Goal: Information Seeking & Learning: Check status

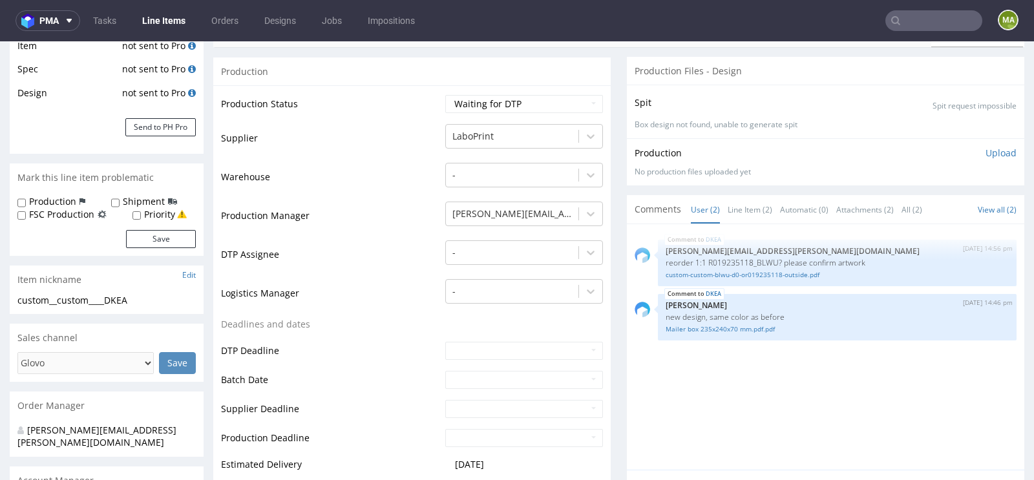
scroll to position [224, 0]
click at [706, 270] on link "custom-custom-blwu-d0-or019235118-outside.pdf" at bounding box center [837, 275] width 343 height 10
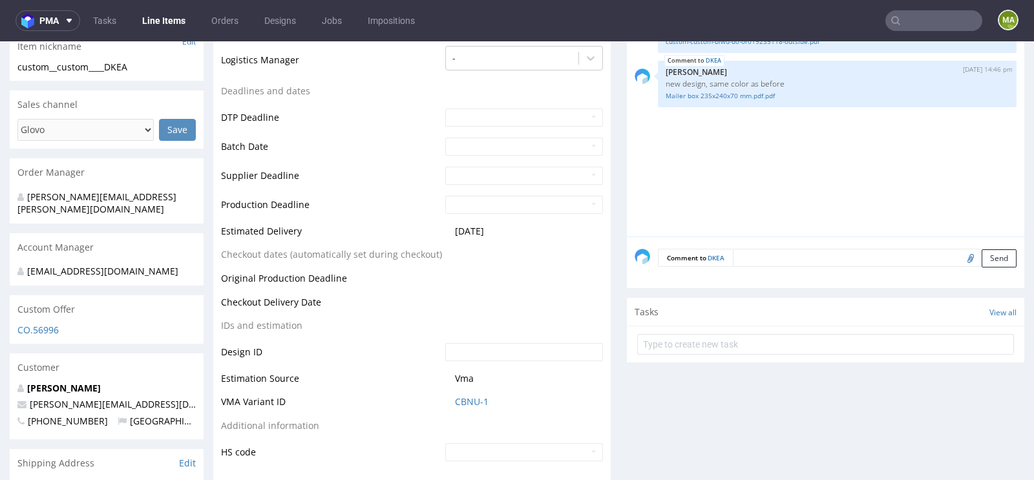
scroll to position [463, 0]
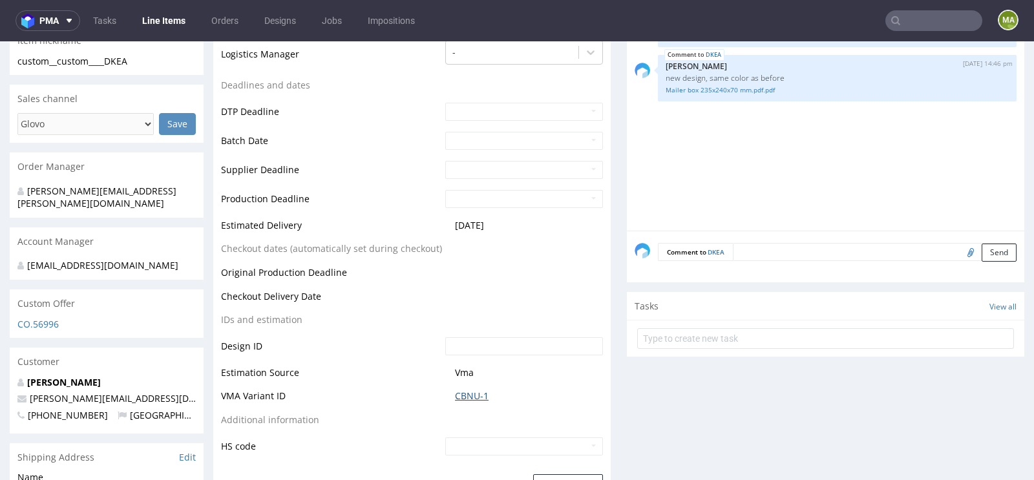
click at [468, 397] on link "CBNU-1" at bounding box center [472, 396] width 34 height 13
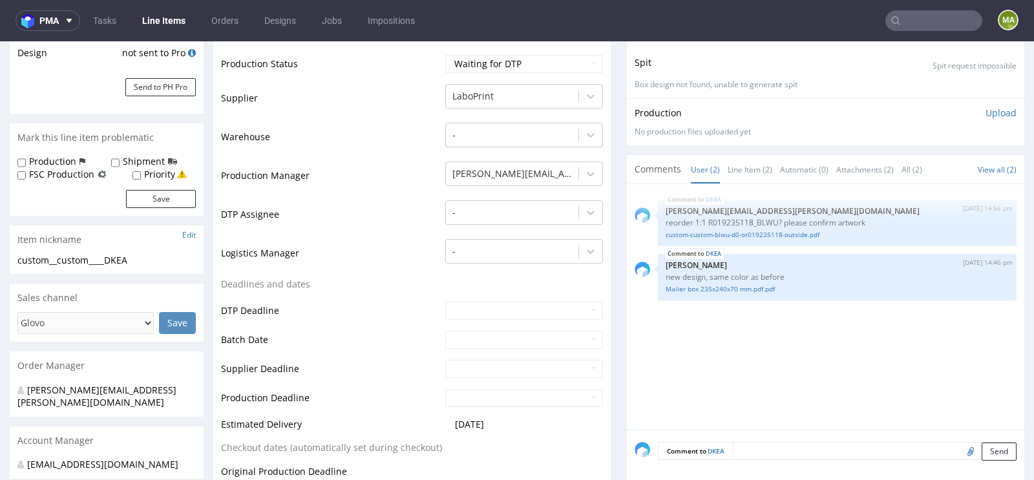
scroll to position [313, 0]
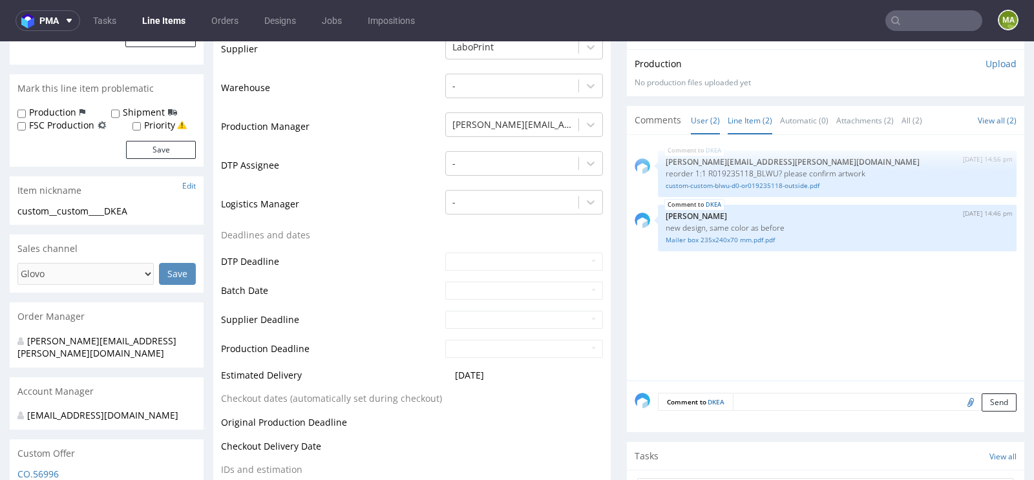
click at [748, 112] on link "Line Item (2)" at bounding box center [750, 121] width 45 height 28
click at [781, 401] on textarea at bounding box center [875, 402] width 284 height 18
type textarea "dtp please use dieline from my file"
click at [983, 463] on button "Send" at bounding box center [999, 463] width 35 height 18
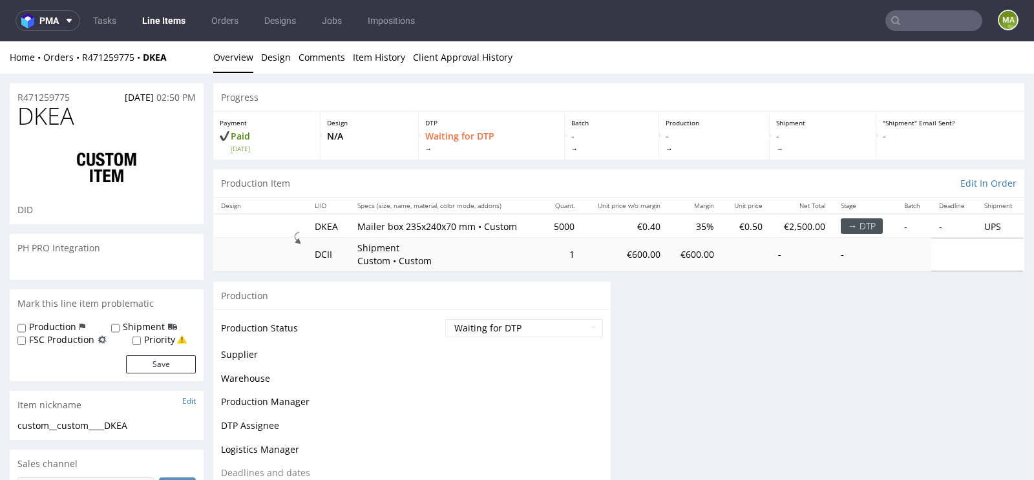
scroll to position [0, 0]
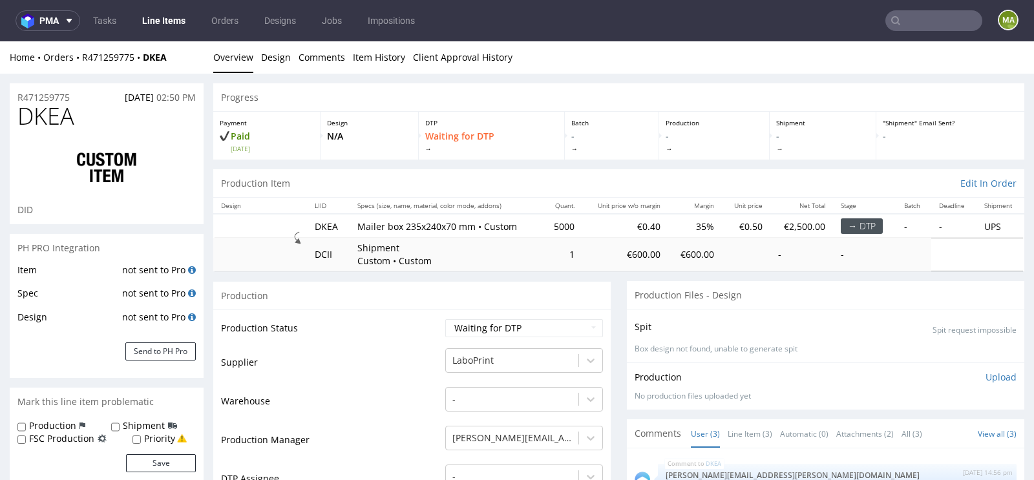
click at [64, 109] on span "DKEA" at bounding box center [45, 116] width 57 height 26
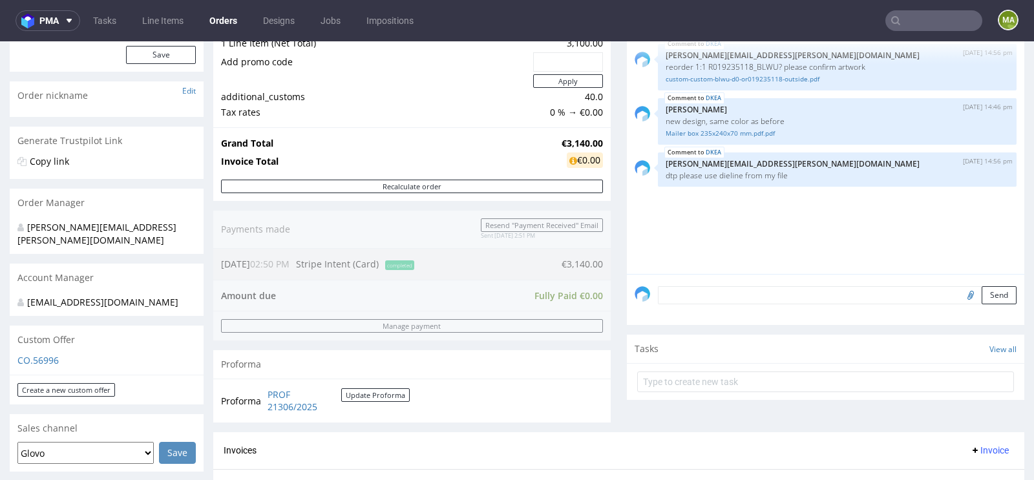
scroll to position [466, 0]
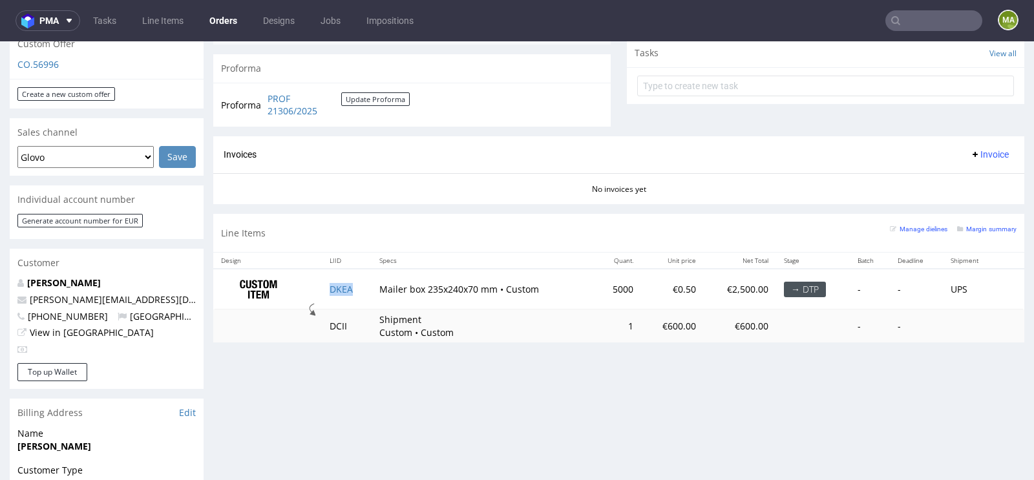
click at [329, 293] on td "DKEA" at bounding box center [347, 289] width 50 height 41
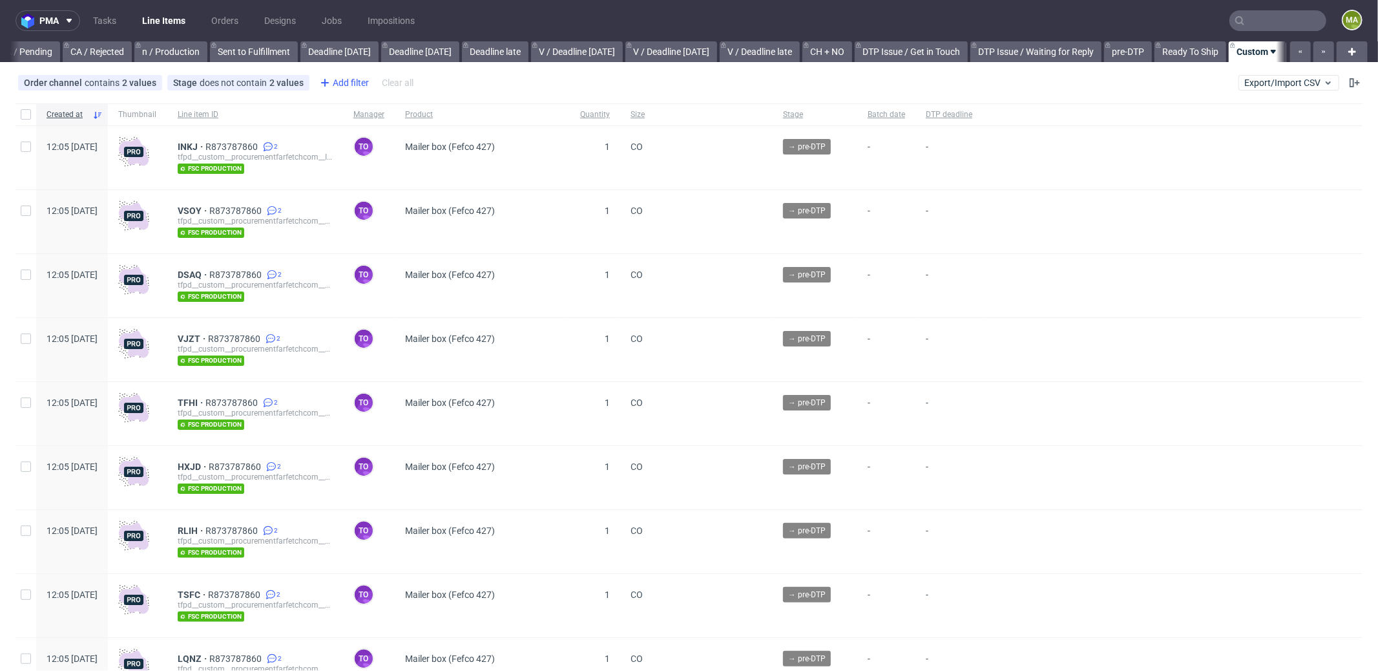
scroll to position [0, 1115]
click at [330, 79] on div "Add filter" at bounding box center [343, 82] width 57 height 21
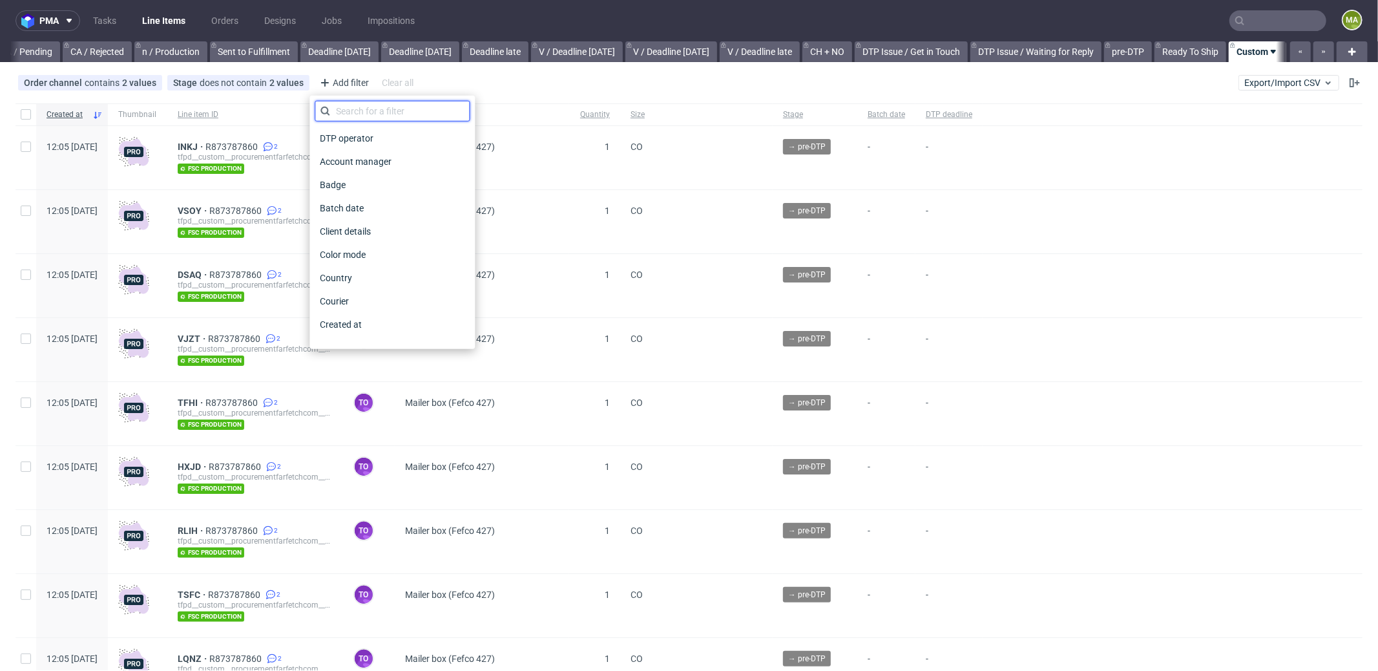
click at [374, 105] on input "text" at bounding box center [392, 111] width 155 height 21
type input "pro"
click at [414, 322] on div "Production manager" at bounding box center [392, 324] width 155 height 18
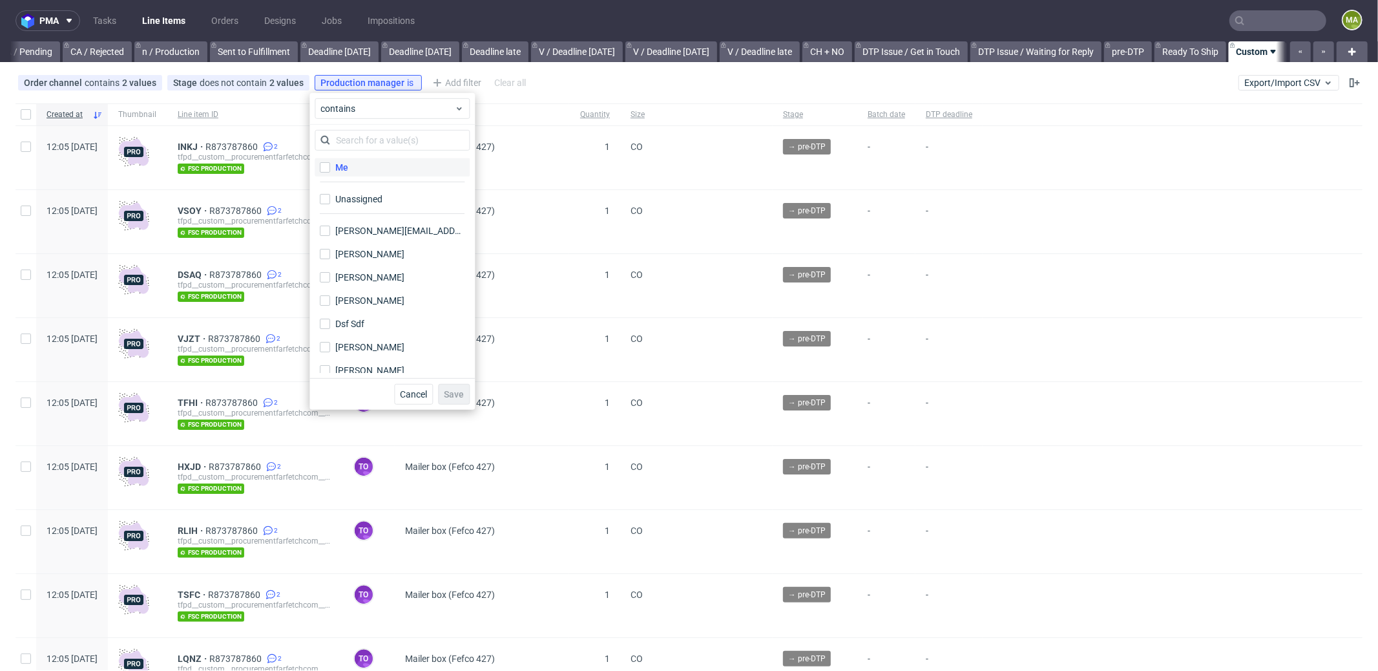
click at [359, 173] on label "Me" at bounding box center [392, 167] width 155 height 18
click at [330, 173] on input "Me" at bounding box center [325, 167] width 10 height 10
checkbox input "true"
click at [458, 384] on button "Save" at bounding box center [454, 394] width 32 height 21
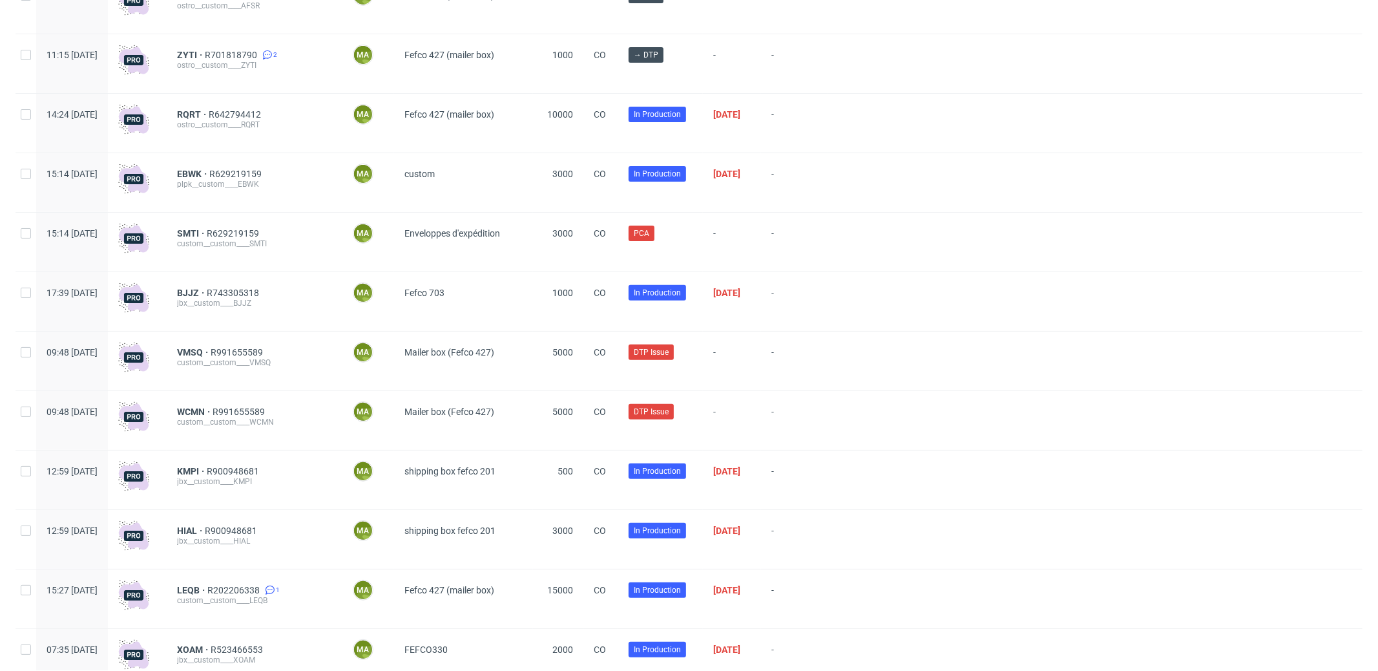
scroll to position [256, 0]
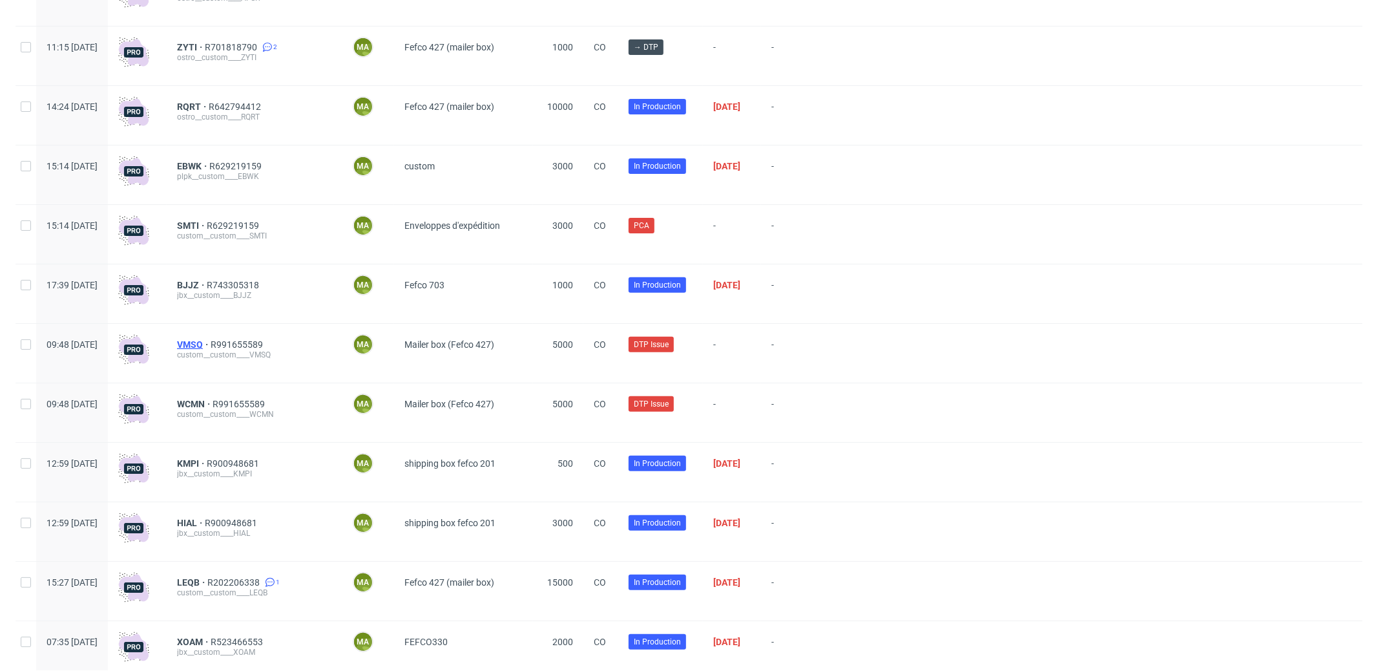
click at [211, 344] on span "VMSQ" at bounding box center [194, 344] width 34 height 10
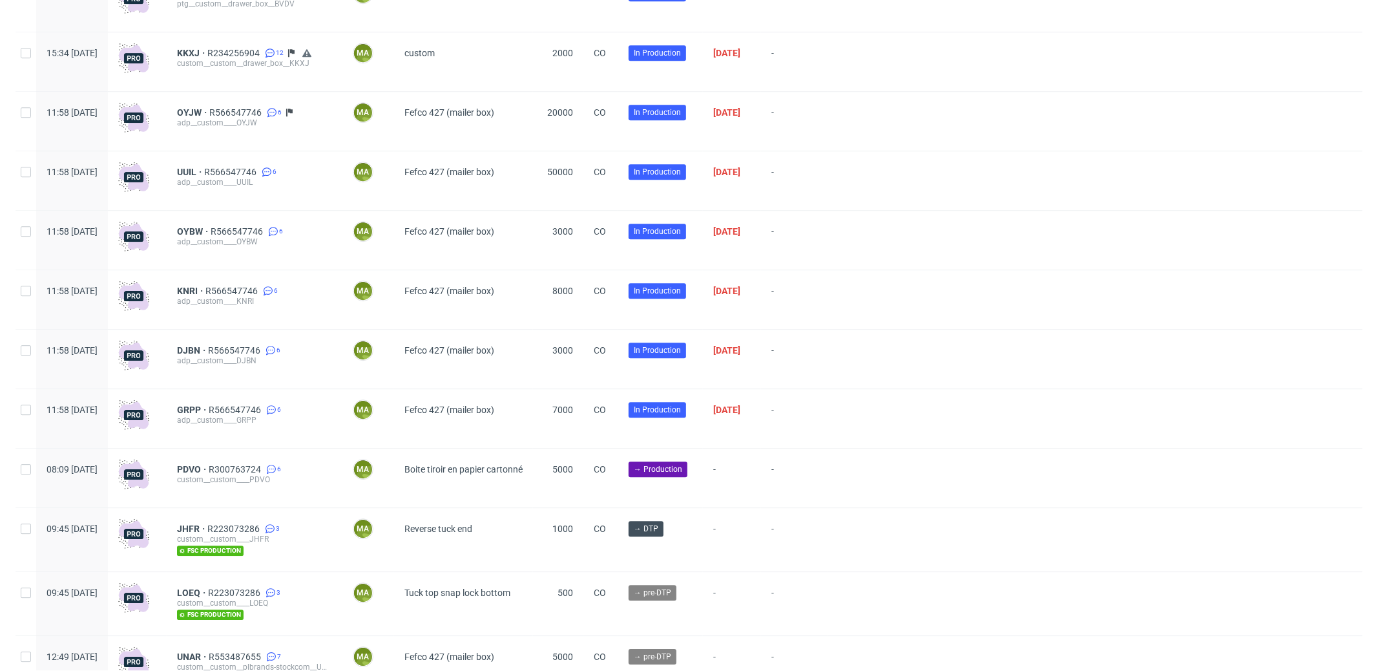
scroll to position [3130, 0]
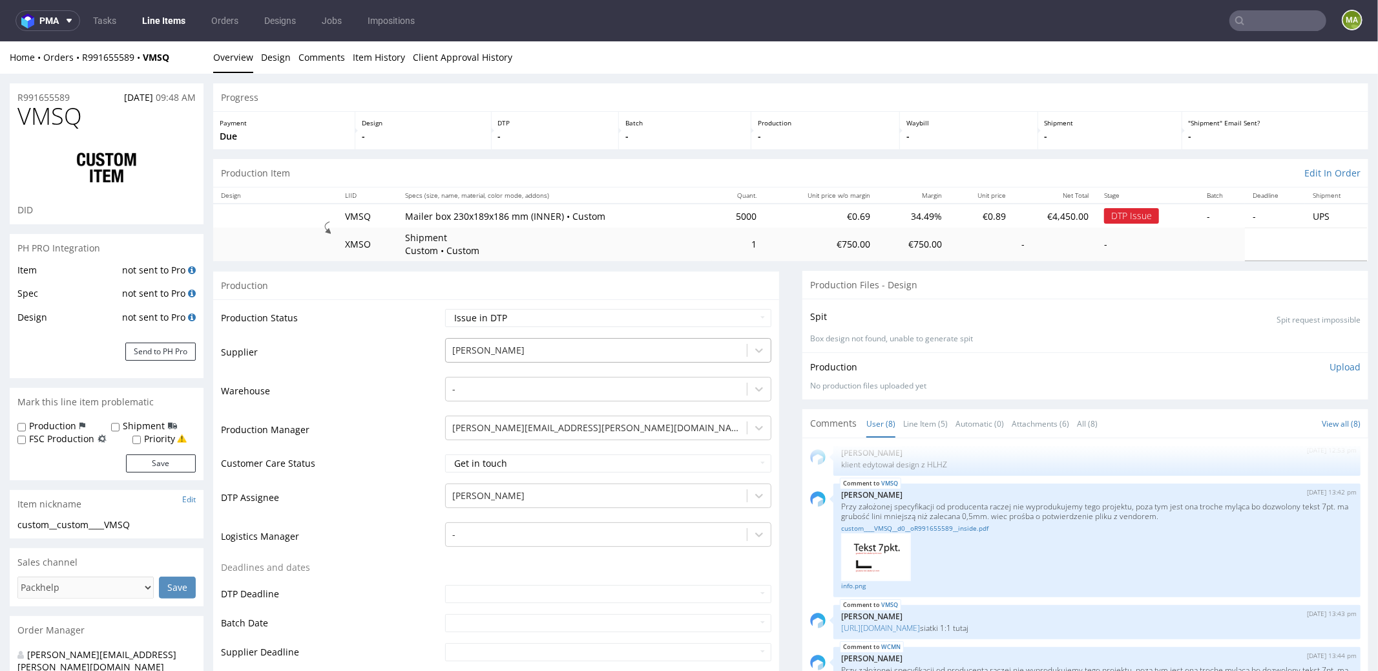
scroll to position [291, 0]
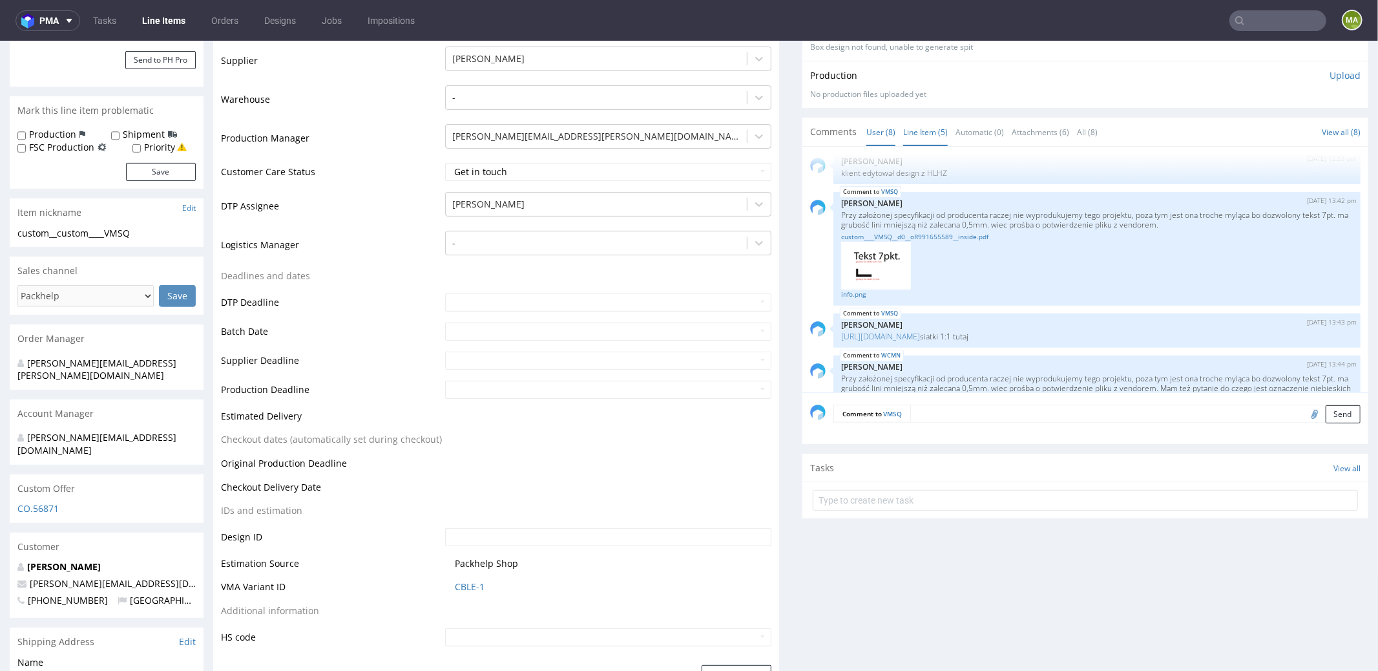
click at [921, 136] on link "Line Item (5)" at bounding box center [925, 132] width 45 height 28
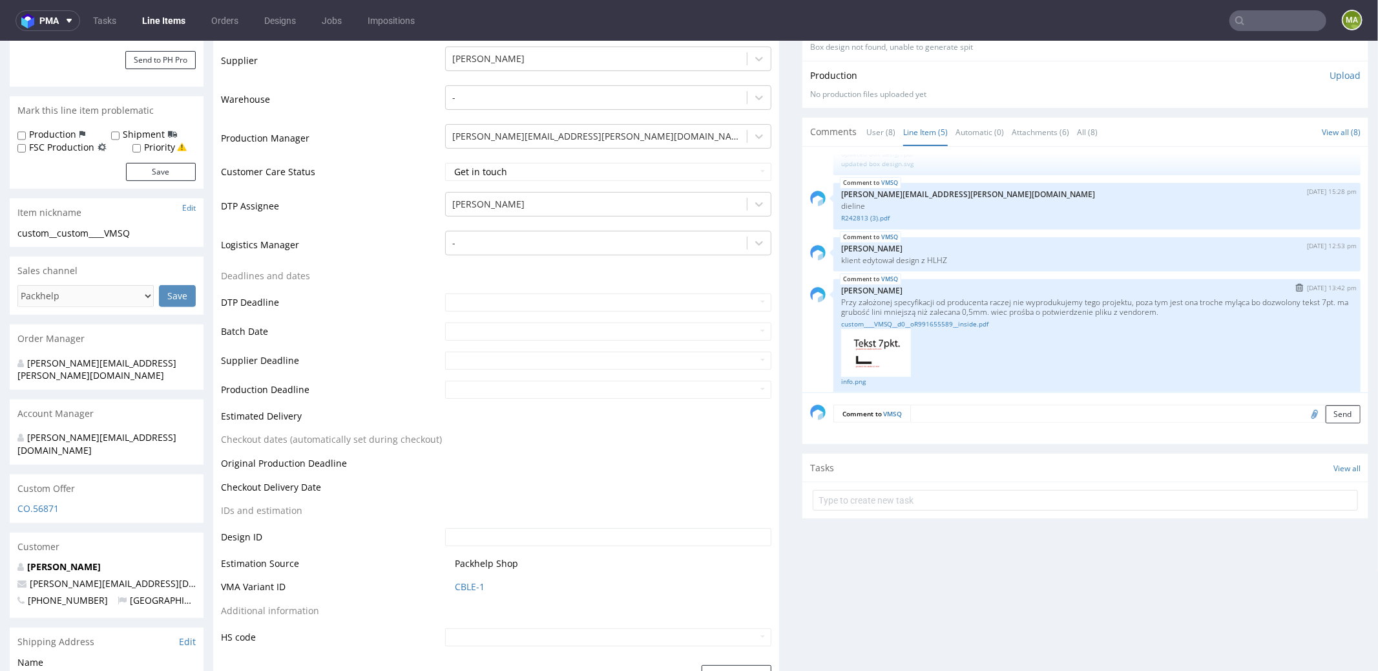
scroll to position [93, 0]
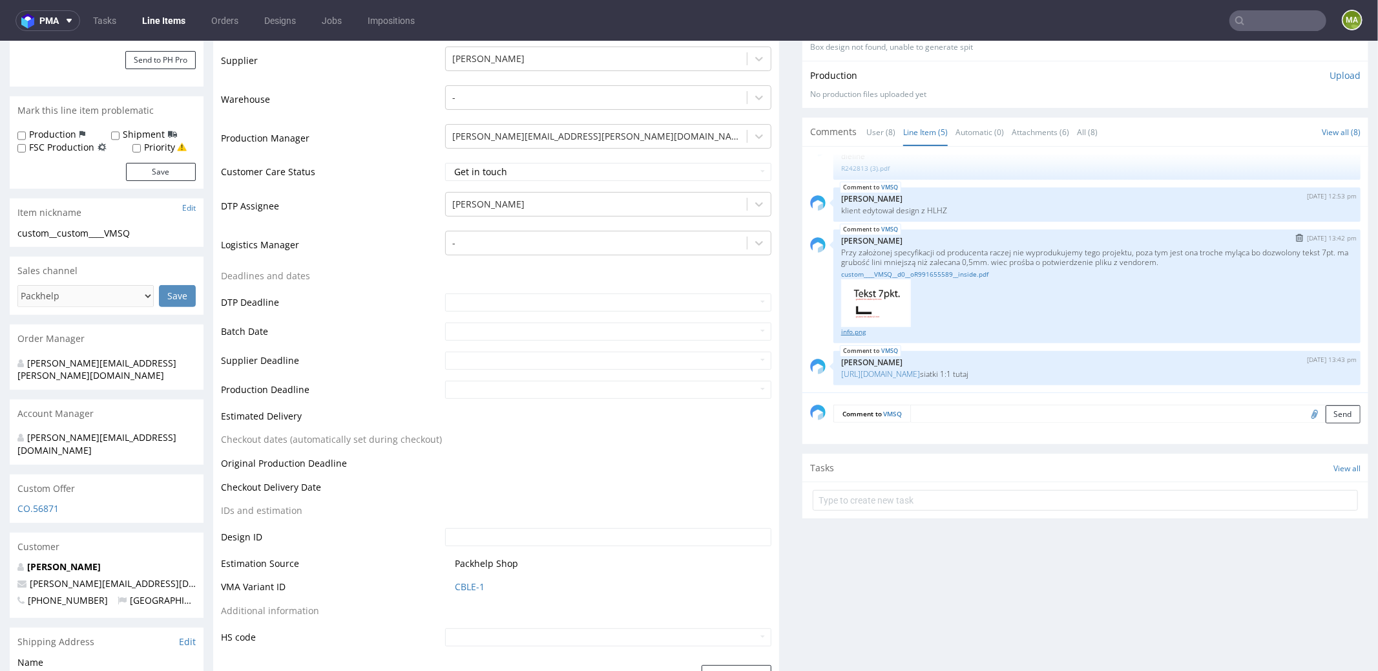
click at [848, 326] on link "info.png" at bounding box center [1097, 331] width 512 height 10
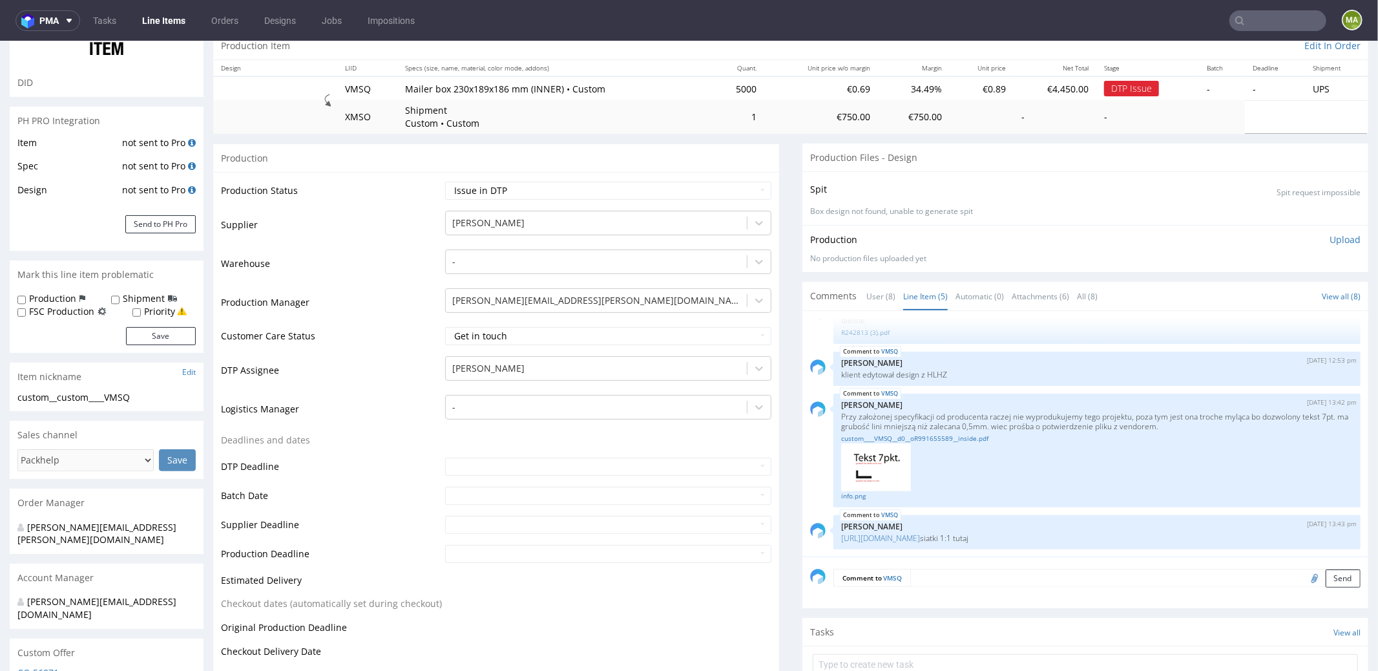
scroll to position [0, 0]
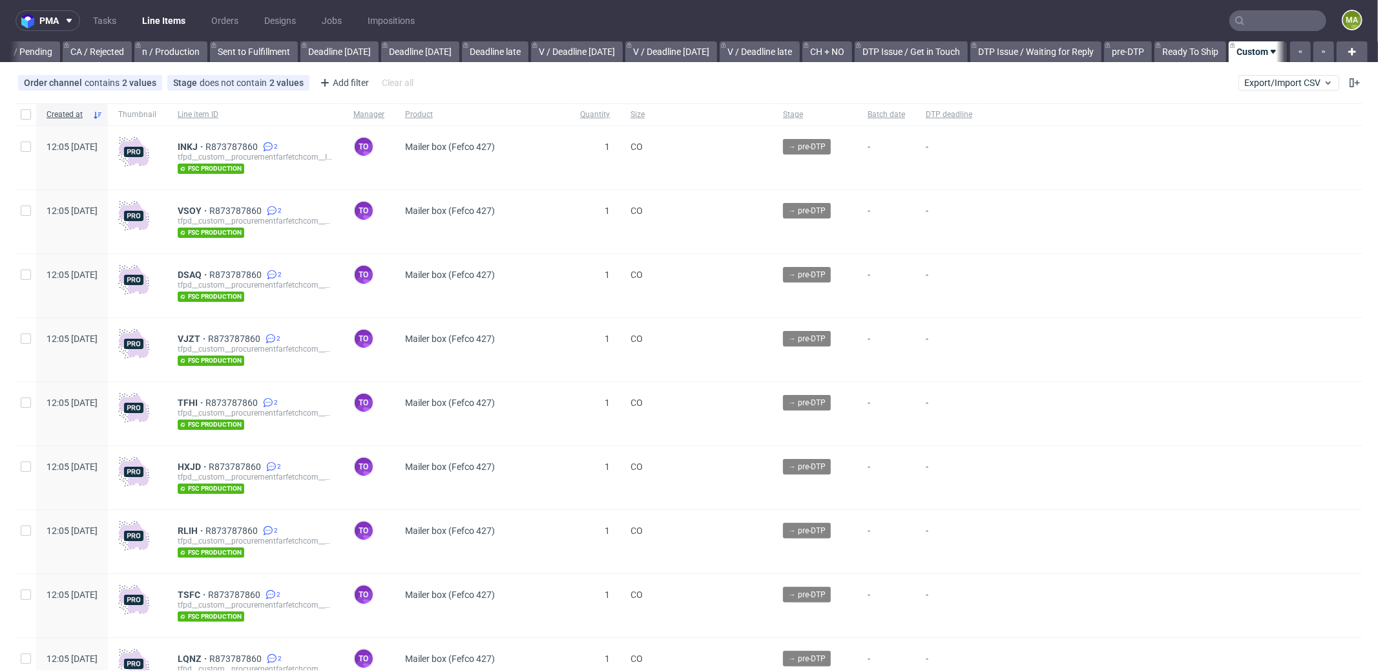
scroll to position [0, 1115]
click at [347, 79] on div "Add filter" at bounding box center [343, 82] width 57 height 21
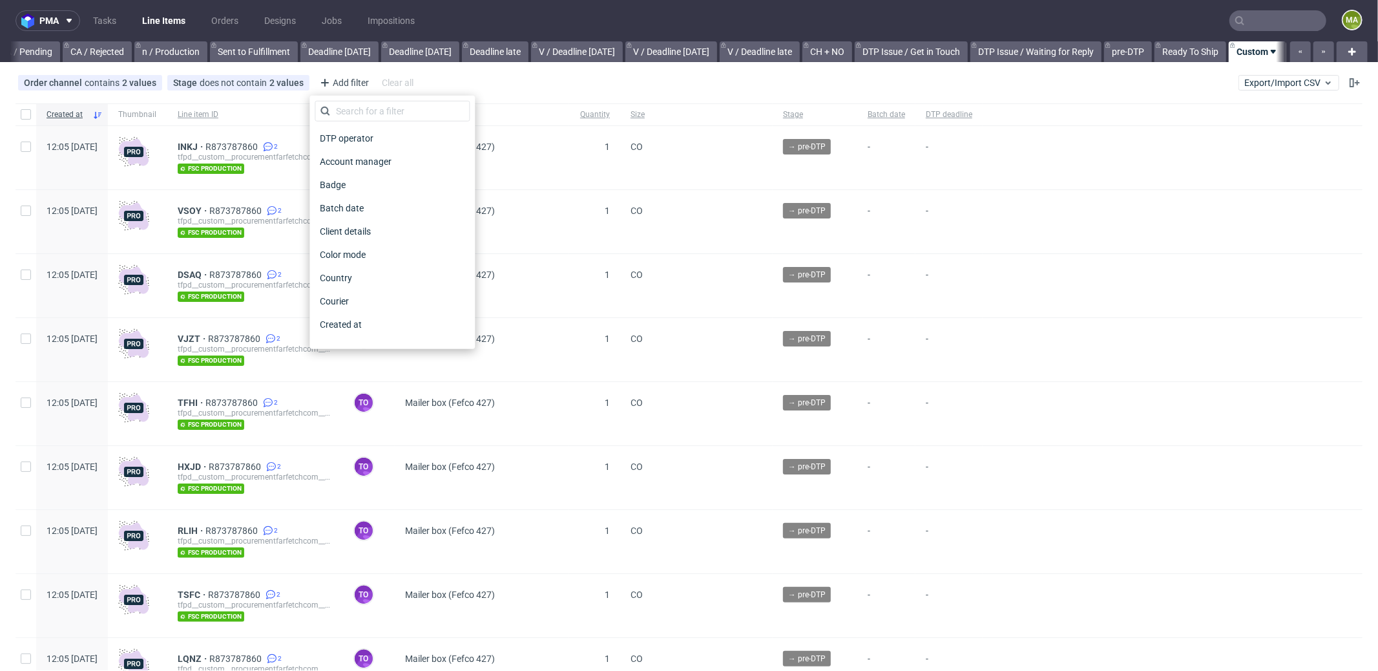
click at [357, 97] on div "DTP operator Account manager Badge Batch date Client details Color mode Country…" at bounding box center [392, 222] width 165 height 253
click at [359, 100] on div "DTP operator Account manager Badge Batch date Client details Color mode Country…" at bounding box center [392, 222] width 165 height 253
click at [364, 109] on input "text" at bounding box center [392, 111] width 155 height 21
type input "pro"
click at [386, 317] on span "Production manager" at bounding box center [362, 324] width 94 height 18
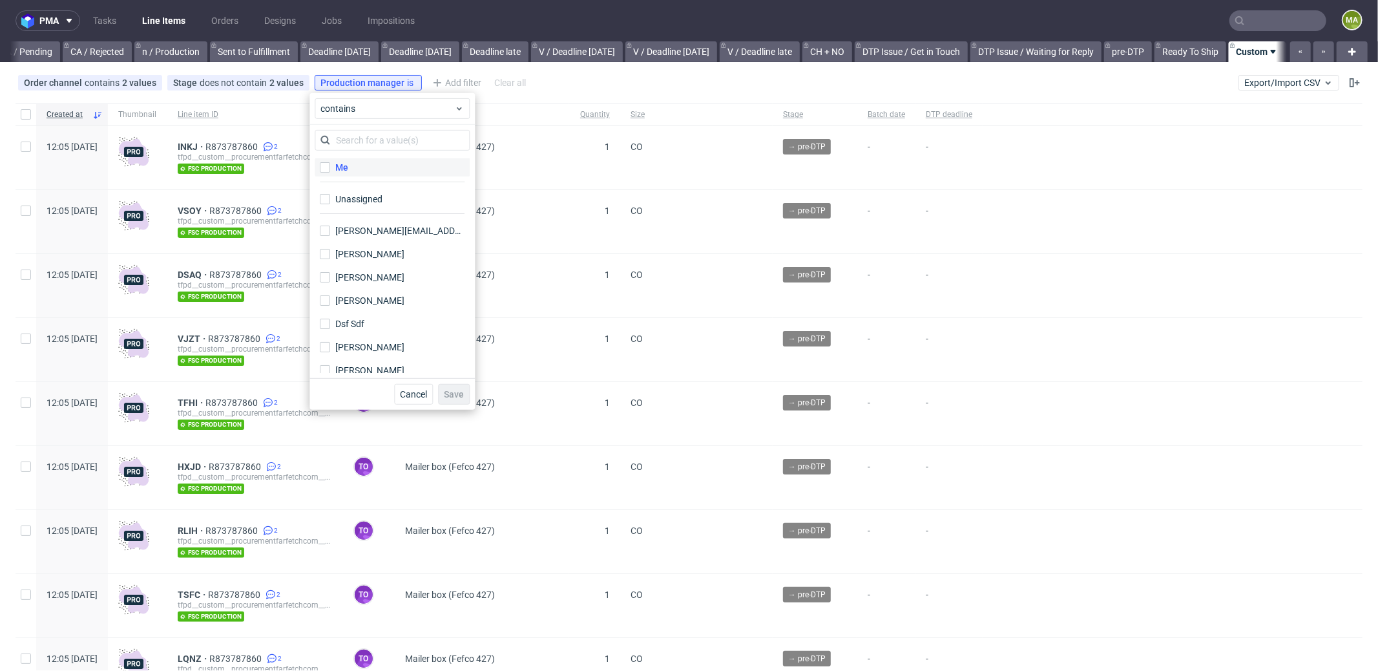
click at [337, 167] on div "Me" at bounding box center [341, 167] width 13 height 13
click at [330, 167] on input "Me" at bounding box center [325, 167] width 10 height 10
checkbox input "true"
click at [455, 390] on span "Save" at bounding box center [454, 394] width 20 height 9
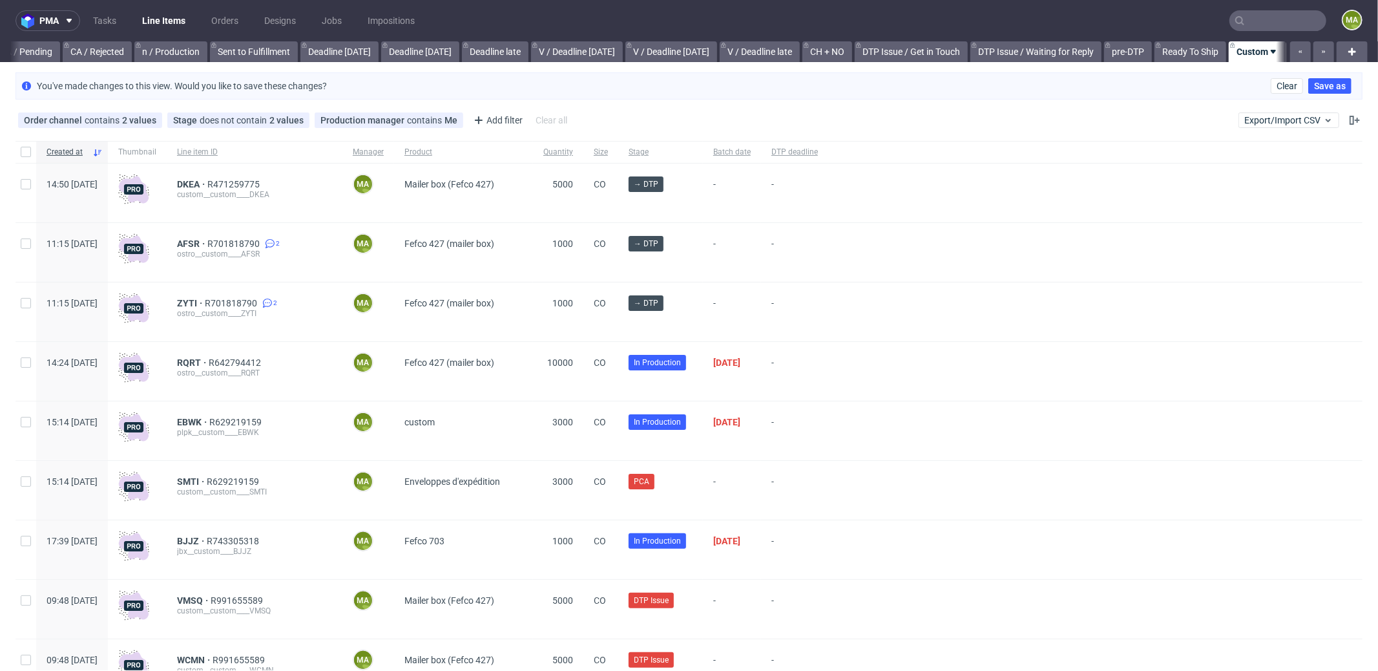
scroll to position [132, 0]
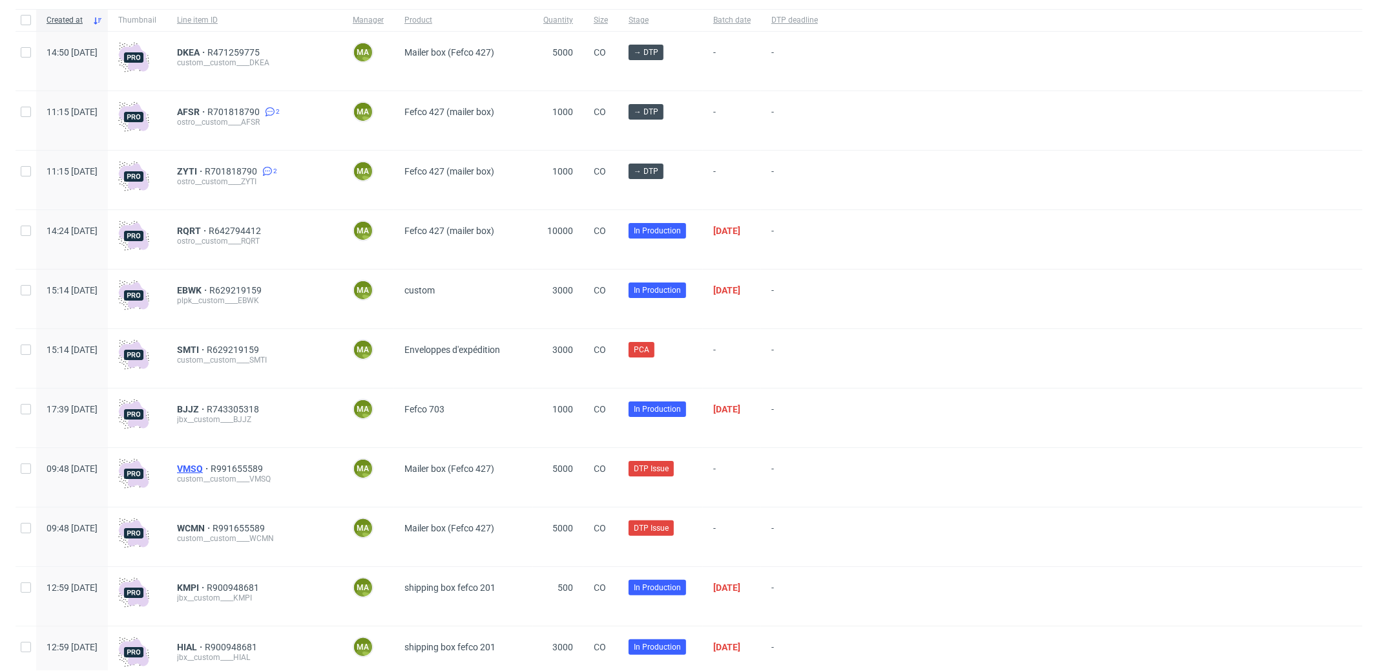
click at [211, 468] on span "VMSQ" at bounding box center [194, 468] width 34 height 10
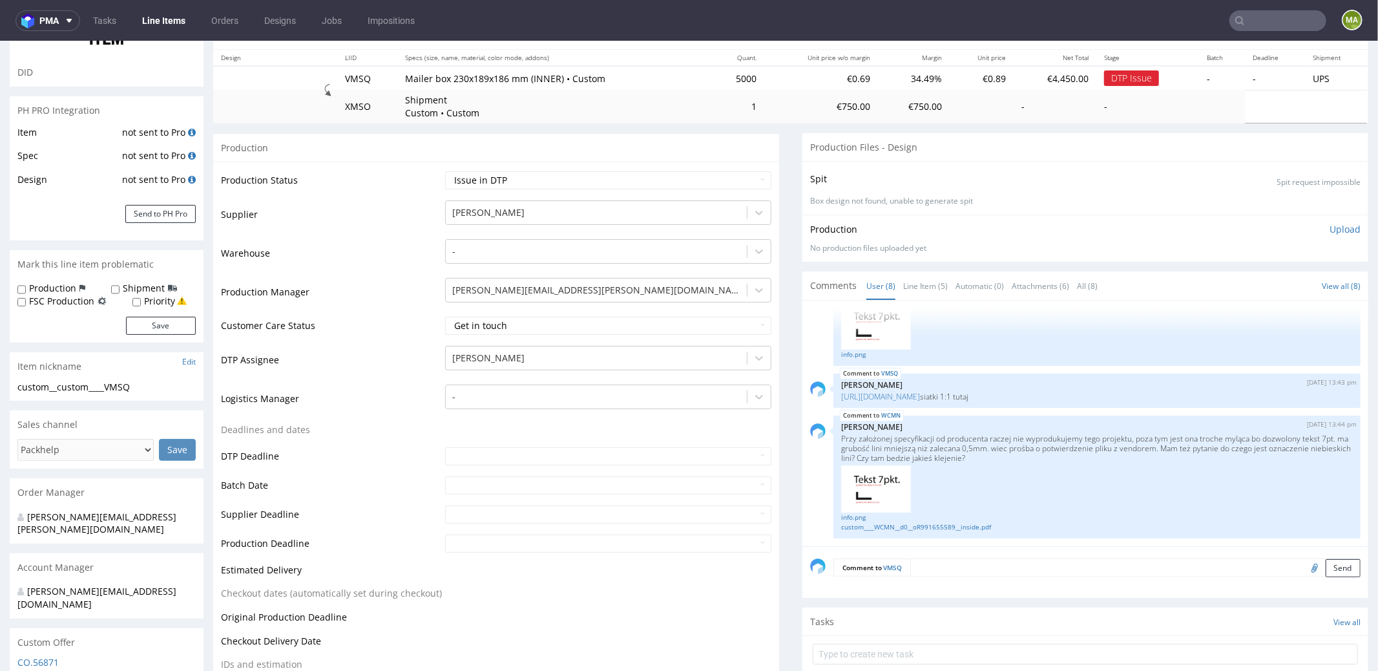
scroll to position [284, 0]
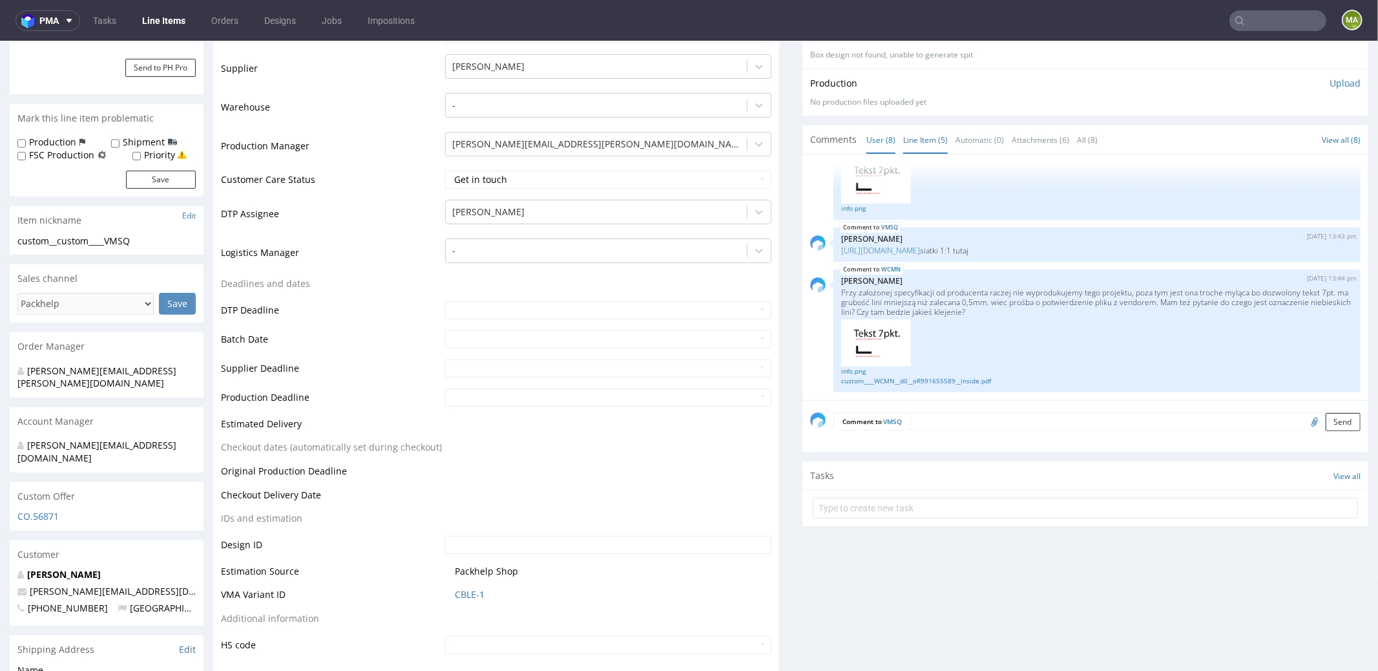
click at [920, 145] on link "Line Item (5)" at bounding box center [925, 139] width 45 height 28
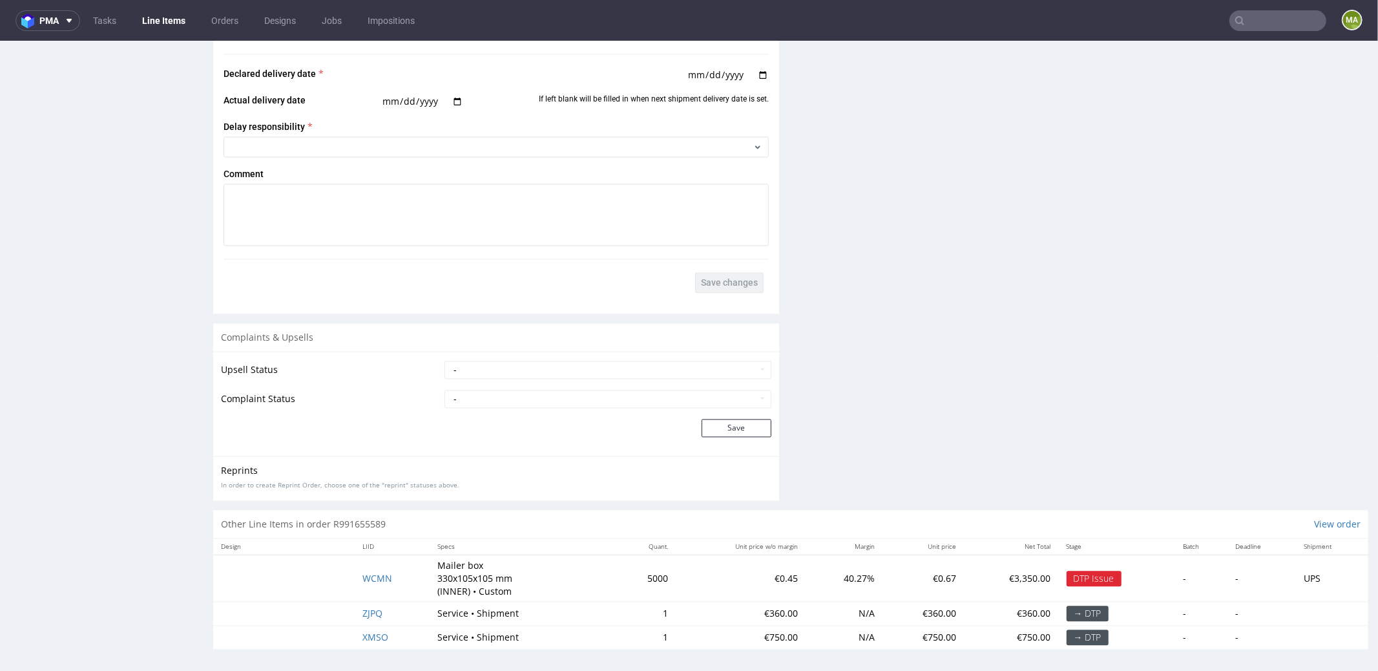
scroll to position [3, 0]
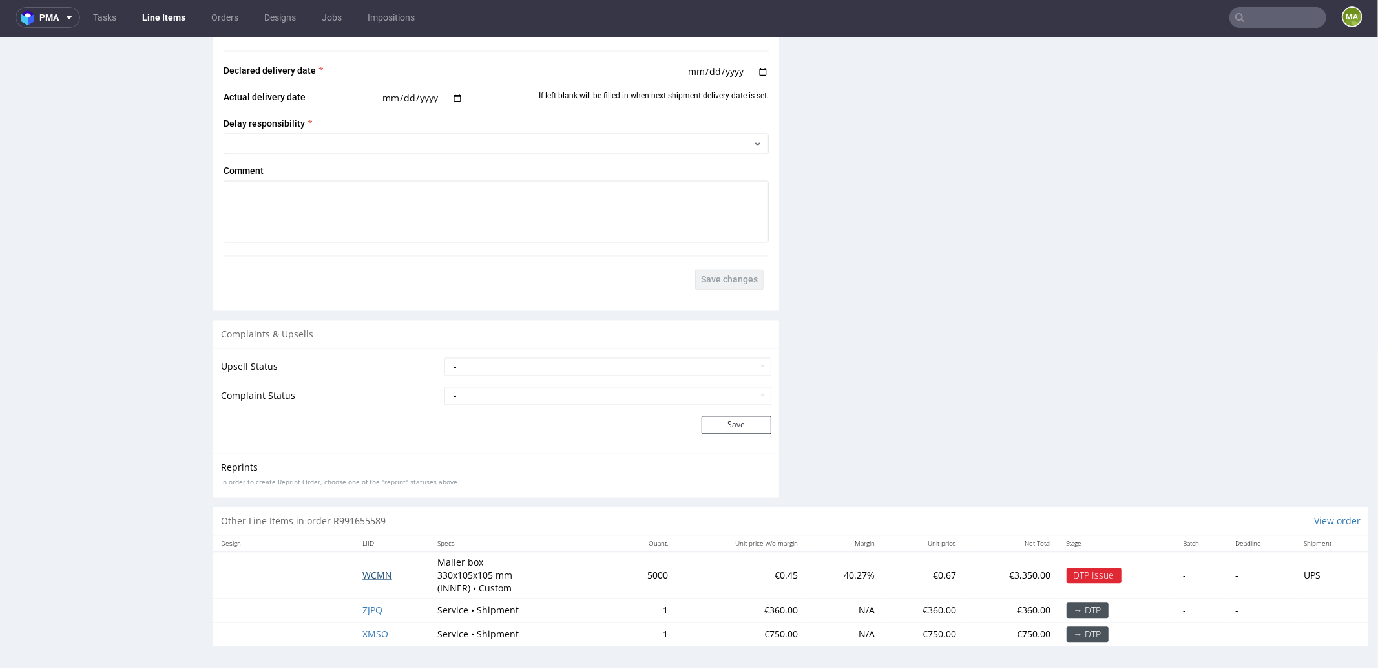
click at [372, 570] on span "WCMN" at bounding box center [378, 574] width 30 height 12
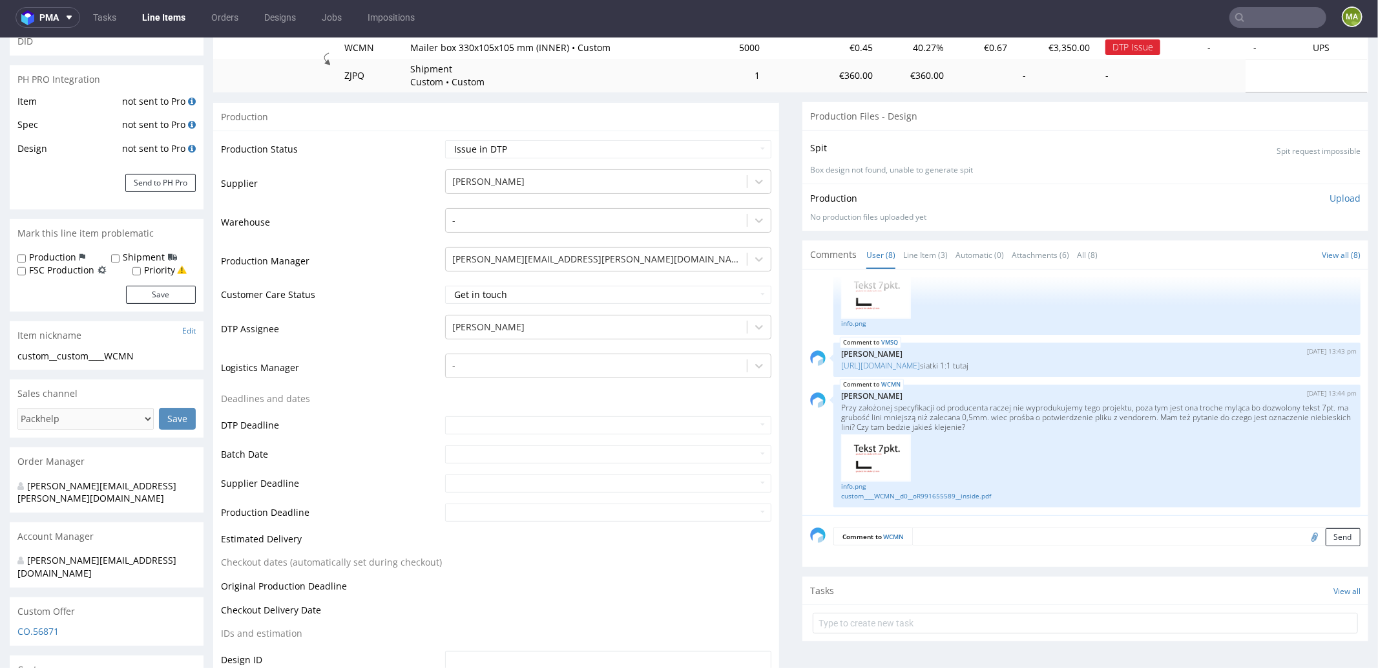
scroll to position [298, 0]
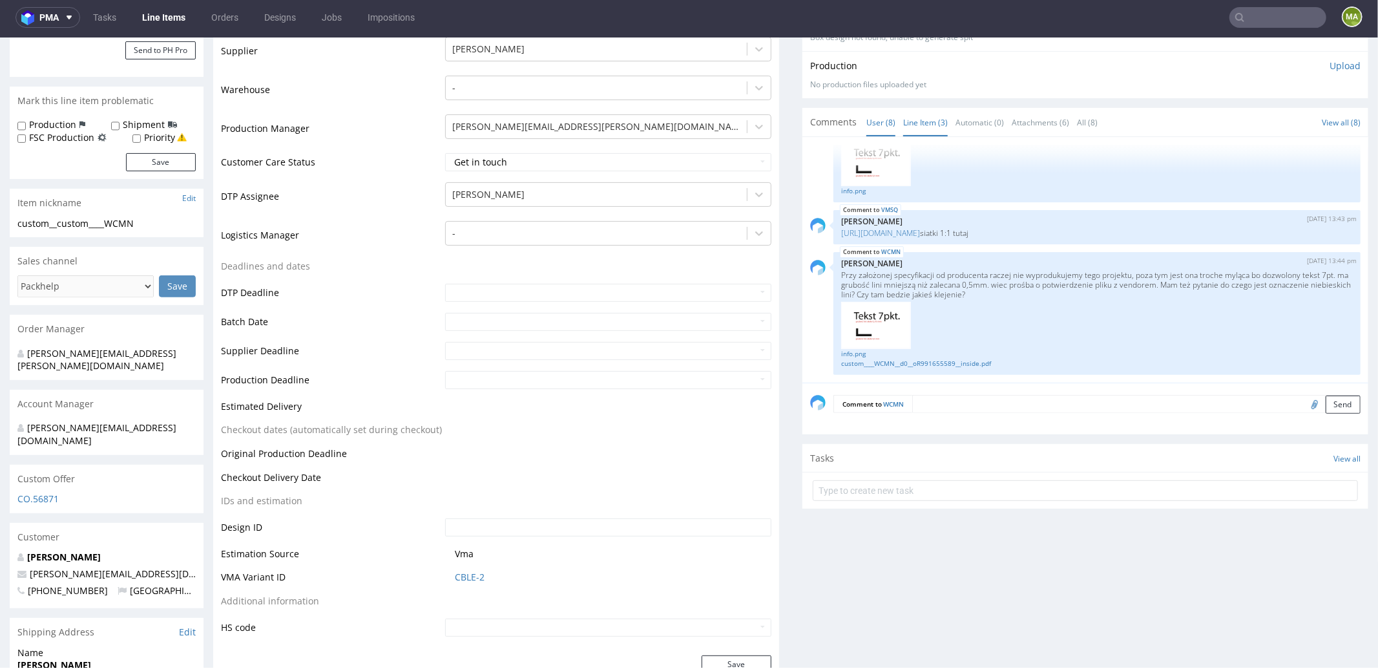
click at [921, 125] on link "Line Item (3)" at bounding box center [925, 122] width 45 height 28
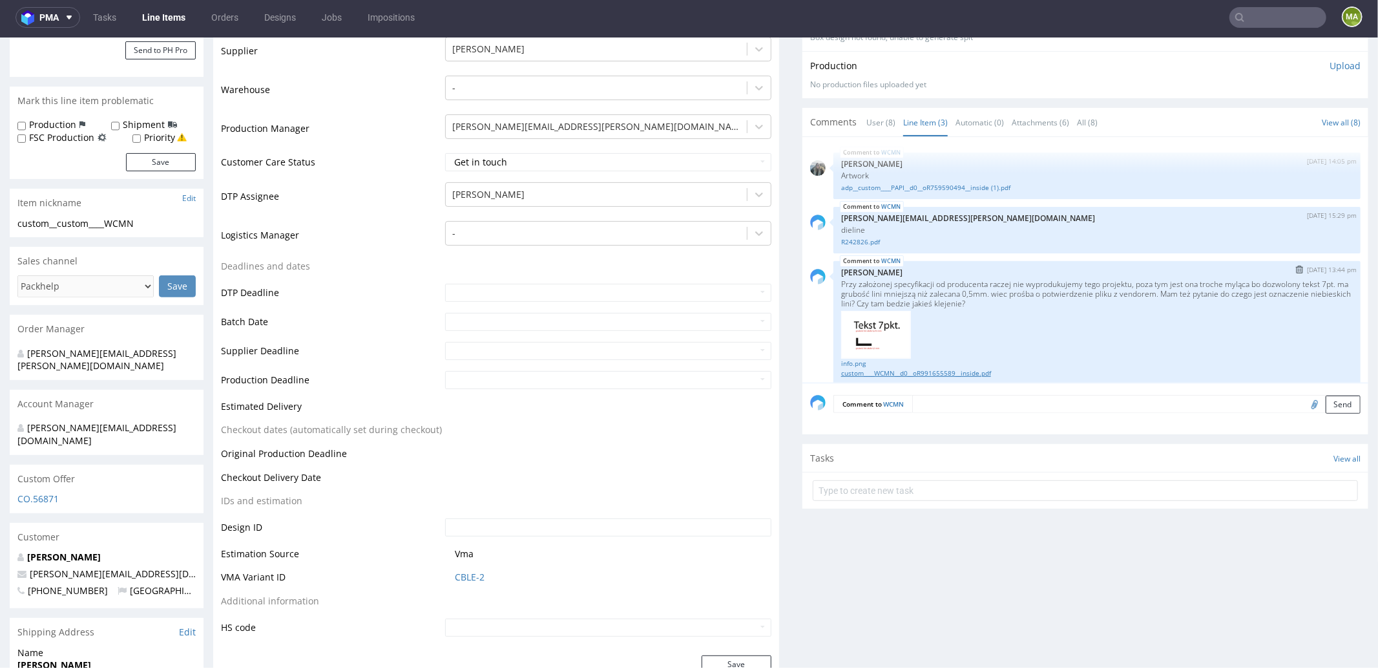
click at [875, 371] on link "custom____WCMN__d0__oR991655589__inside.pdf" at bounding box center [1097, 373] width 512 height 10
drag, startPoint x: 1032, startPoint y: 291, endPoint x: 1169, endPoint y: 281, distance: 137.3
click at [1169, 281] on p "Przy założonej specyfikacji od producenta raczej nie wyprodukujemy tego projekt…" at bounding box center [1097, 293] width 512 height 29
copy p "jest ona troche myląca bo dozwolony tekst 7pt. ma grubość lini mniejszą niż zal…"
click at [849, 361] on link "info.png" at bounding box center [1097, 363] width 512 height 10
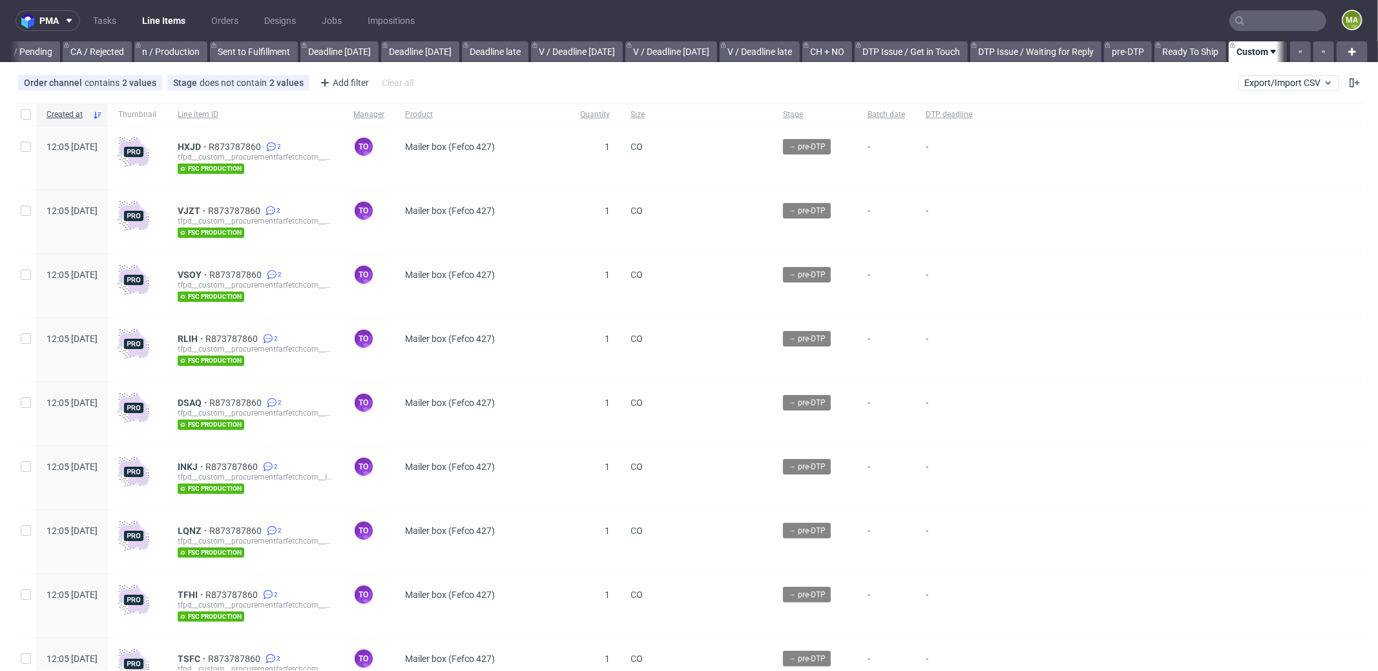
scroll to position [0, 1115]
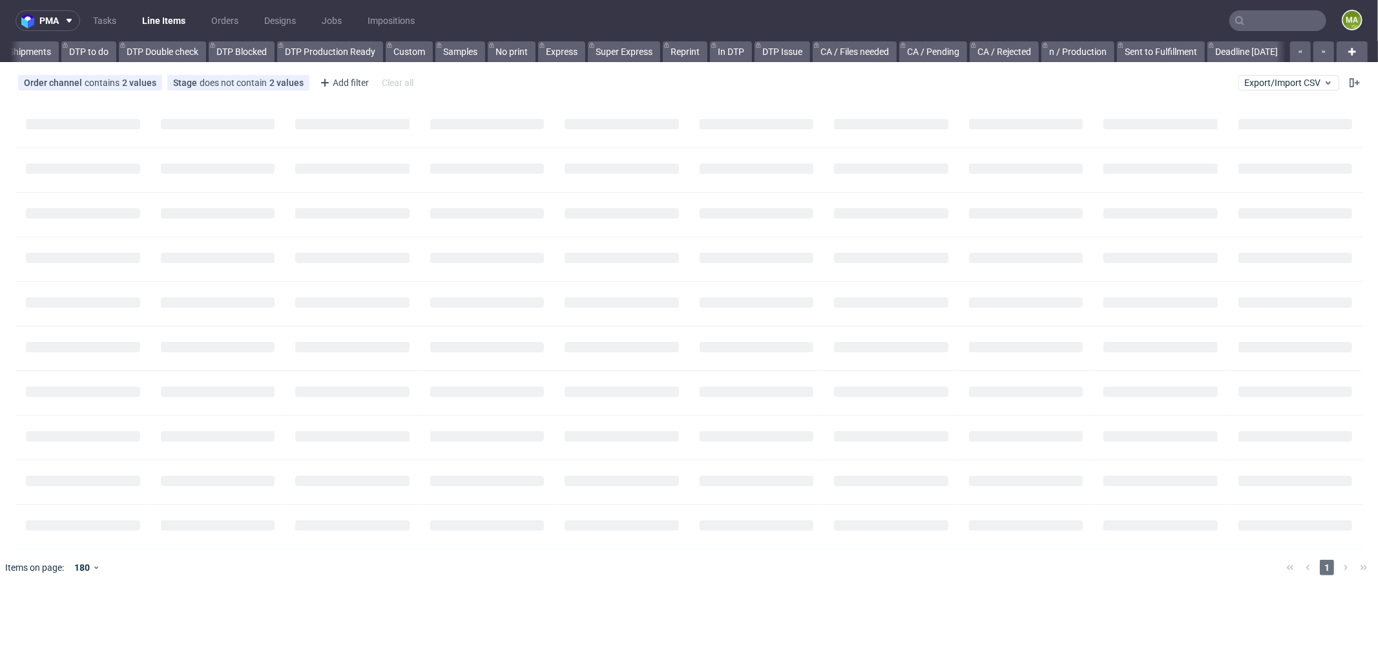
click at [1245, 19] on input "text" at bounding box center [1278, 20] width 97 height 21
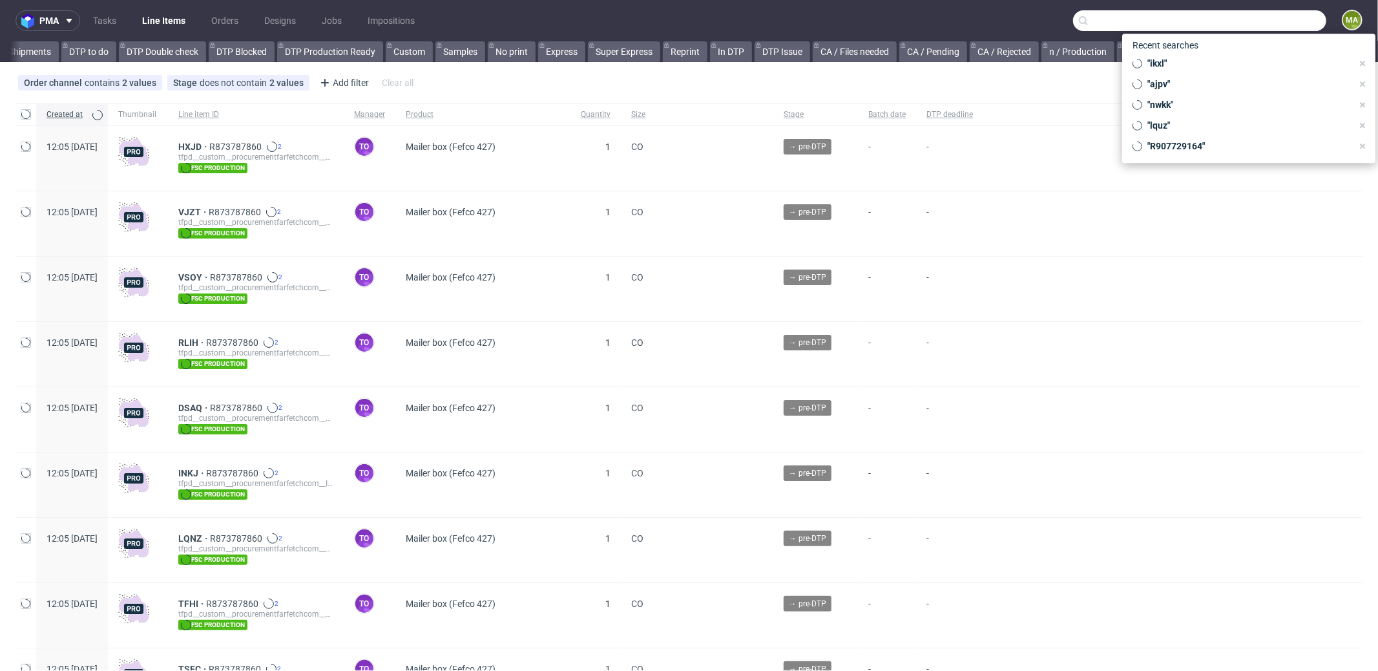
click at [1267, 30] on input "text" at bounding box center [1199, 20] width 253 height 21
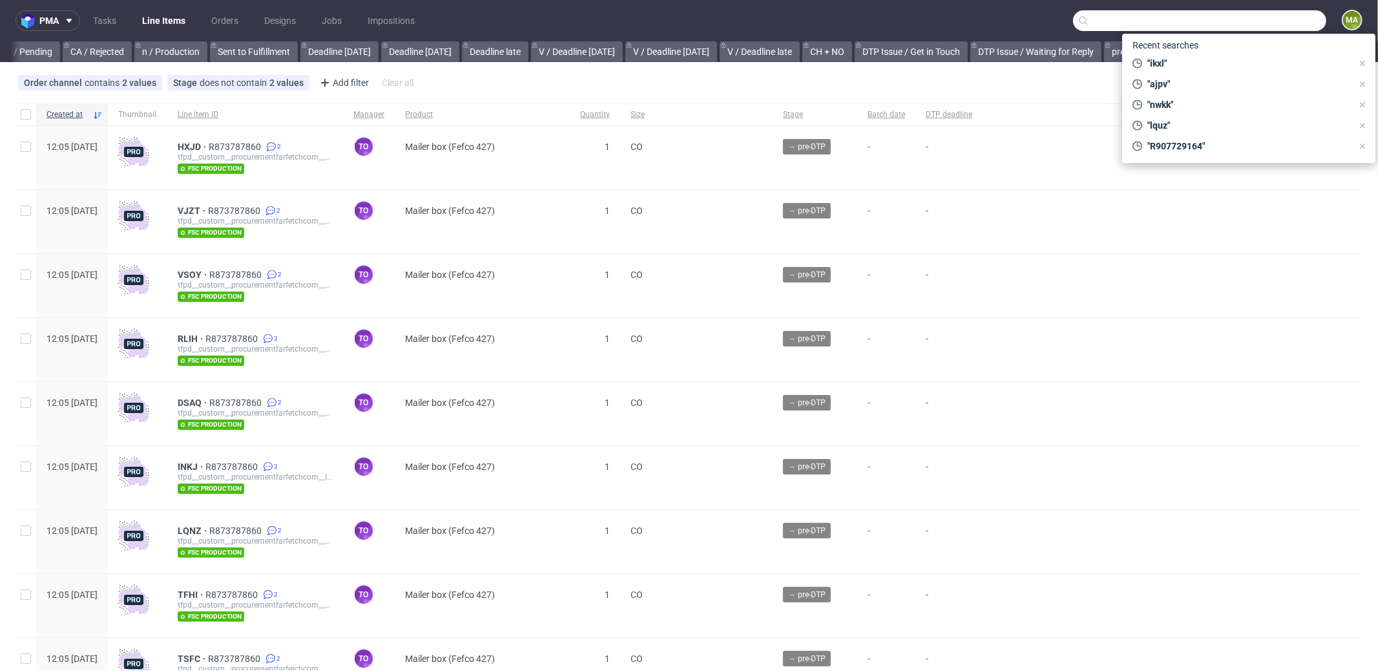
scroll to position [0, 1115]
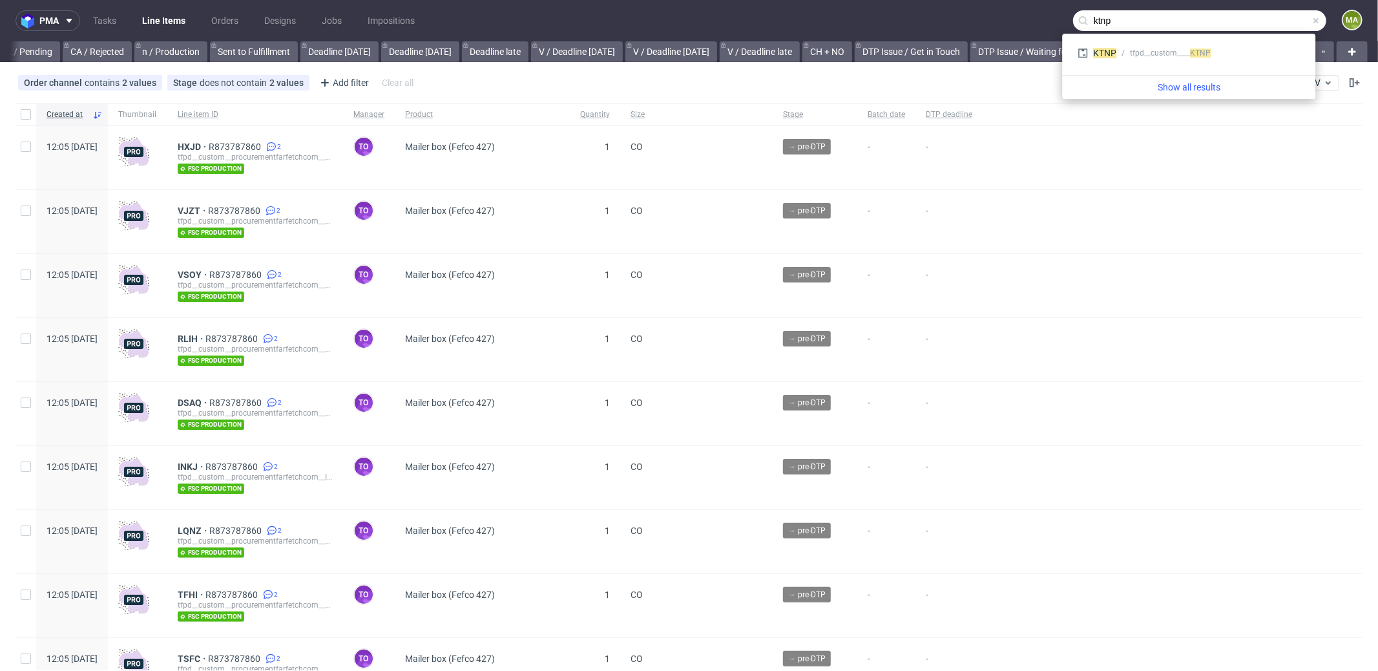
type input "ktnp"
click at [1159, 68] on div "KTNP tfpd__custom____ KTNP" at bounding box center [1189, 54] width 243 height 31
click at [1156, 59] on div "KTNP tfpd__custom____ KTNP" at bounding box center [1189, 52] width 233 height 23
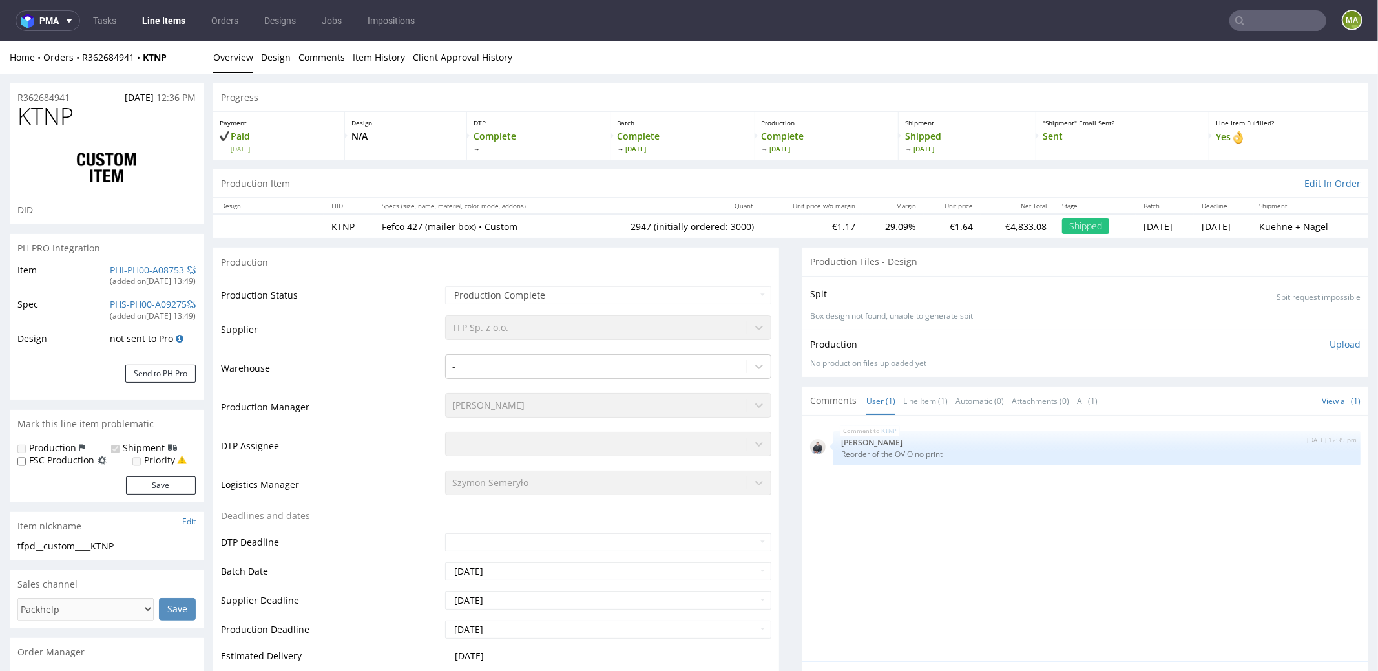
select select "in_progress"
copy span "KTNP"
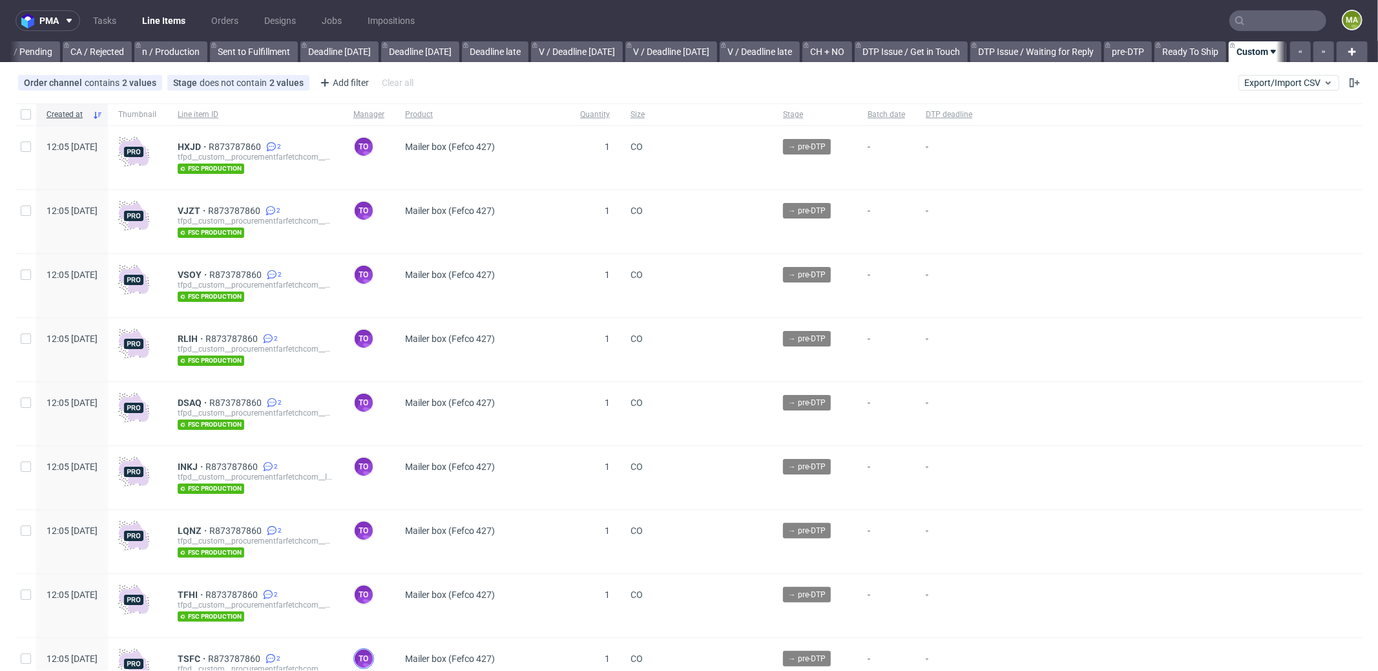
scroll to position [0, 1115]
click at [349, 85] on div "Add filter" at bounding box center [343, 82] width 57 height 21
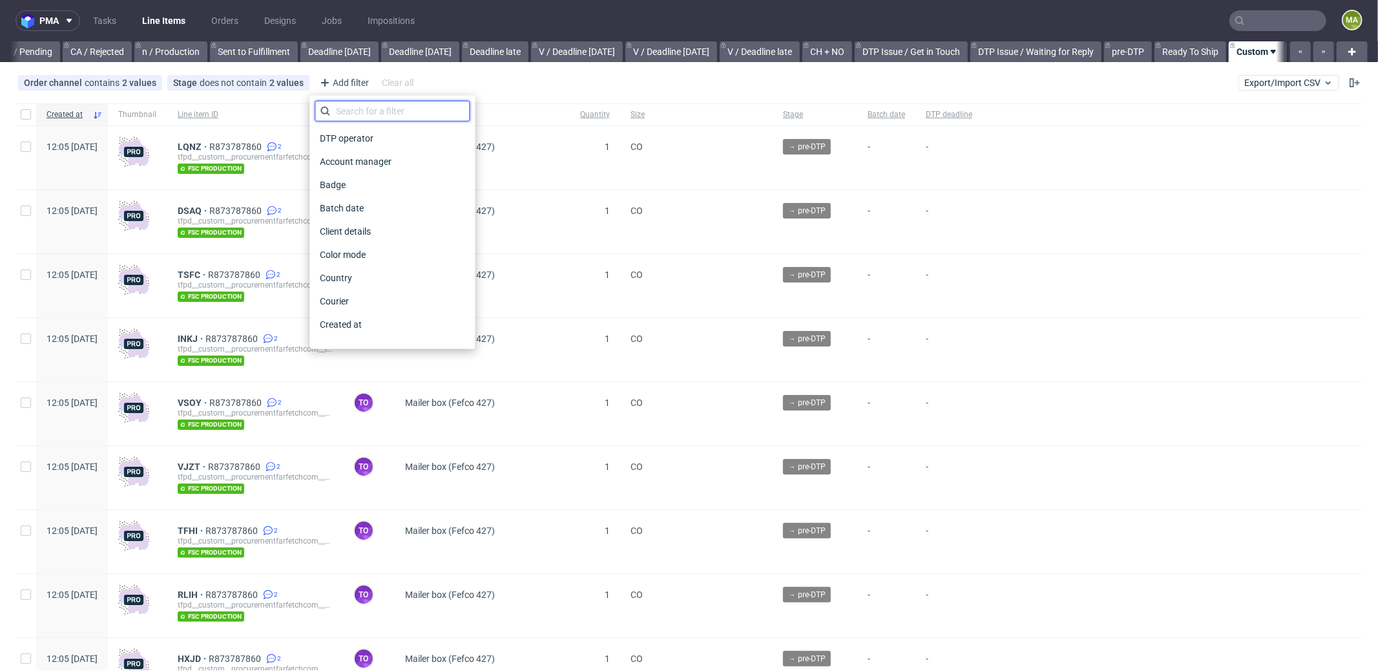
click at [372, 109] on input "text" at bounding box center [392, 111] width 155 height 21
type input "pro"
click at [420, 323] on div "Production manager" at bounding box center [392, 324] width 155 height 18
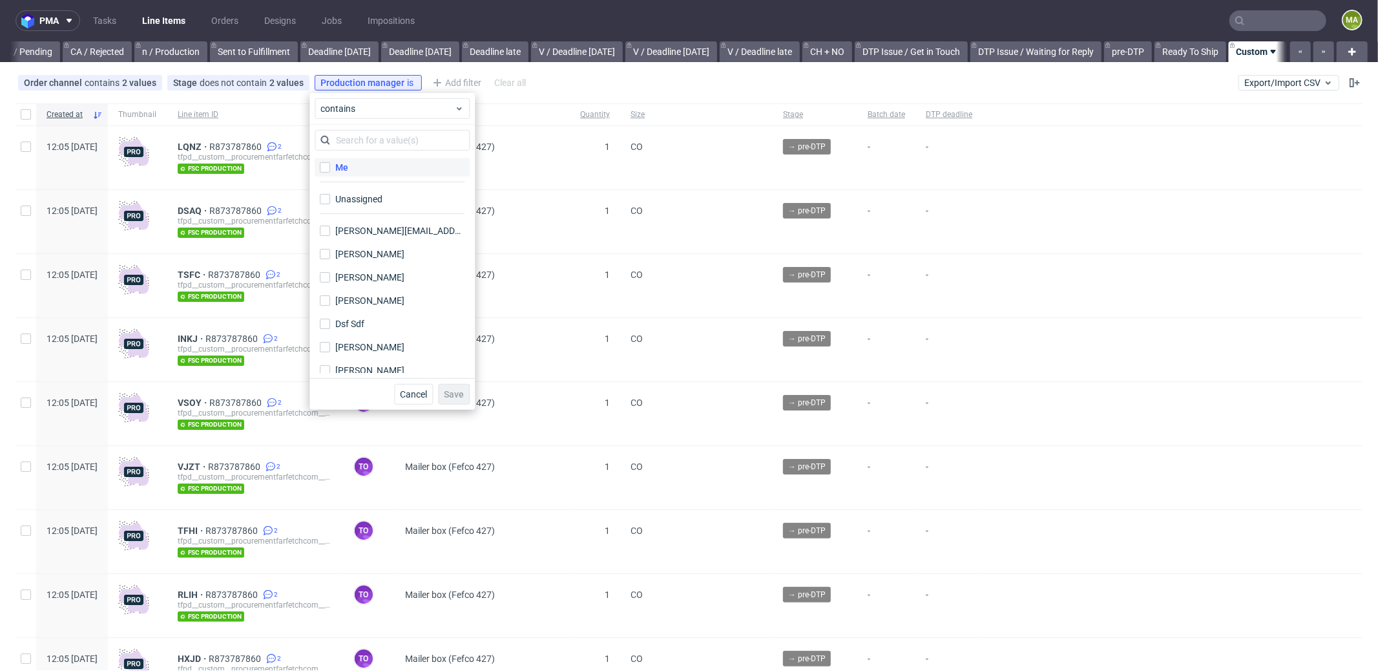
click at [369, 171] on label "Me" at bounding box center [392, 167] width 155 height 18
click at [330, 171] on input "Me" at bounding box center [325, 167] width 10 height 10
checkbox input "true"
click at [461, 397] on span "Save" at bounding box center [454, 394] width 20 height 9
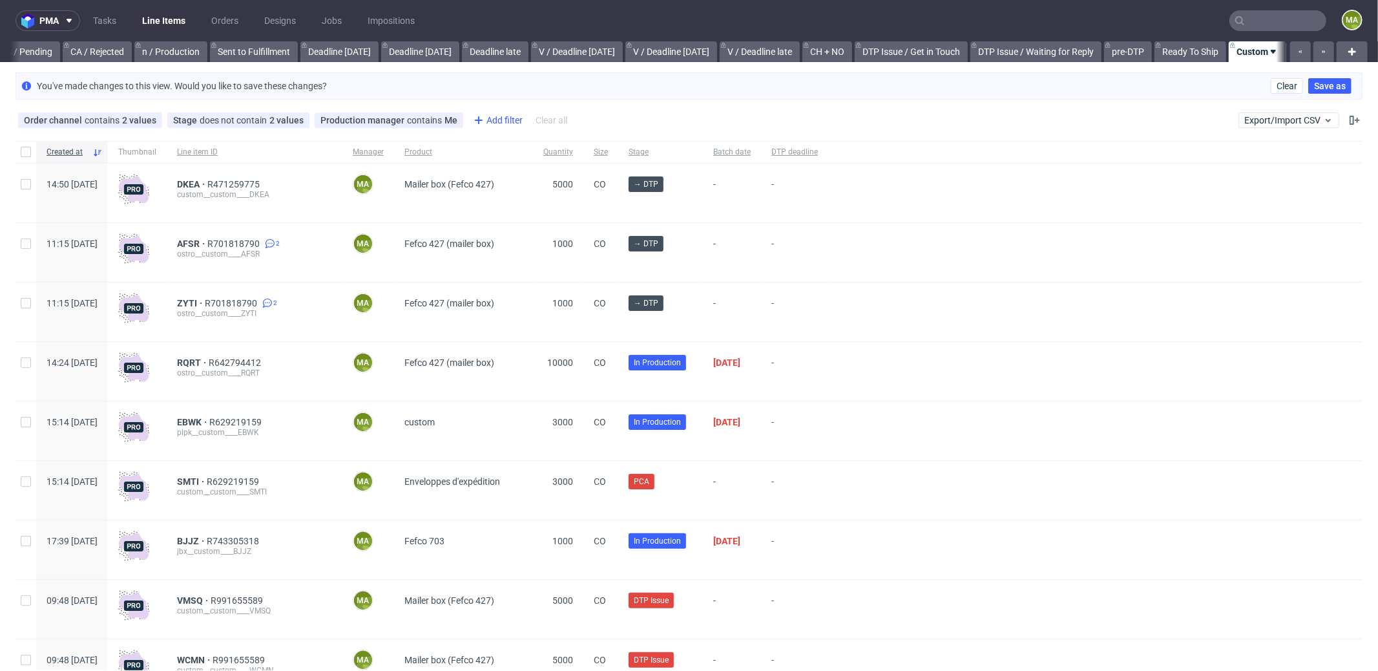
click at [505, 123] on div "Add filter" at bounding box center [496, 120] width 57 height 21
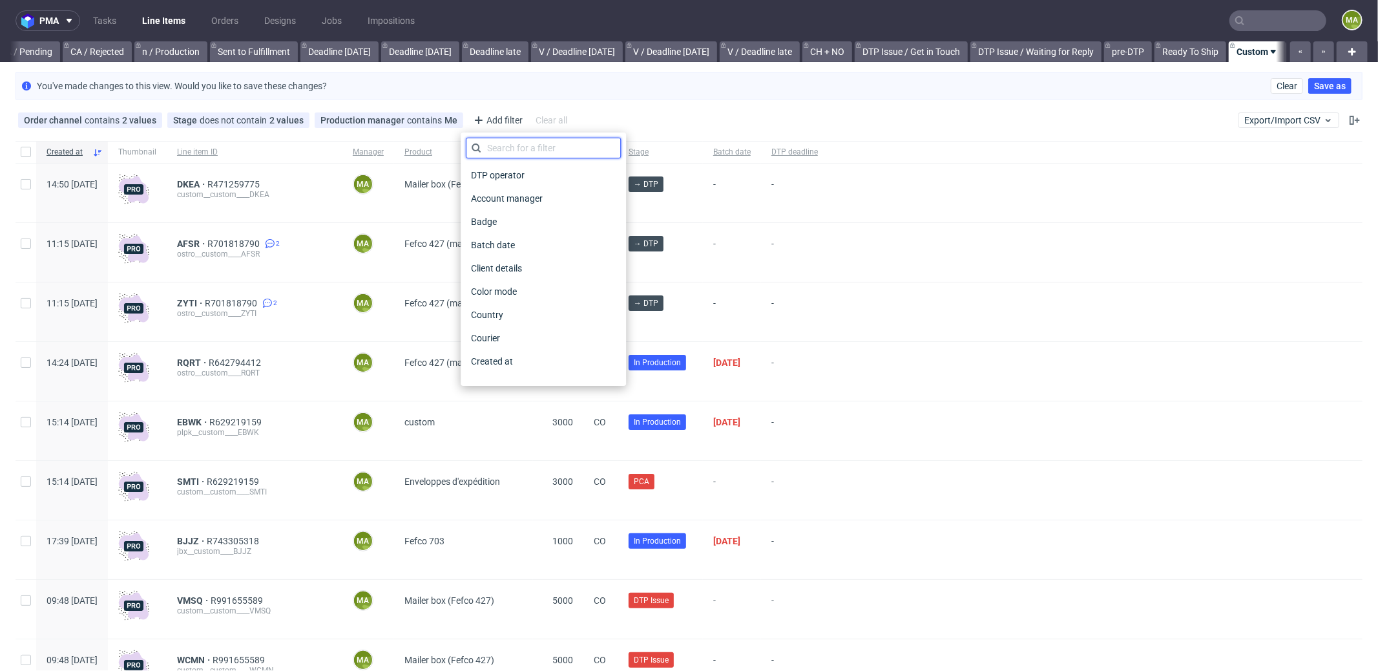
click at [525, 156] on input "text" at bounding box center [543, 148] width 155 height 21
type input "p"
click at [614, 114] on div "Order channel contains 2 values Custom, Plus Stage does not contain 2 values Ca…" at bounding box center [689, 120] width 1378 height 31
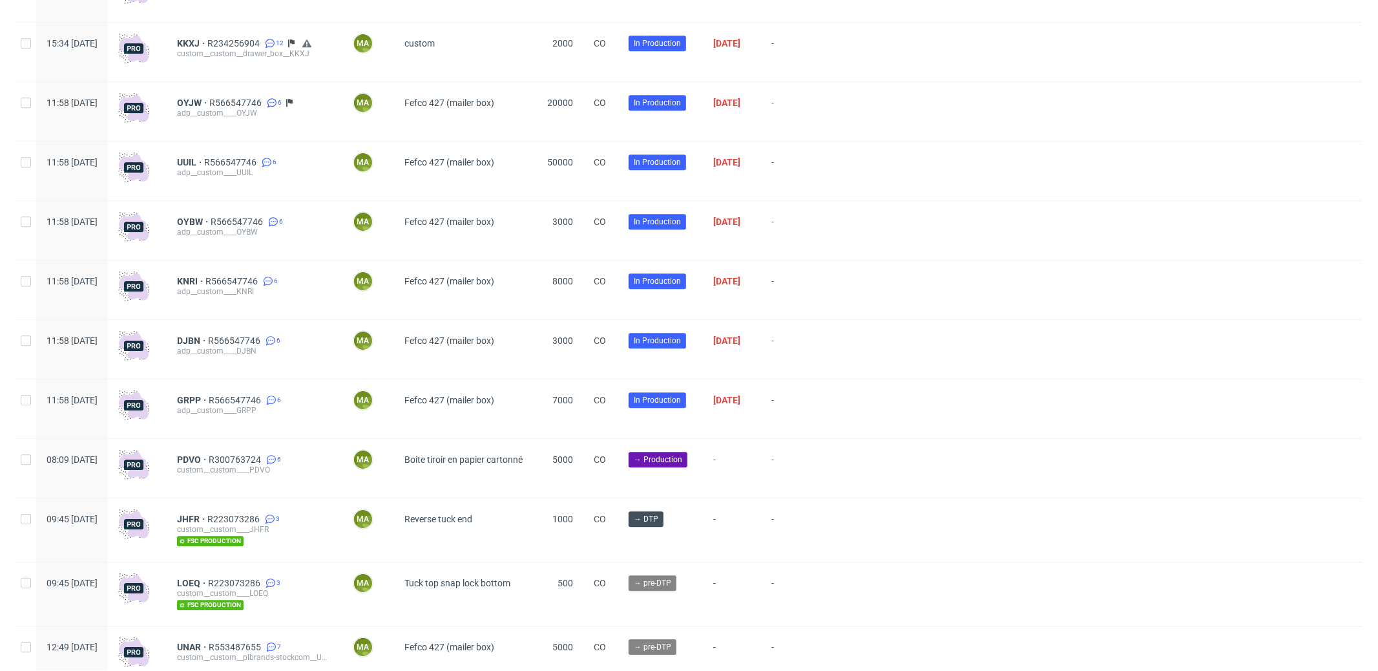
scroll to position [3130, 0]
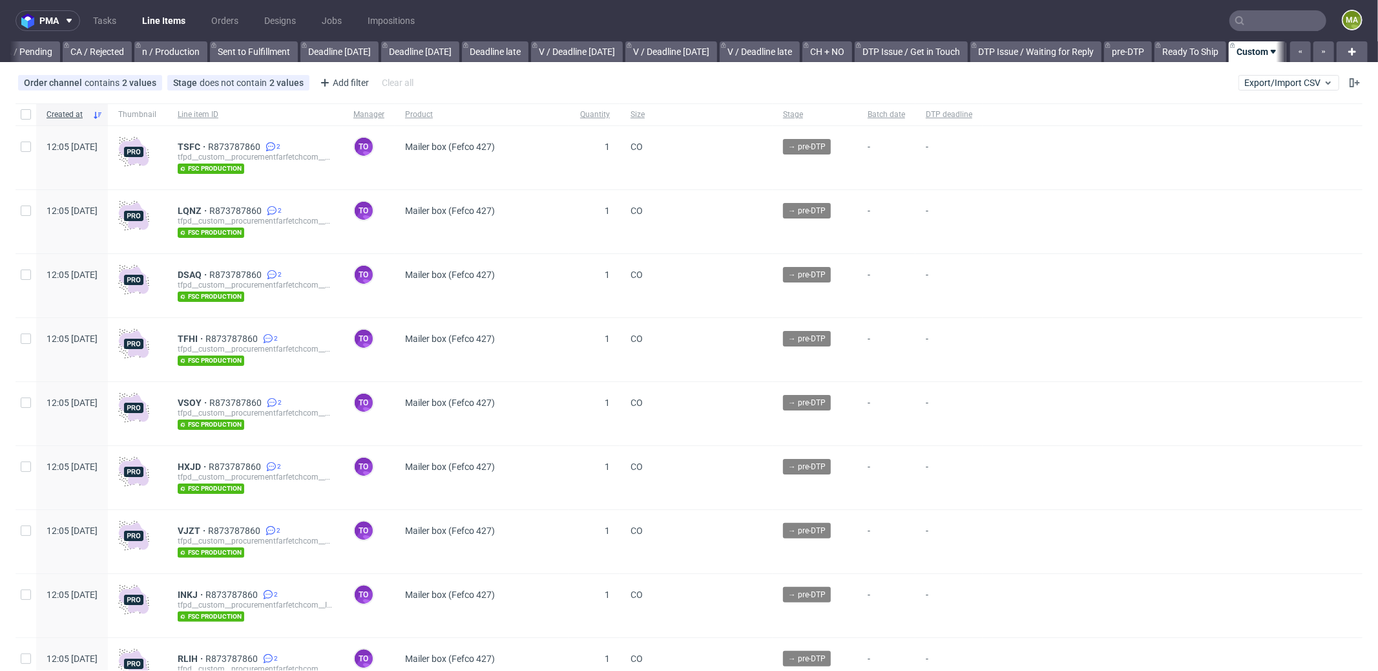
scroll to position [0, 1115]
click at [352, 92] on div "Add filter" at bounding box center [343, 82] width 57 height 21
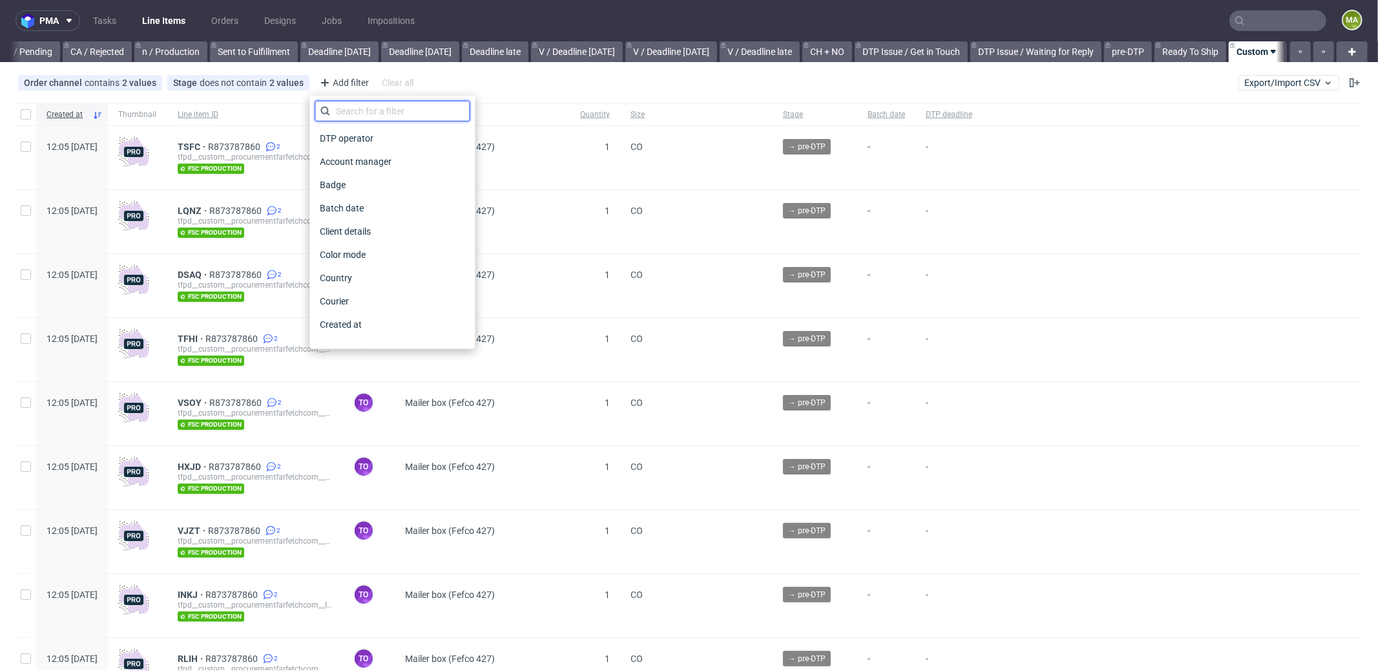
click at [367, 112] on input "text" at bounding box center [392, 111] width 155 height 21
type input "pro"
click at [373, 331] on span "Production manager" at bounding box center [362, 324] width 94 height 18
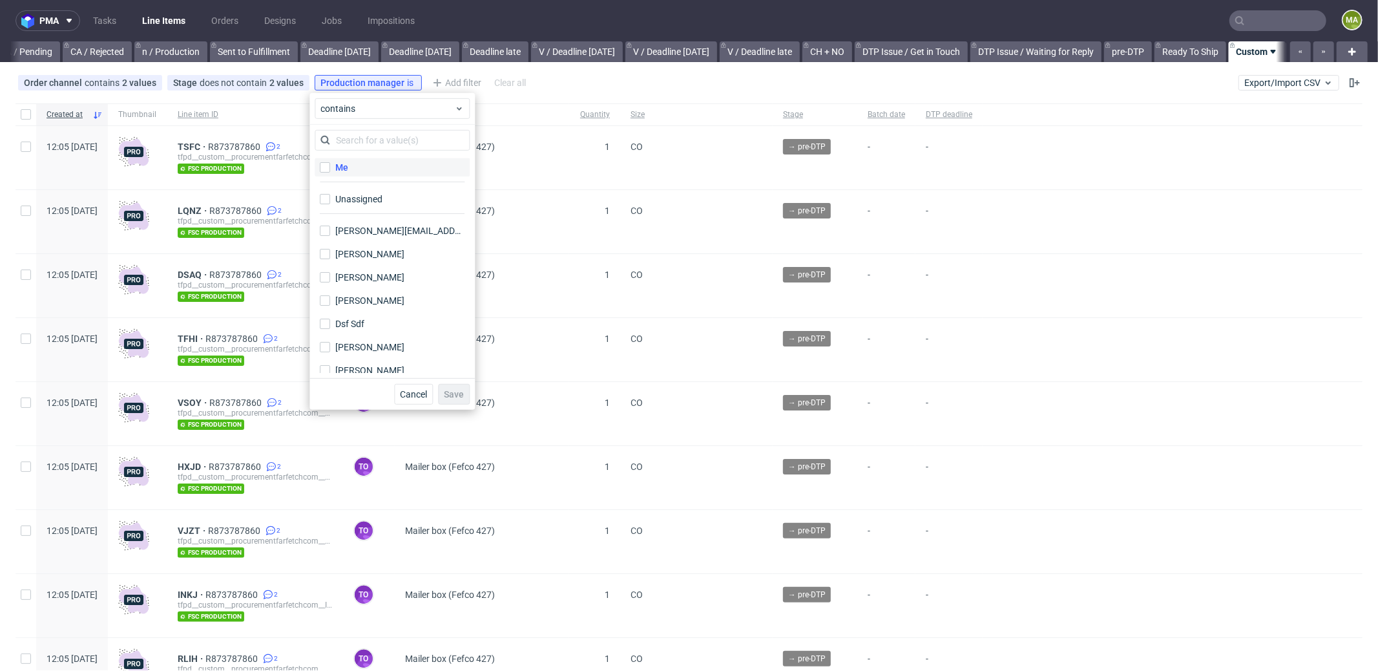
click at [363, 175] on label "Me" at bounding box center [392, 167] width 155 height 18
click at [330, 173] on input "Me" at bounding box center [325, 167] width 10 height 10
checkbox input "true"
click at [454, 398] on span "Save" at bounding box center [454, 394] width 20 height 9
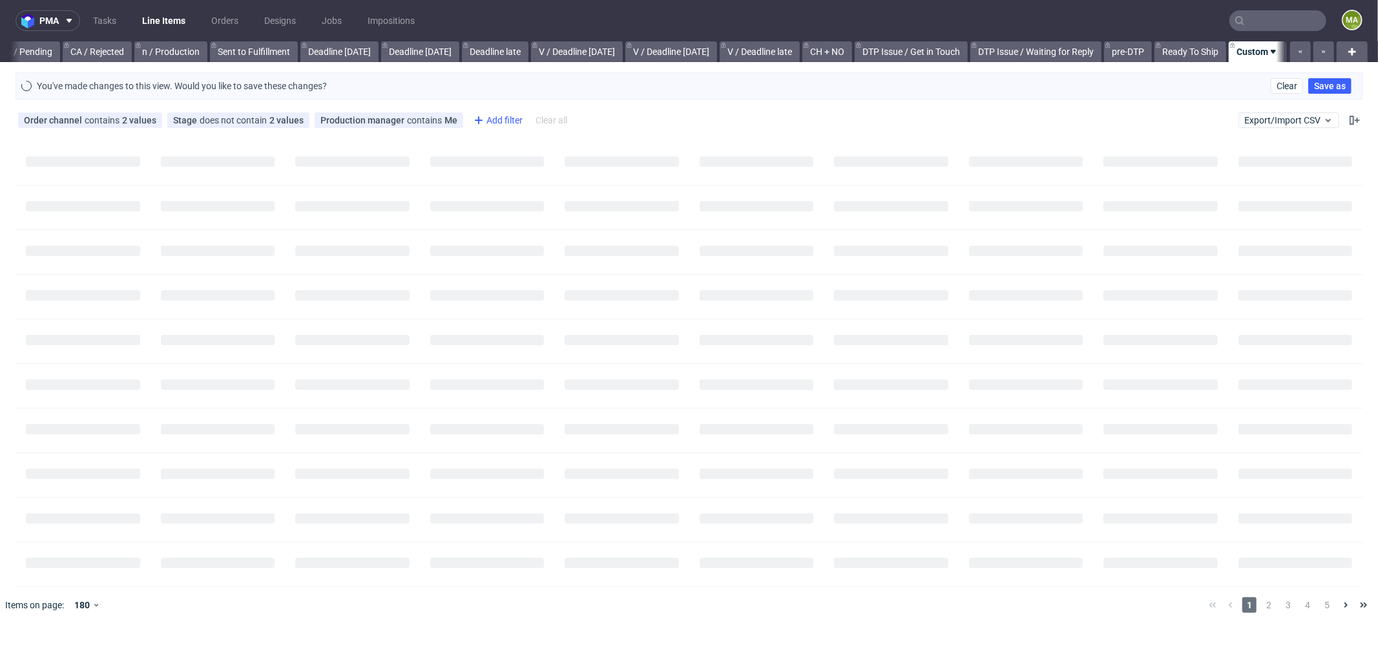
scroll to position [0, 1105]
click at [492, 117] on div "Add filter" at bounding box center [496, 120] width 57 height 21
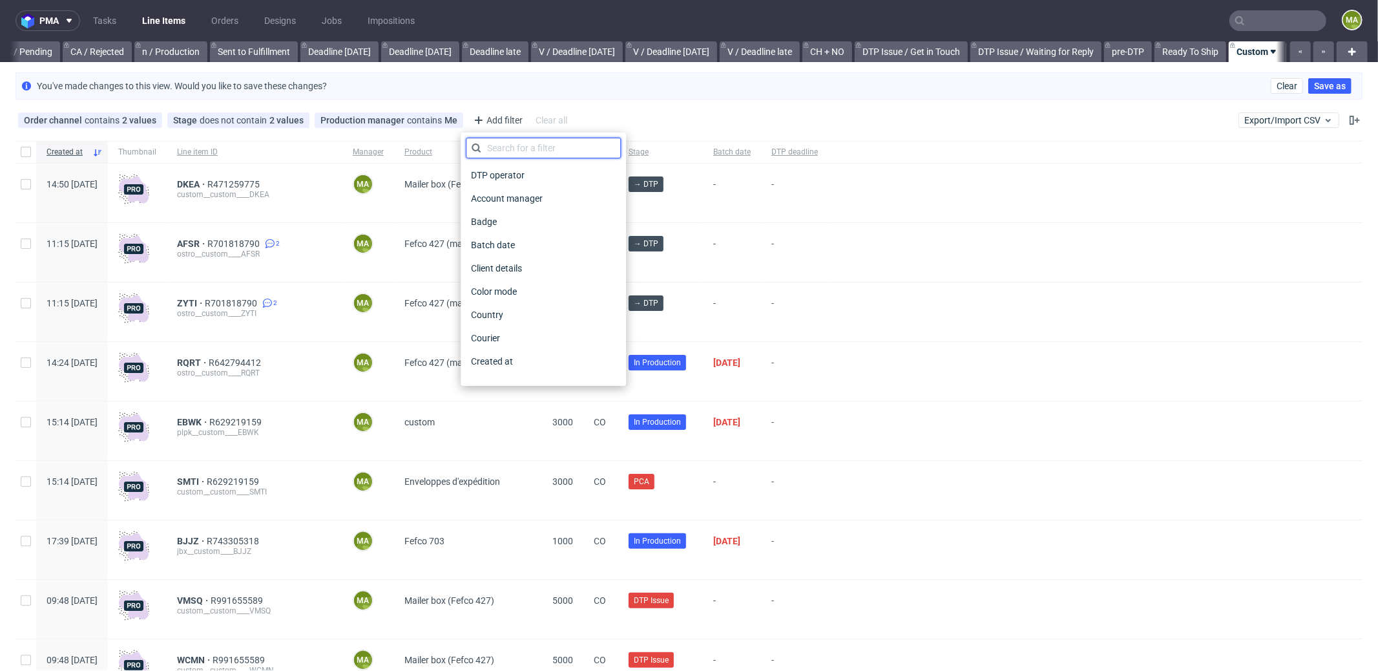
click at [509, 150] on input "text" at bounding box center [543, 148] width 155 height 21
type input "pro"
click at [532, 334] on span "Production deadline" at bounding box center [513, 338] width 94 height 18
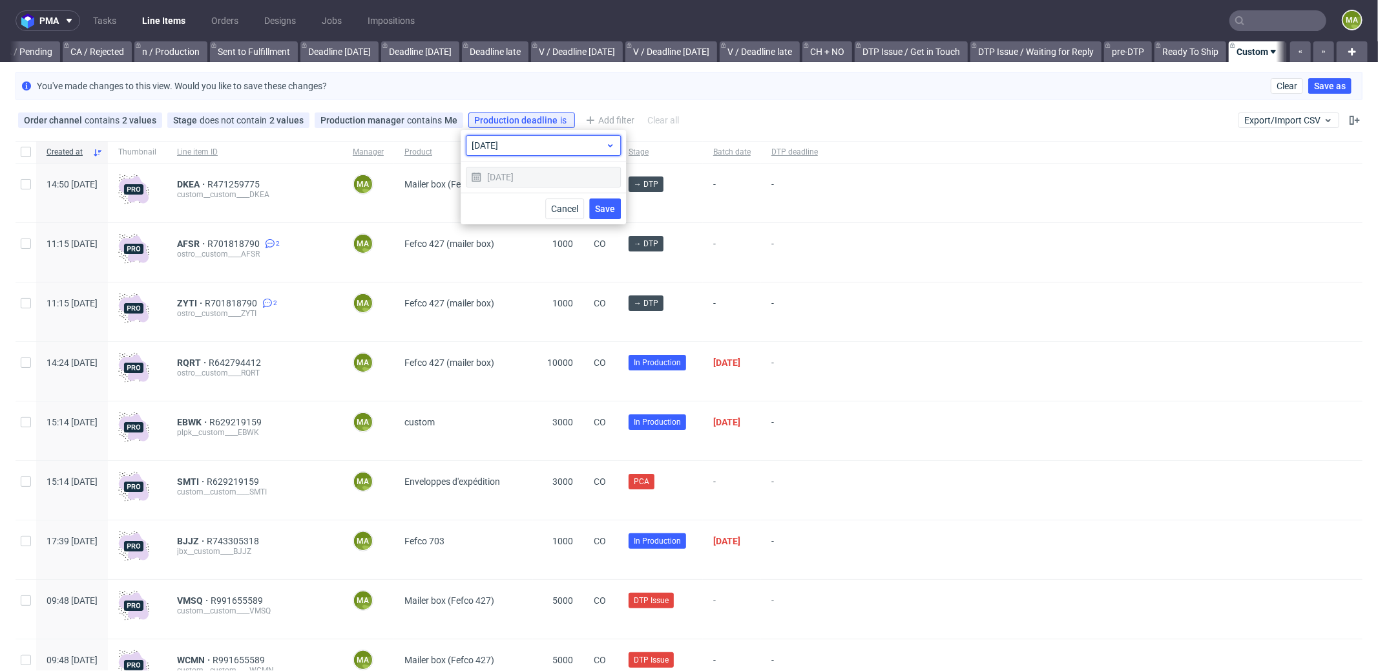
click at [571, 152] on div "today" at bounding box center [543, 145] width 155 height 21
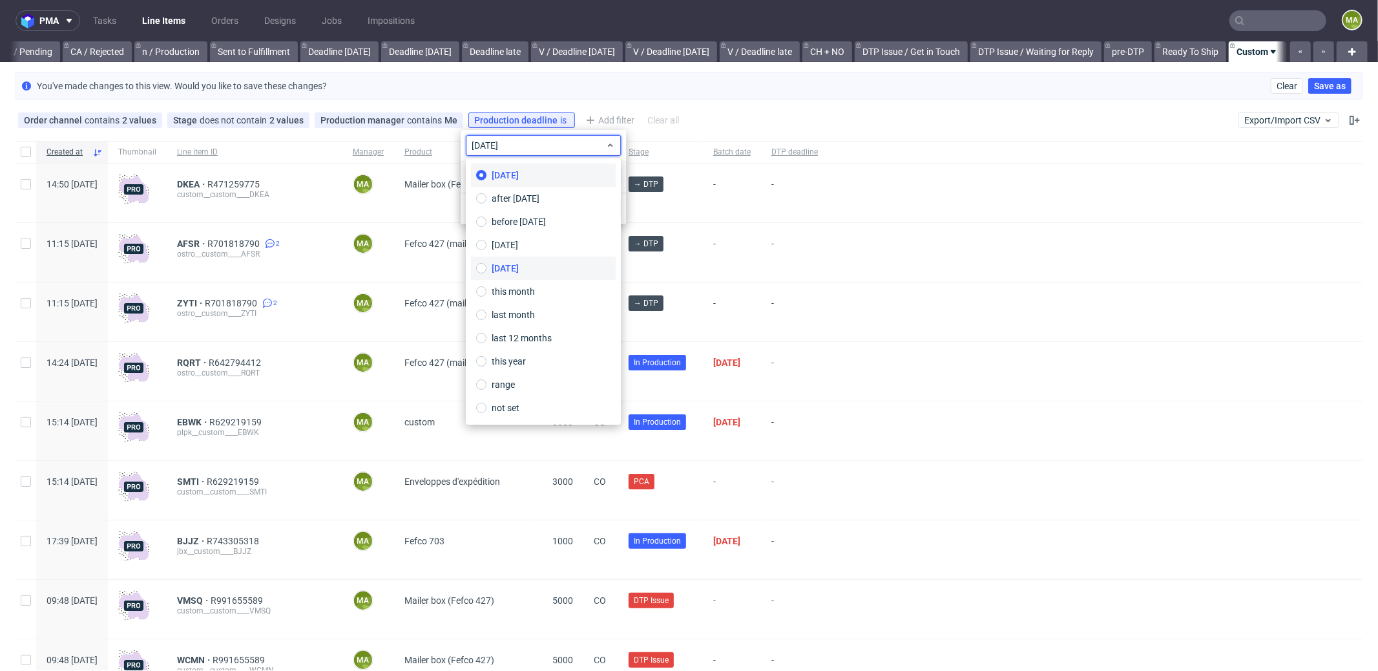
click at [519, 262] on span "tomorrow" at bounding box center [505, 268] width 27 height 13
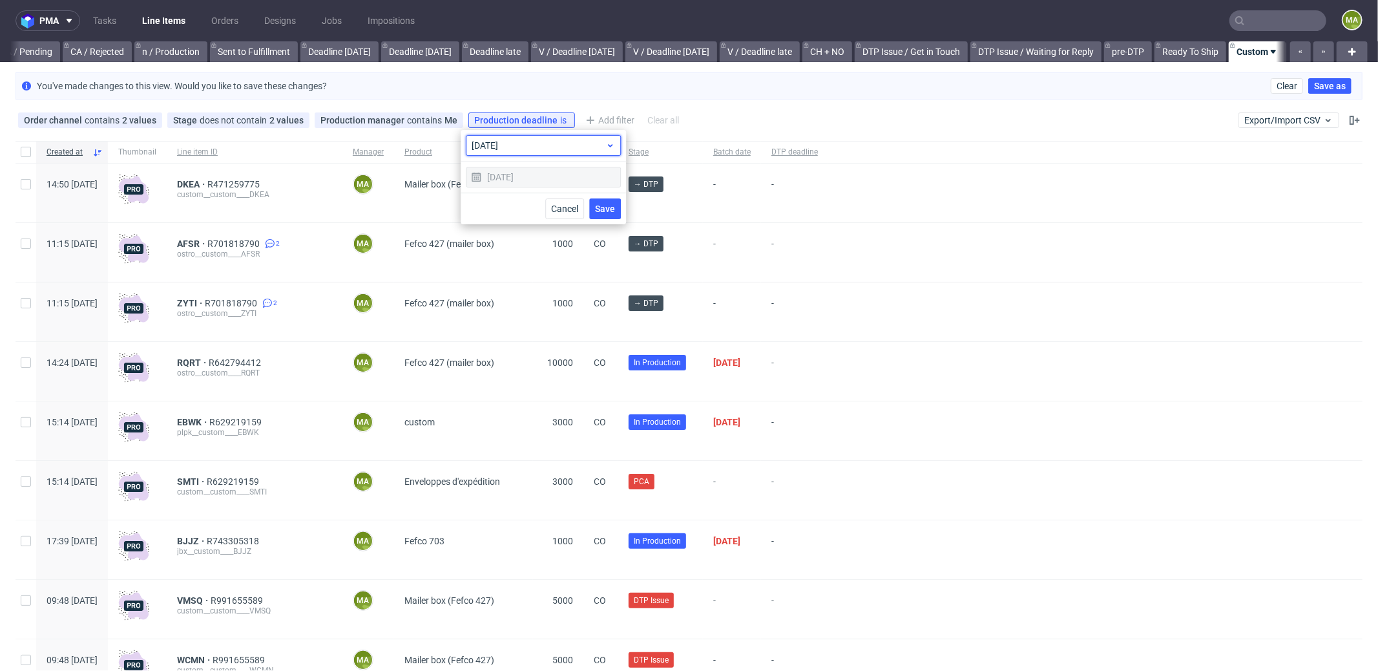
click at [573, 151] on span "tomorrow" at bounding box center [539, 145] width 134 height 13
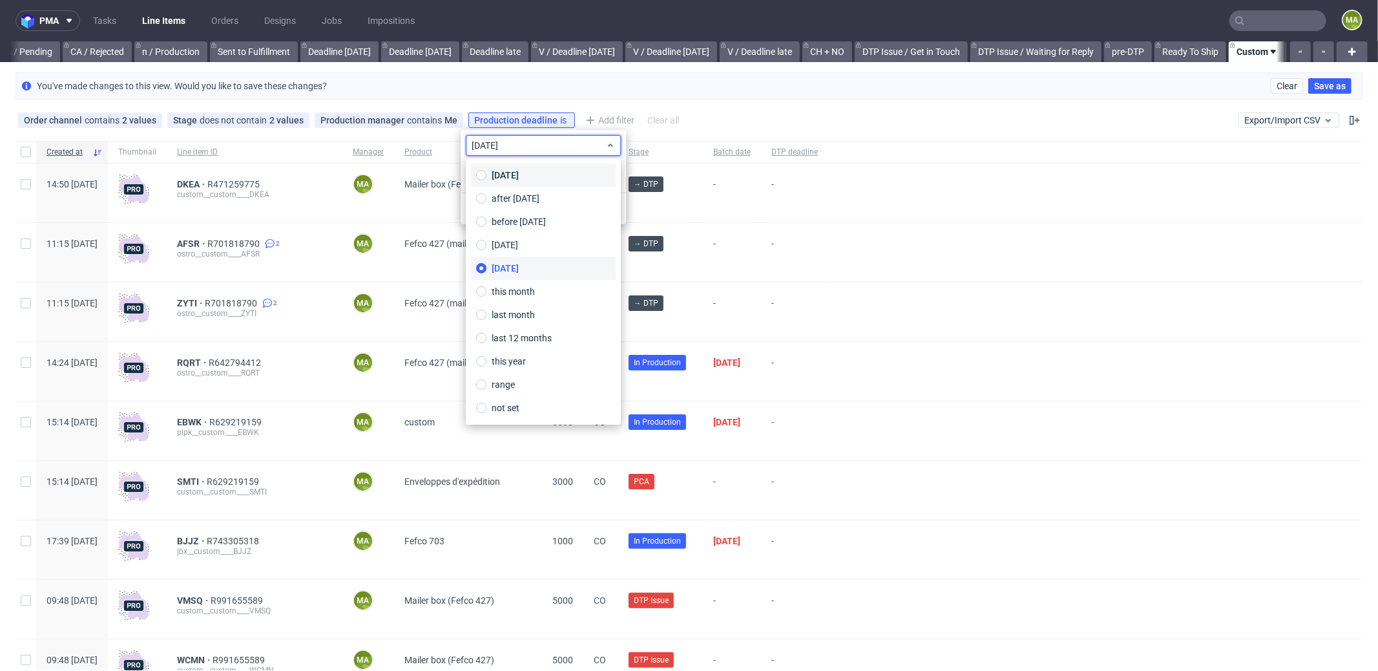
click at [540, 173] on label "today" at bounding box center [543, 174] width 145 height 23
type input "[DATE]"
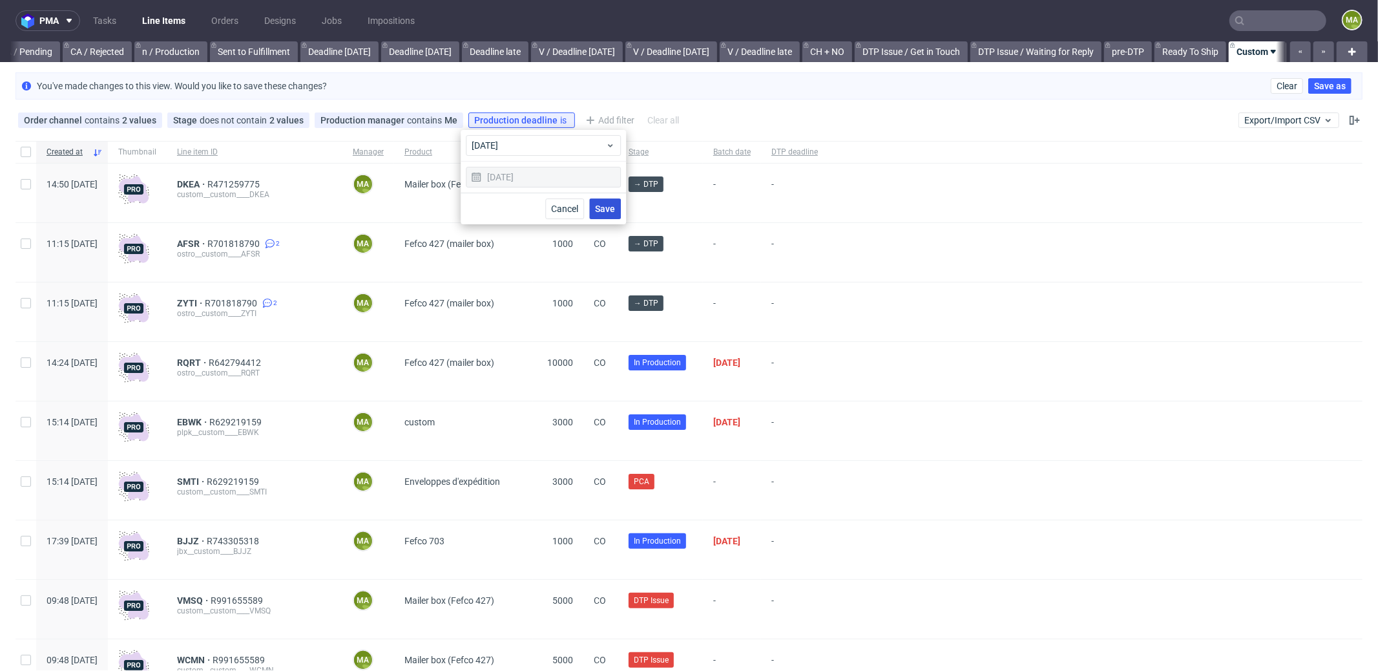
click at [609, 204] on span "Save" at bounding box center [605, 208] width 20 height 9
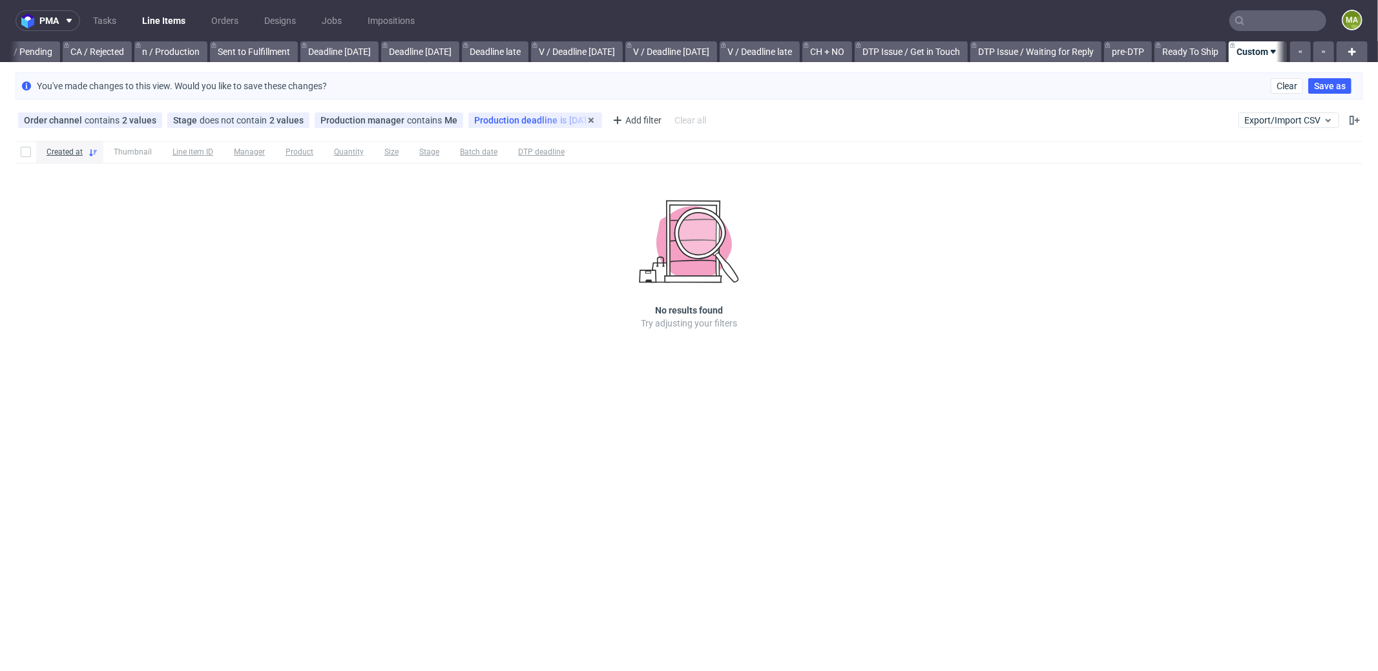
click at [553, 118] on div "Production deadline is today" at bounding box center [535, 120] width 122 height 10
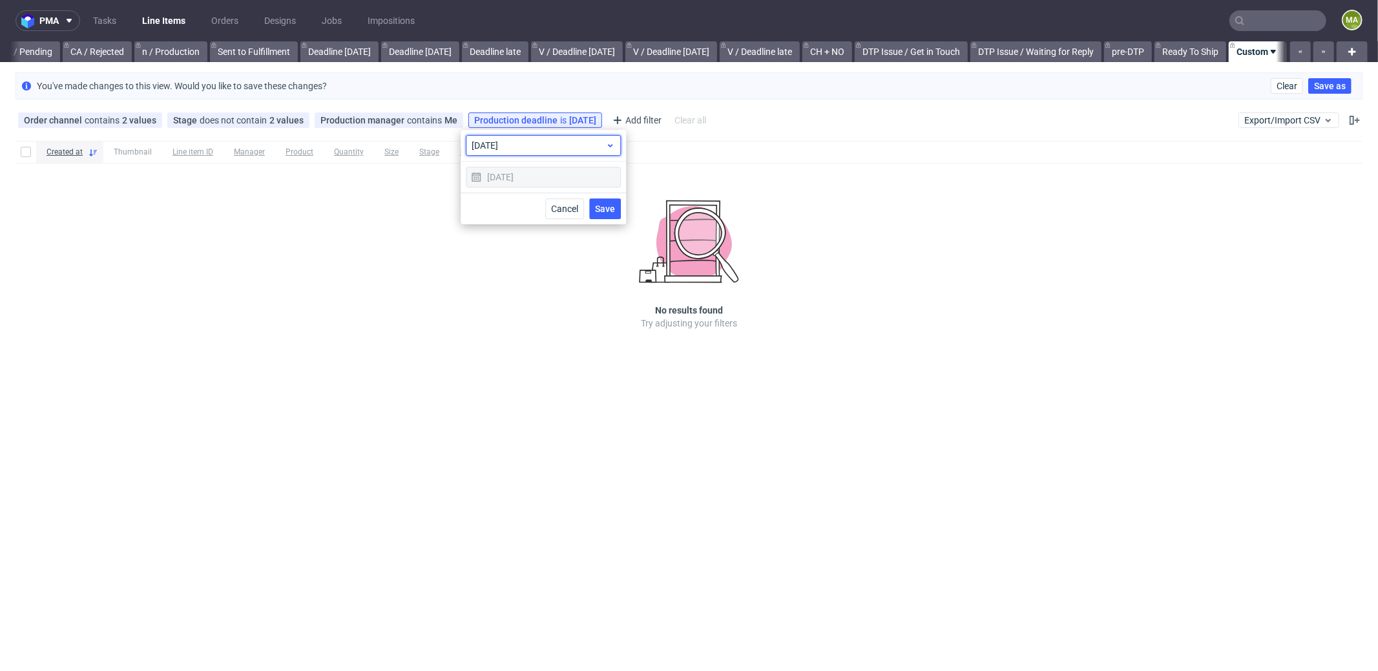
click at [551, 155] on div "today" at bounding box center [543, 145] width 155 height 21
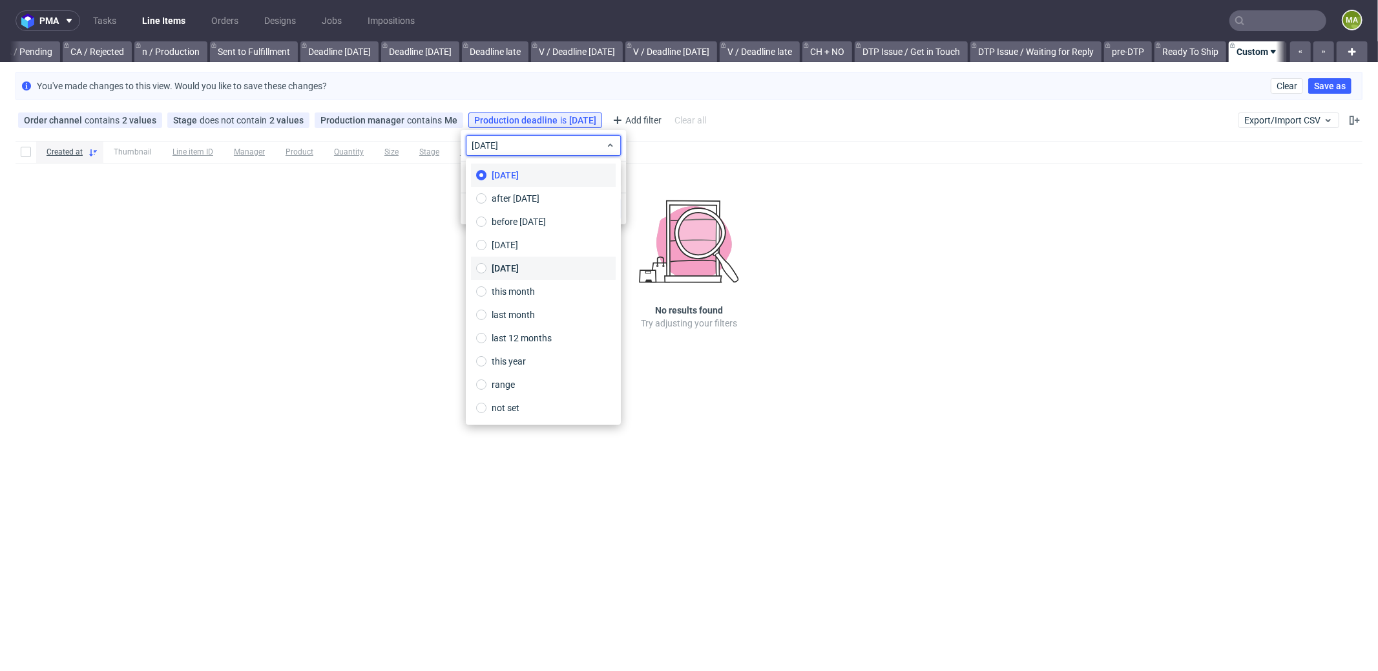
drag, startPoint x: 530, startPoint y: 264, endPoint x: 538, endPoint y: 258, distance: 9.3
click at [519, 264] on span "tomorrow" at bounding box center [505, 268] width 27 height 13
type input "07/10/2025"
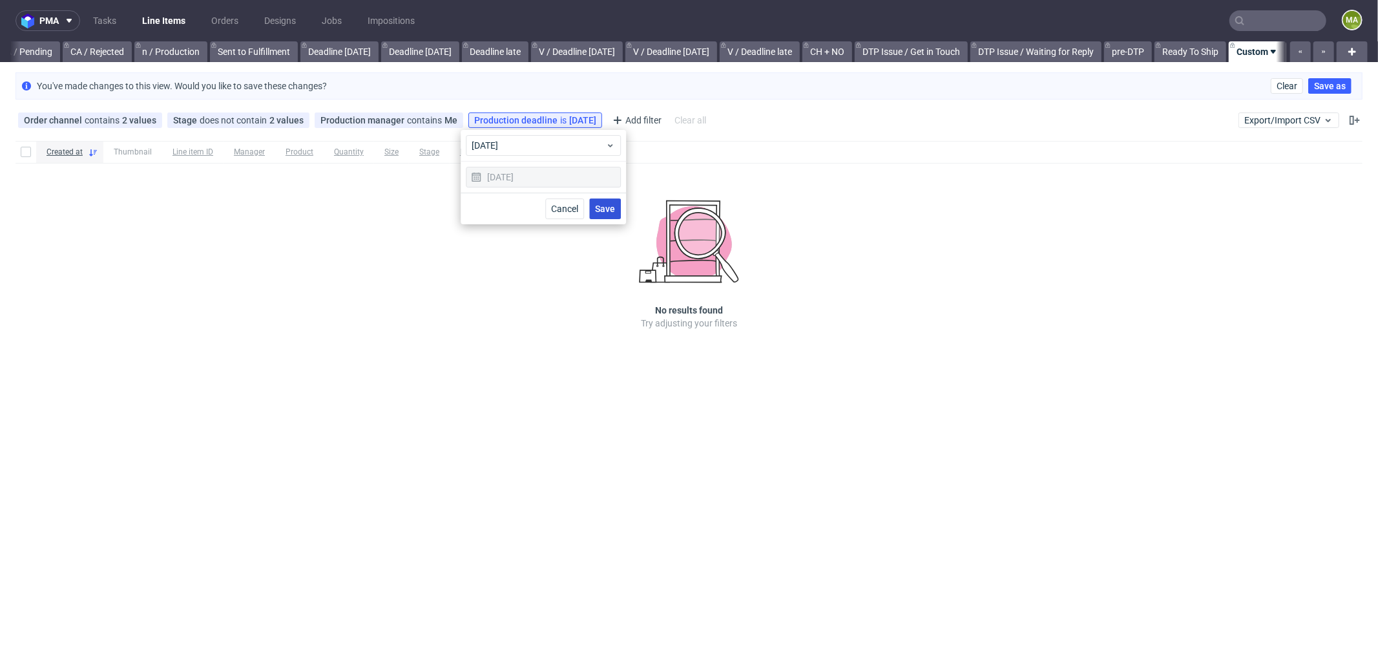
click at [612, 208] on span "Save" at bounding box center [605, 208] width 20 height 9
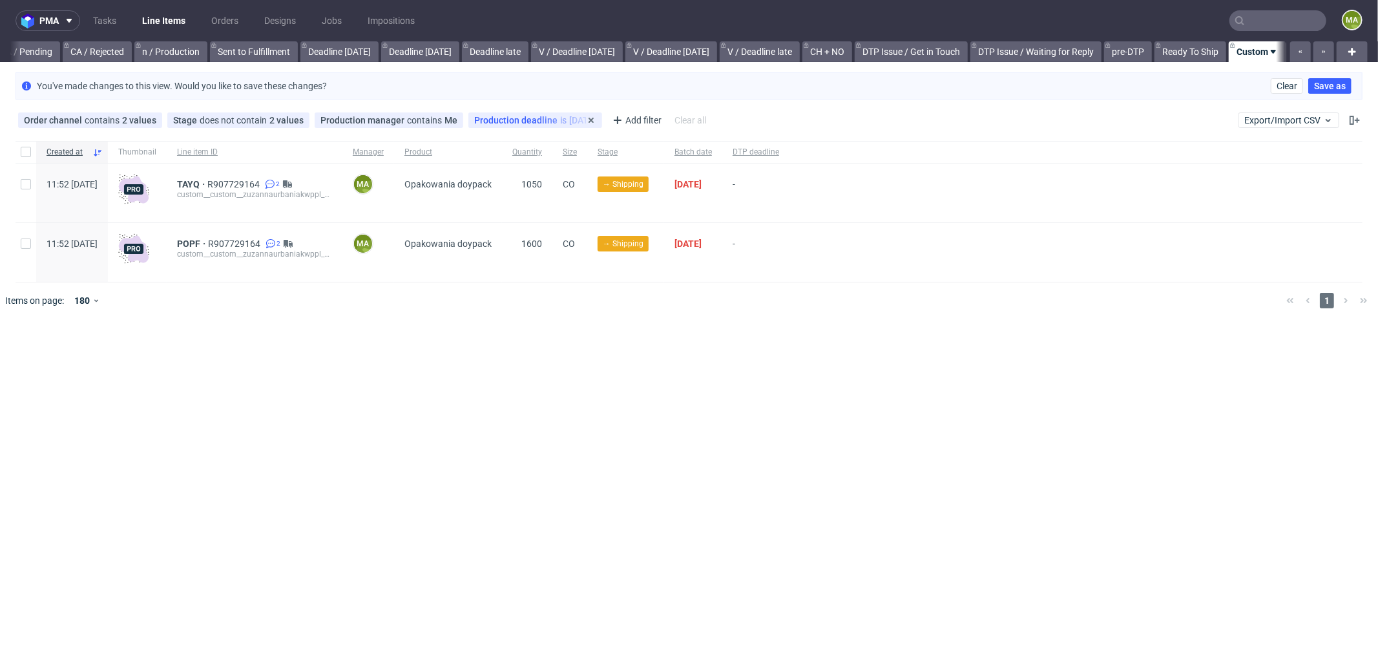
drag, startPoint x: 538, startPoint y: 105, endPoint x: 538, endPoint y: 118, distance: 12.9
click at [538, 105] on div "Order channel contains 2 values Custom, Plus Stage does not contain 2 values Ca…" at bounding box center [689, 120] width 1378 height 31
click at [538, 120] on div "Production deadline is tomorrow" at bounding box center [535, 120] width 122 height 10
click at [560, 145] on span "tomorrow" at bounding box center [539, 145] width 134 height 13
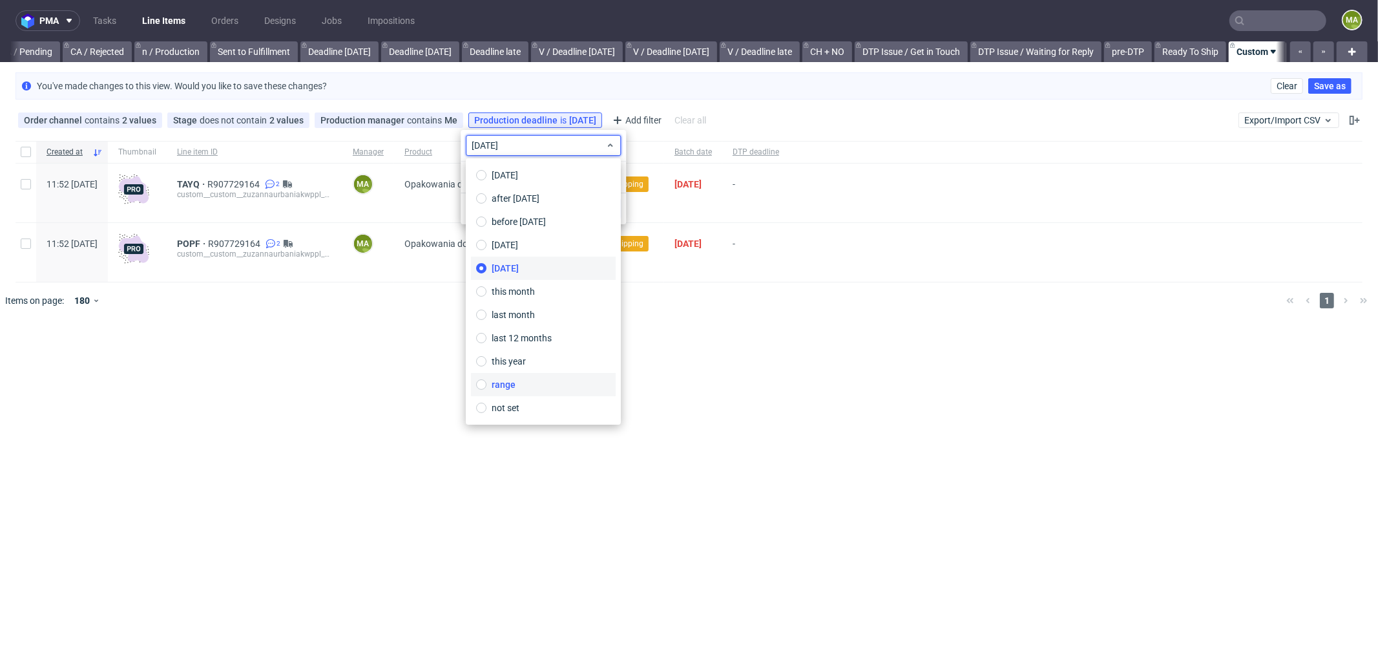
click at [529, 381] on label "range" at bounding box center [543, 384] width 145 height 23
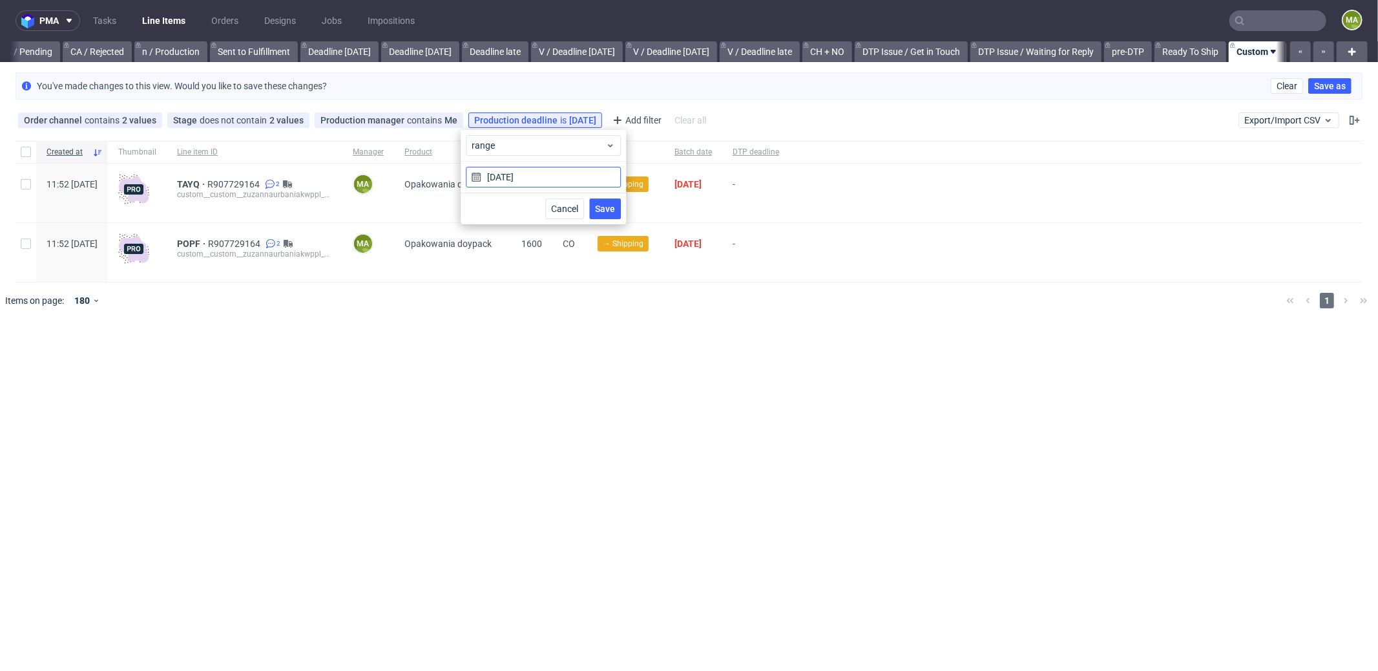
click at [519, 174] on input "07/10/2025" at bounding box center [543, 177] width 155 height 21
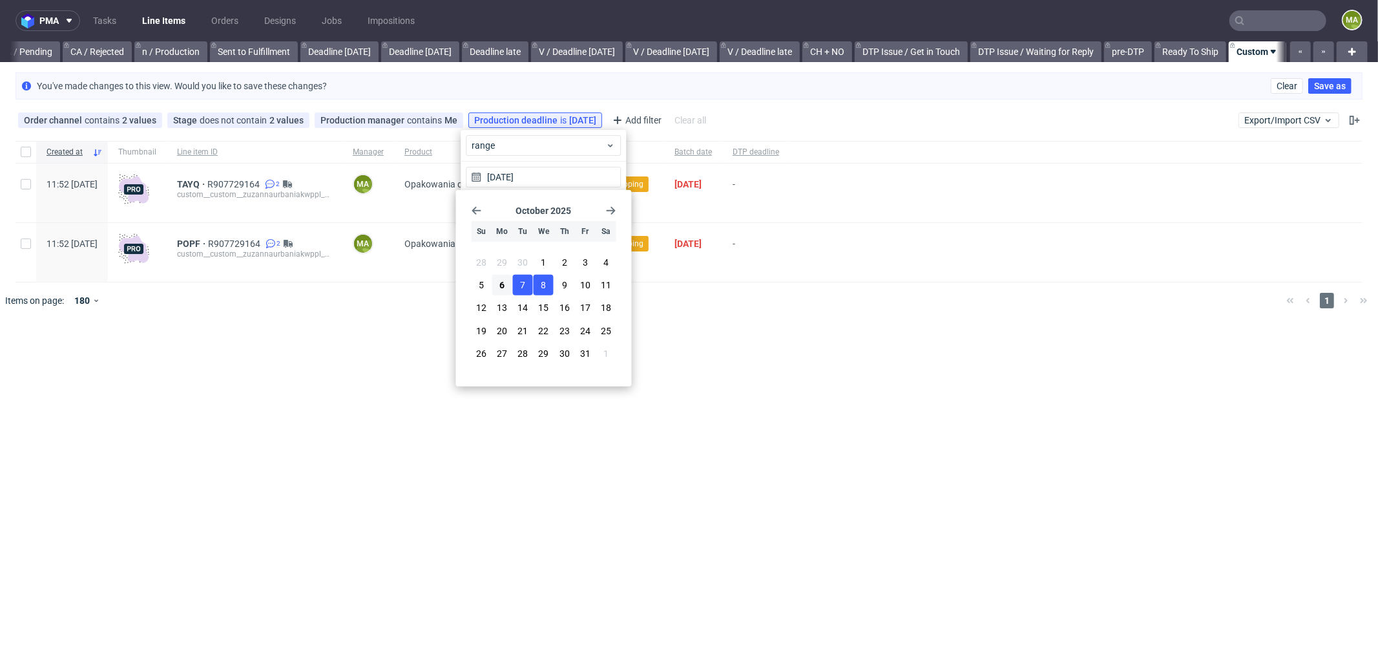
click at [542, 286] on span "8" at bounding box center [544, 285] width 5 height 13
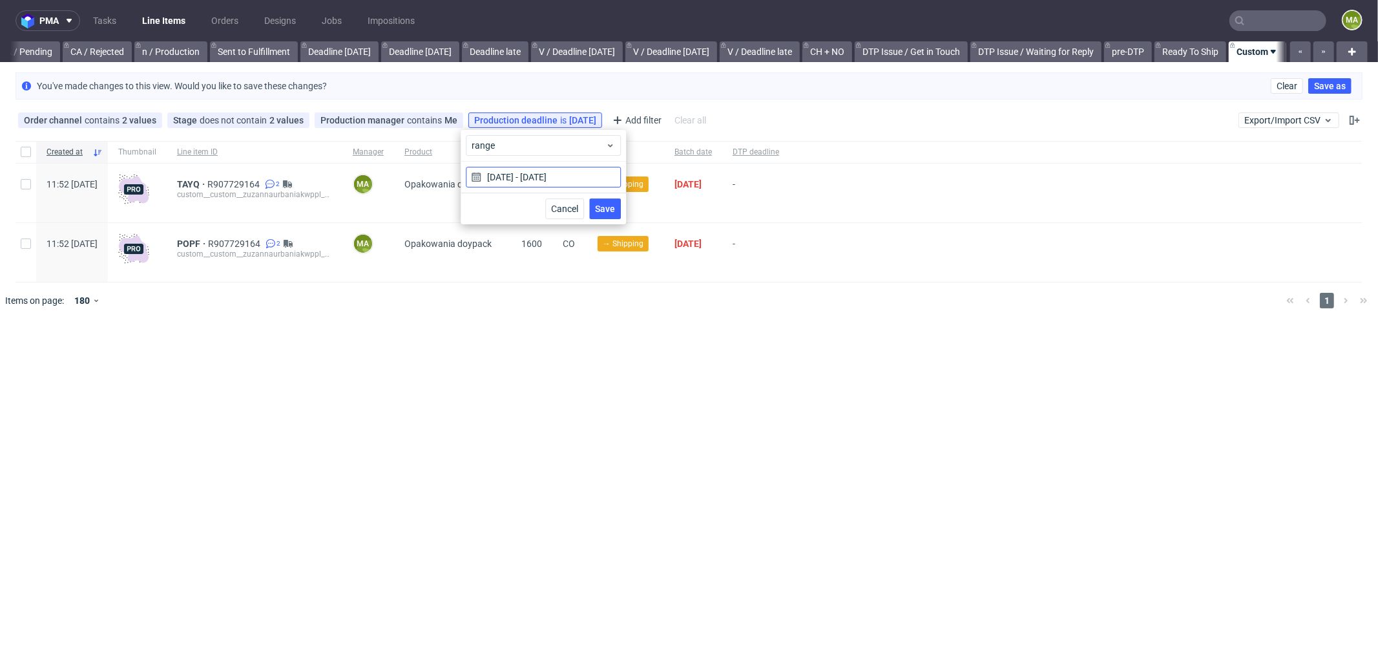
click at [541, 181] on input "07/10/2025 - 08/10/2025" at bounding box center [543, 177] width 155 height 21
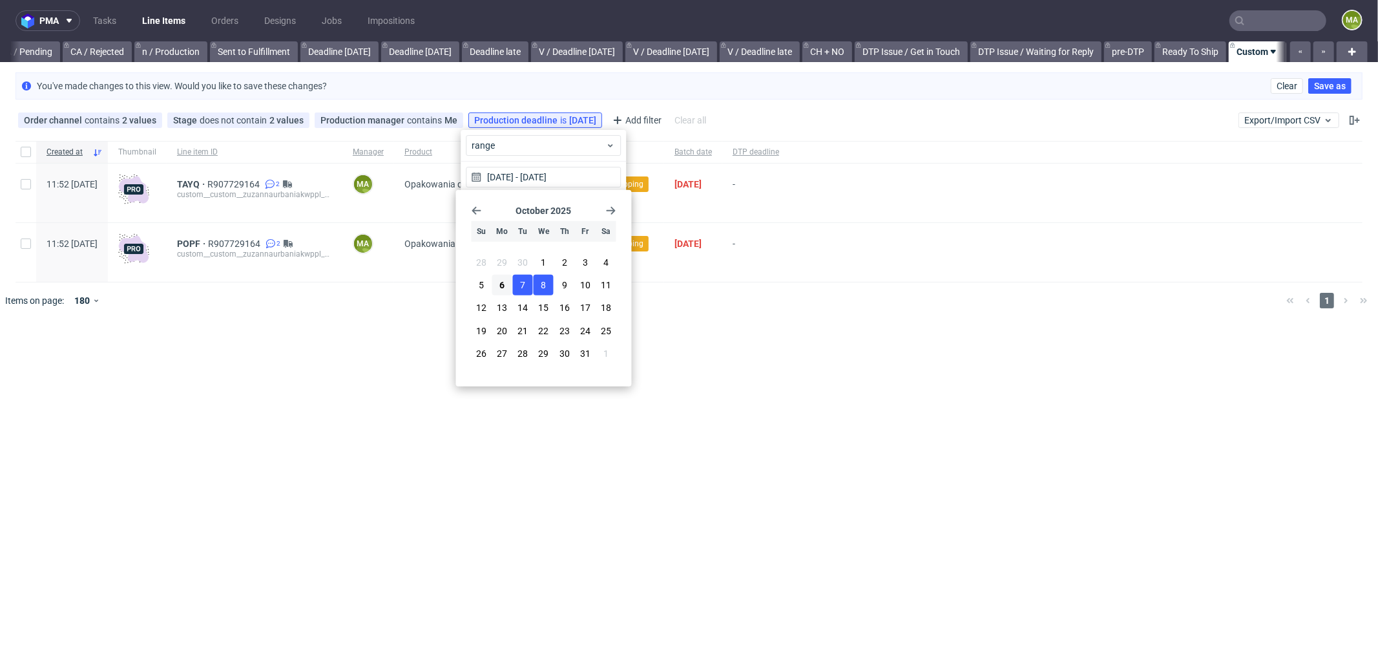
click at [542, 277] on button "8" at bounding box center [544, 285] width 20 height 21
click at [540, 286] on button "8" at bounding box center [544, 285] width 20 height 21
type input "08/10/2025 - 08/10/2025"
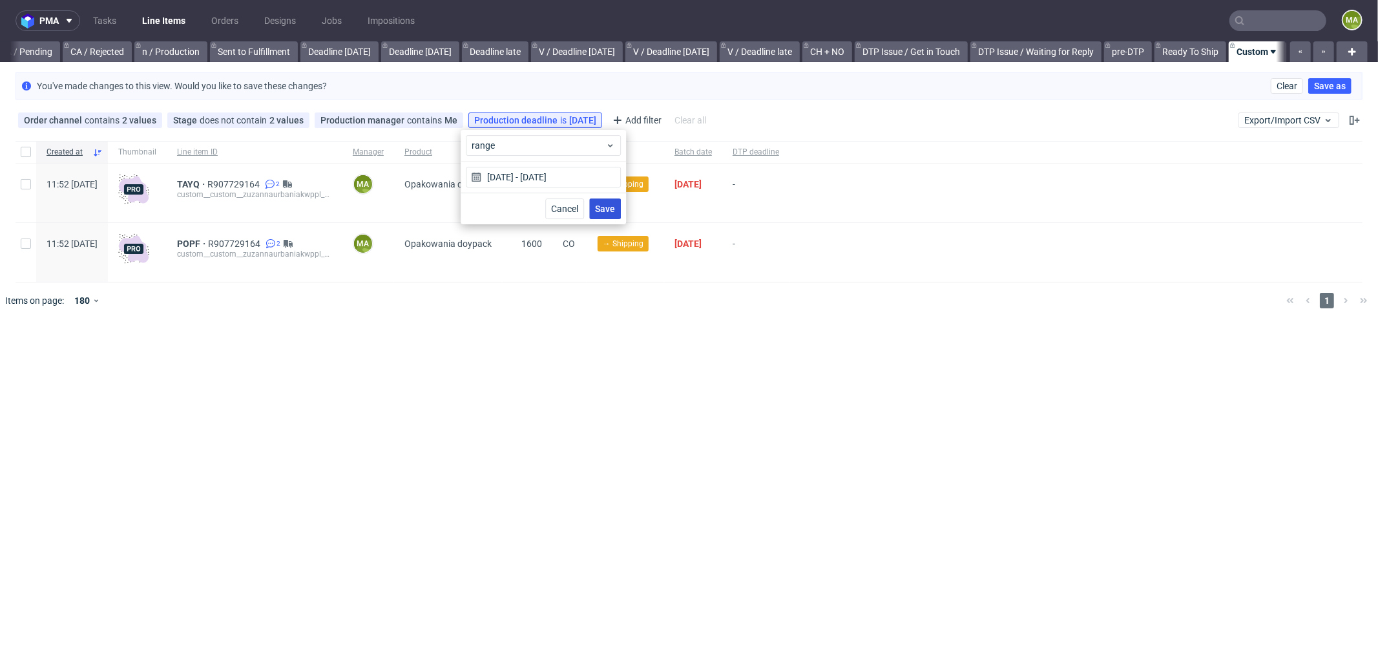
click at [605, 208] on span "Save" at bounding box center [605, 208] width 20 height 9
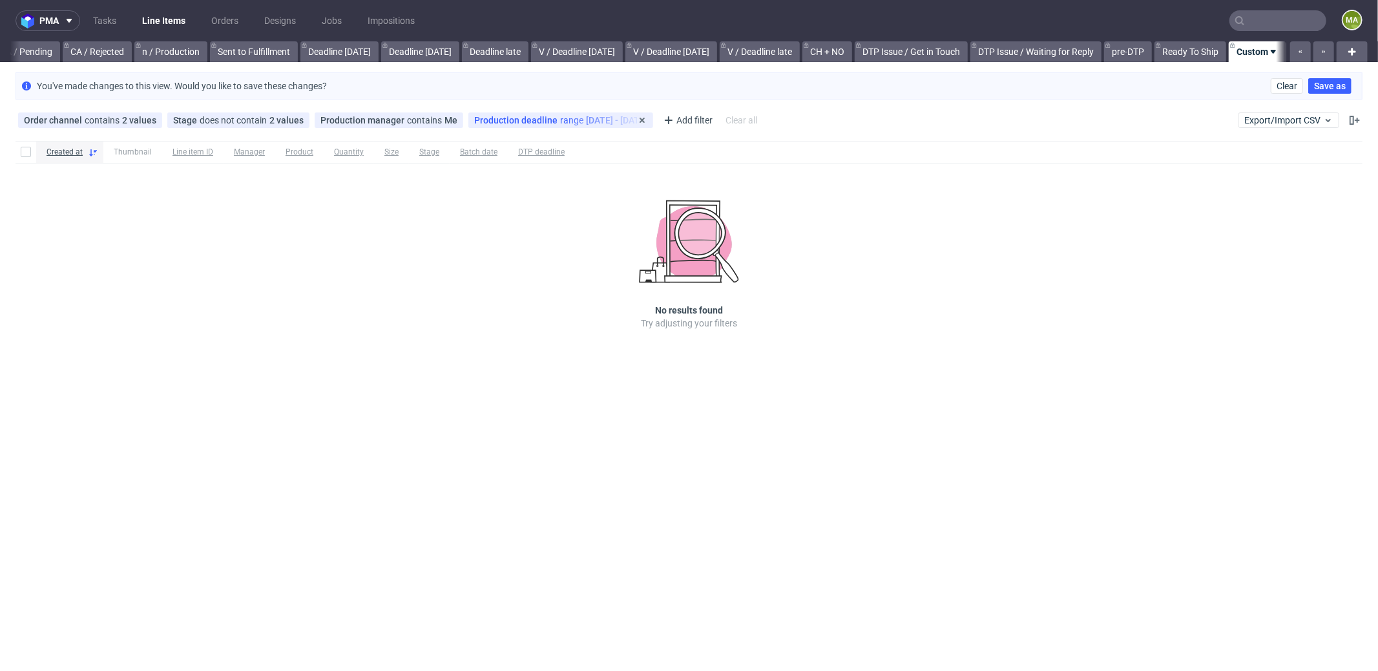
click at [560, 117] on span "range" at bounding box center [573, 120] width 26 height 10
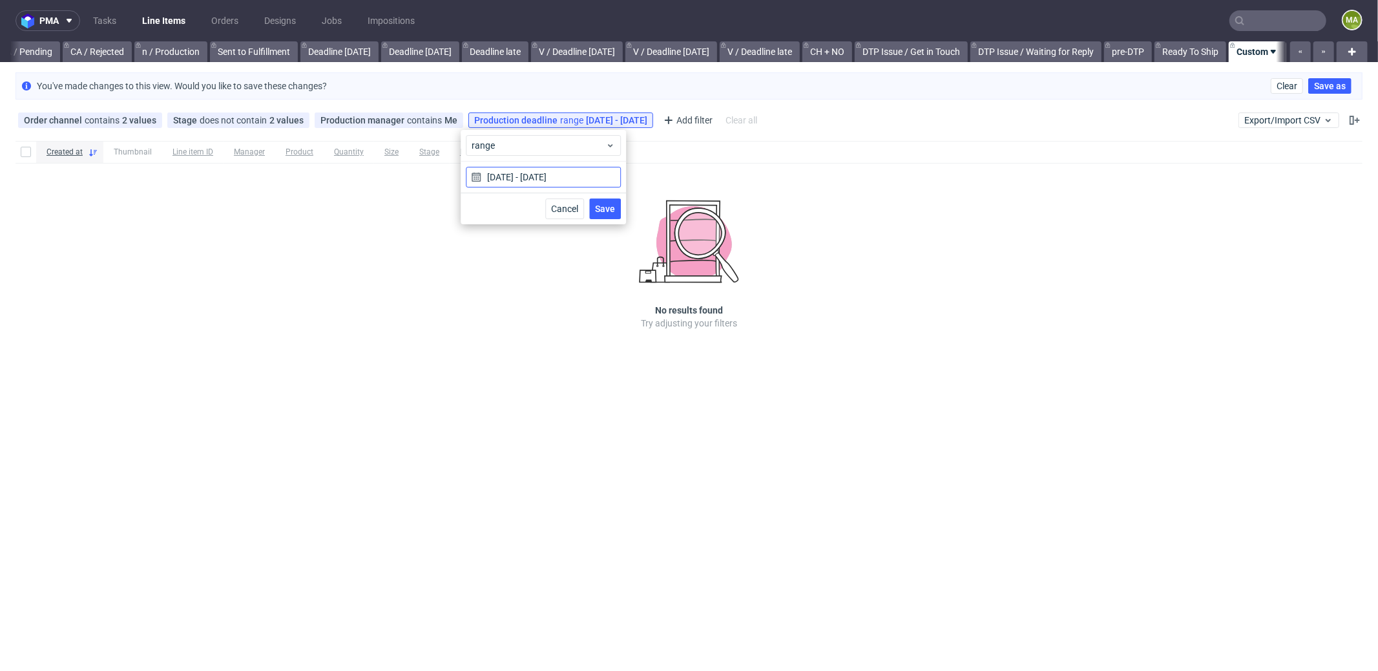
click at [548, 180] on input "08/10/2025 - 08/10/2025" at bounding box center [543, 177] width 155 height 21
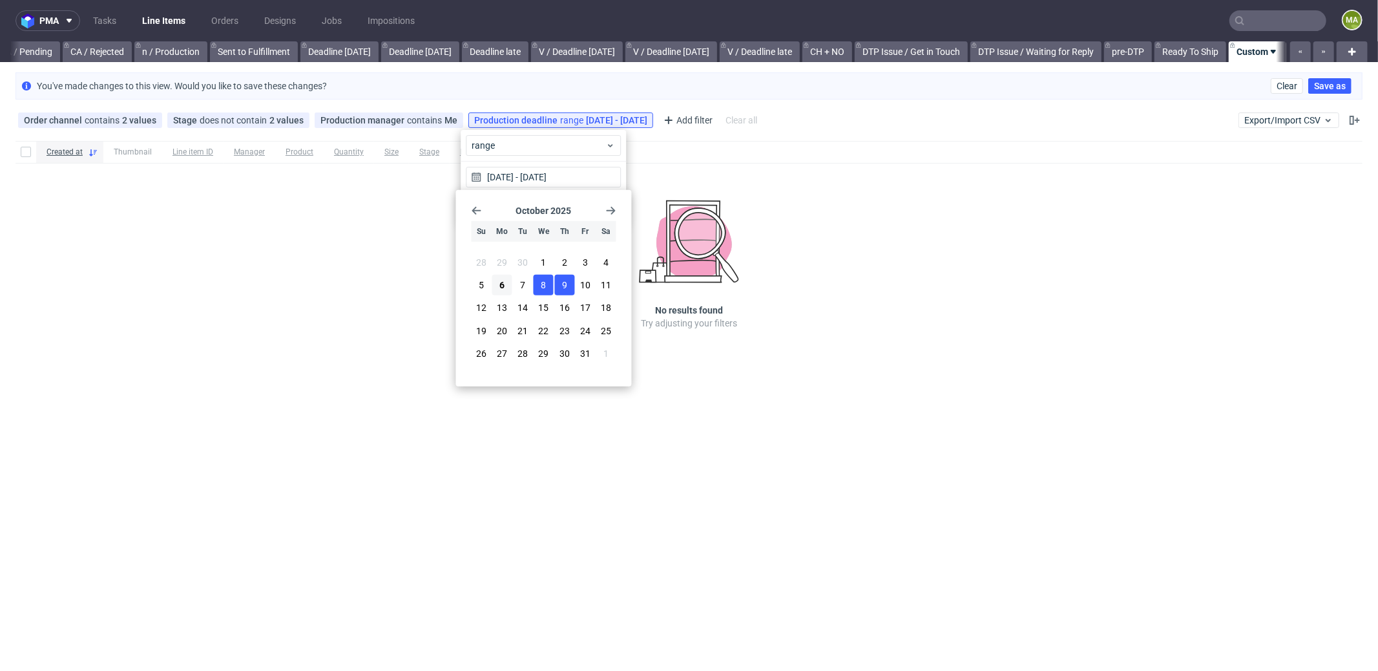
click at [560, 282] on button "9" at bounding box center [564, 285] width 20 height 21
click at [562, 284] on span "9" at bounding box center [564, 285] width 5 height 13
type input "09/10/2025 - 09/10/2025"
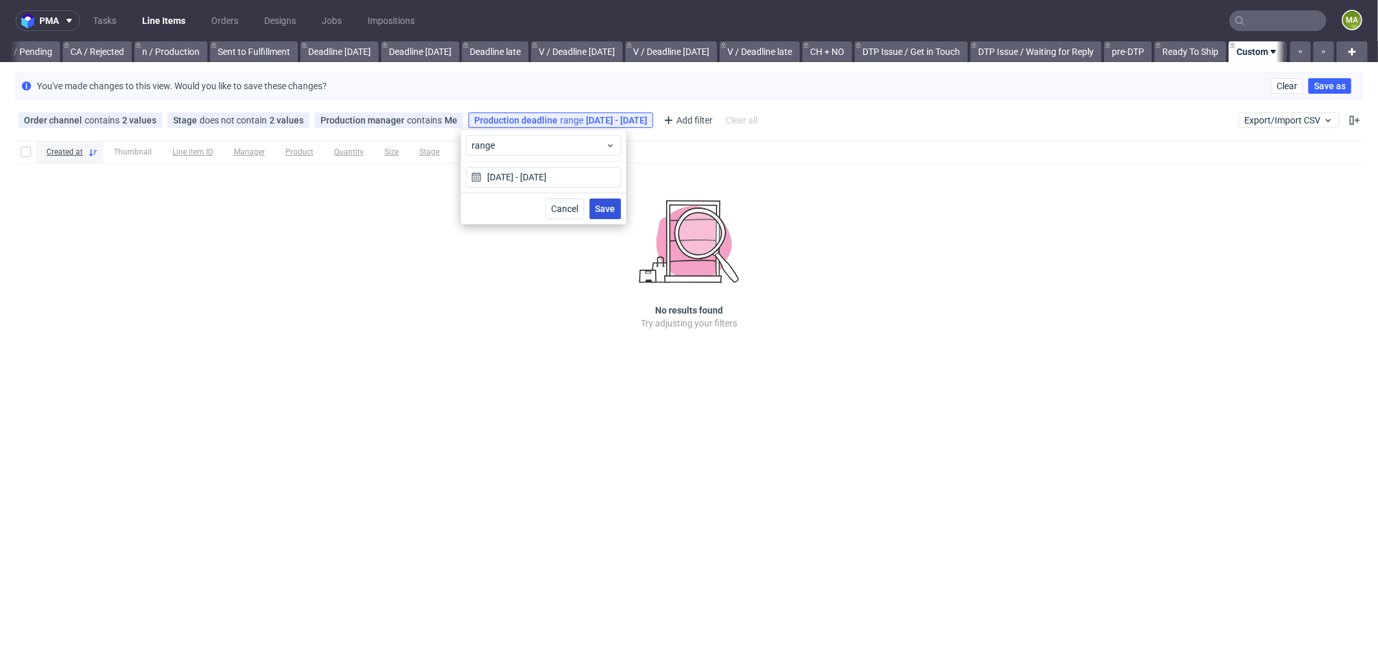
click at [611, 209] on span "Save" at bounding box center [605, 208] width 20 height 9
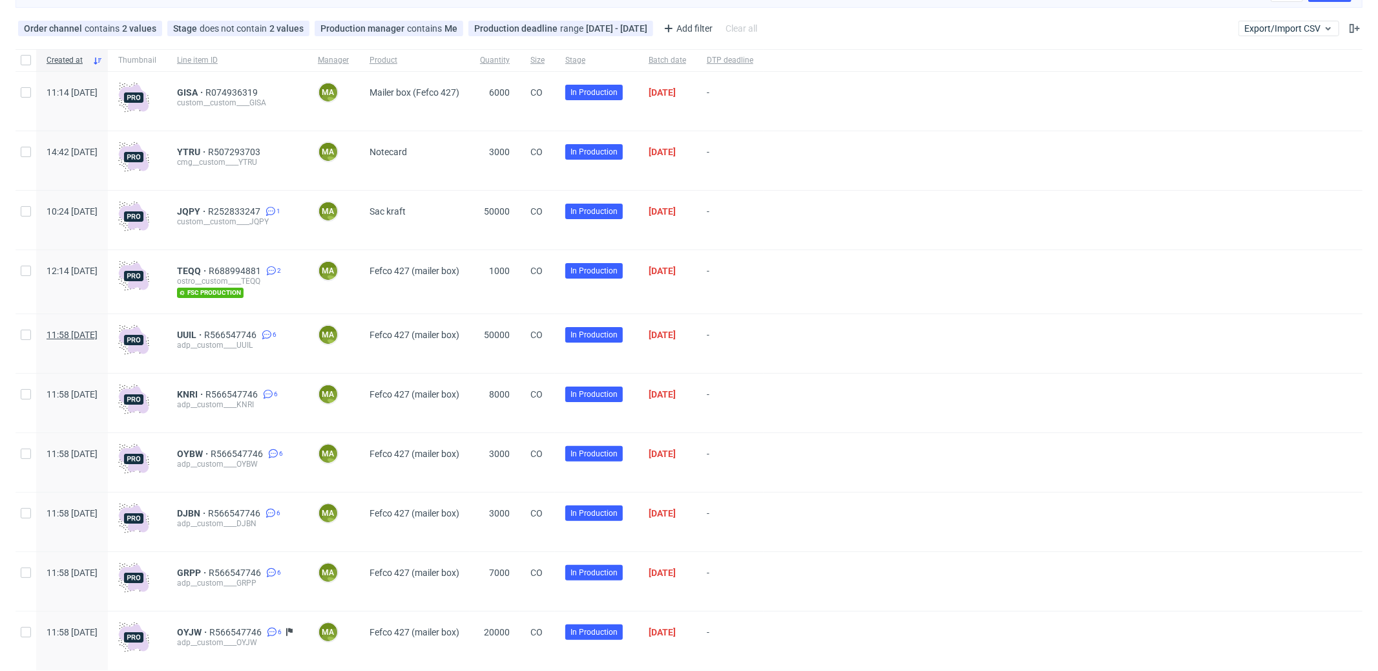
scroll to position [90, 0]
click at [209, 273] on span "TEQQ" at bounding box center [193, 272] width 32 height 10
click at [204, 333] on span "UUIL" at bounding box center [190, 336] width 27 height 10
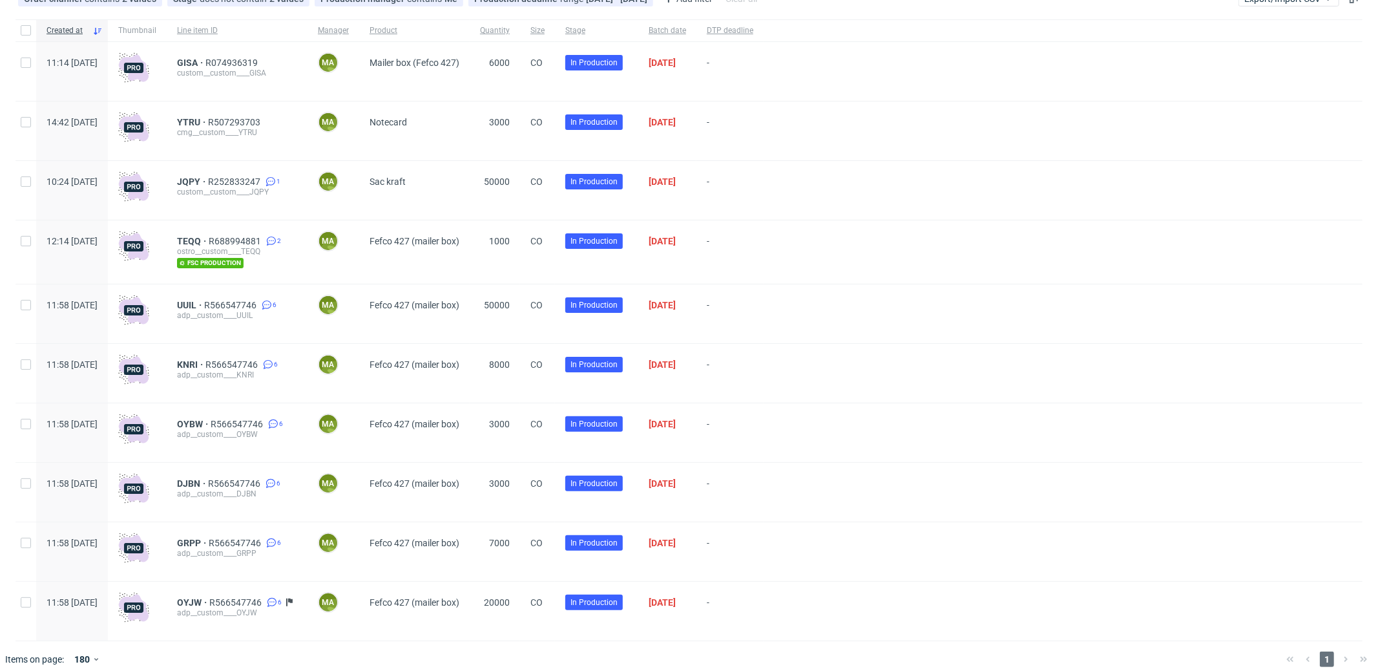
scroll to position [83, 0]
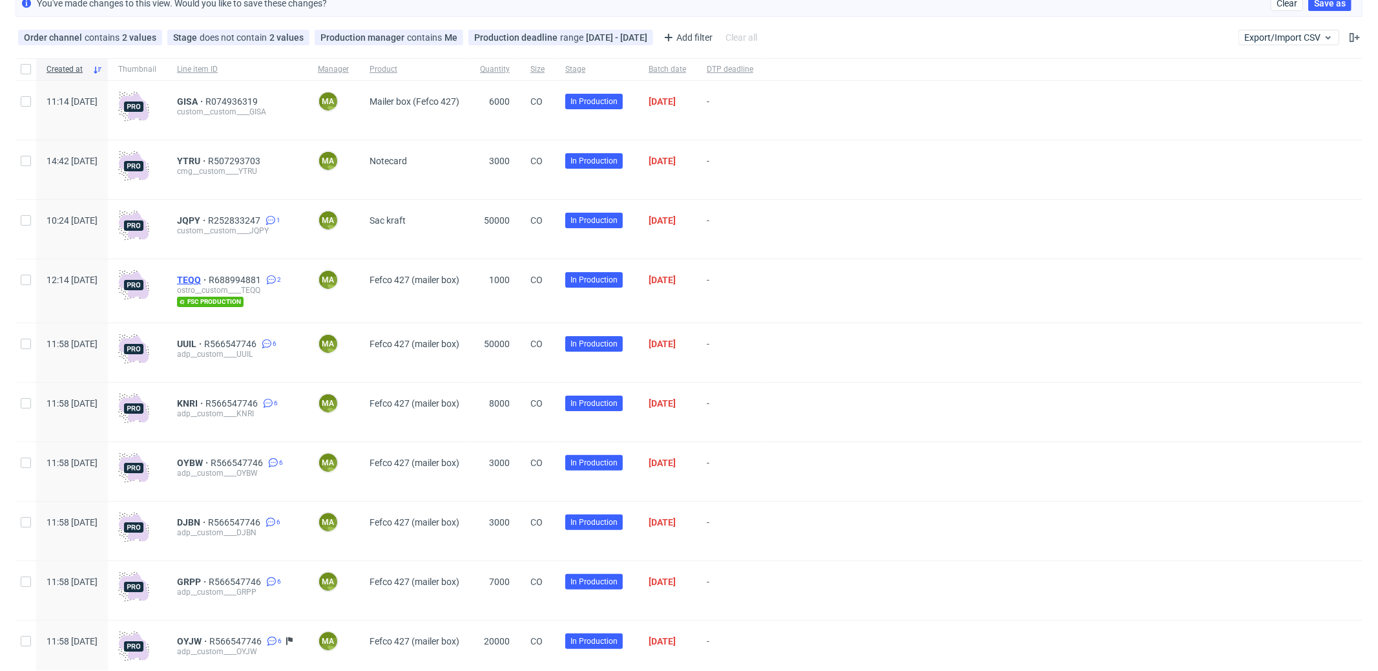
click at [209, 280] on span "TEQQ" at bounding box center [193, 280] width 32 height 10
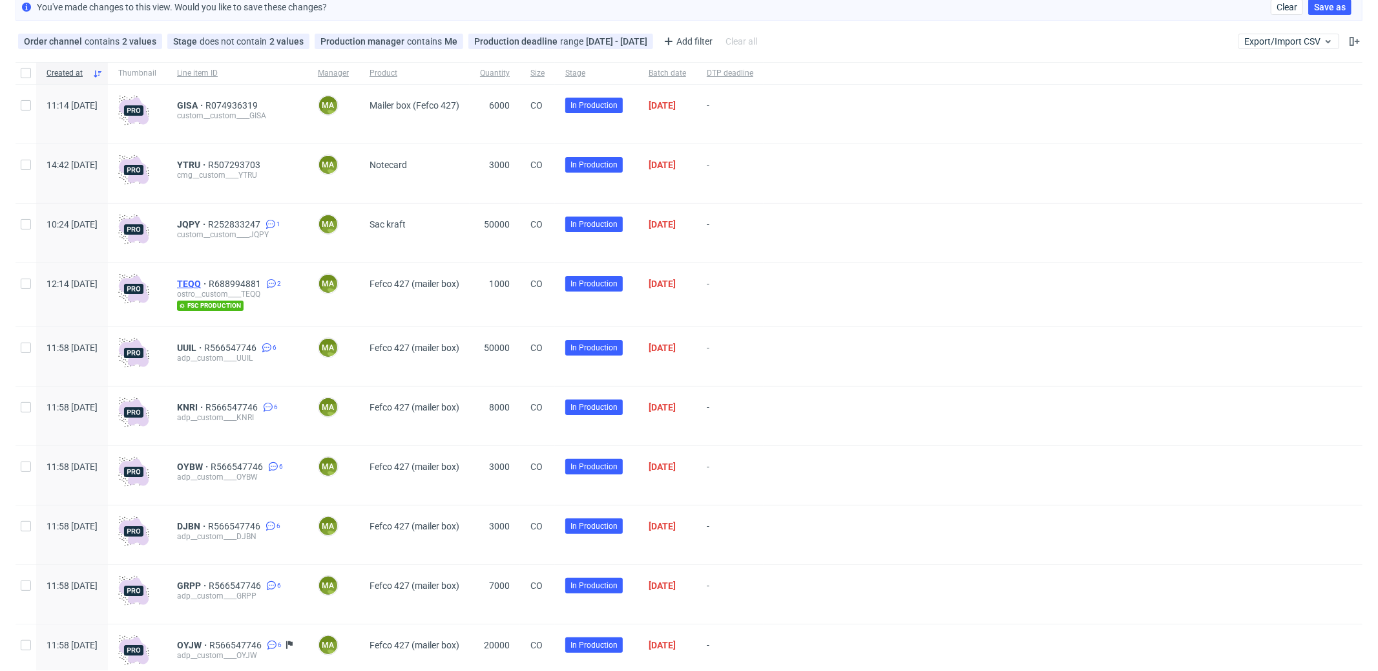
scroll to position [68, 0]
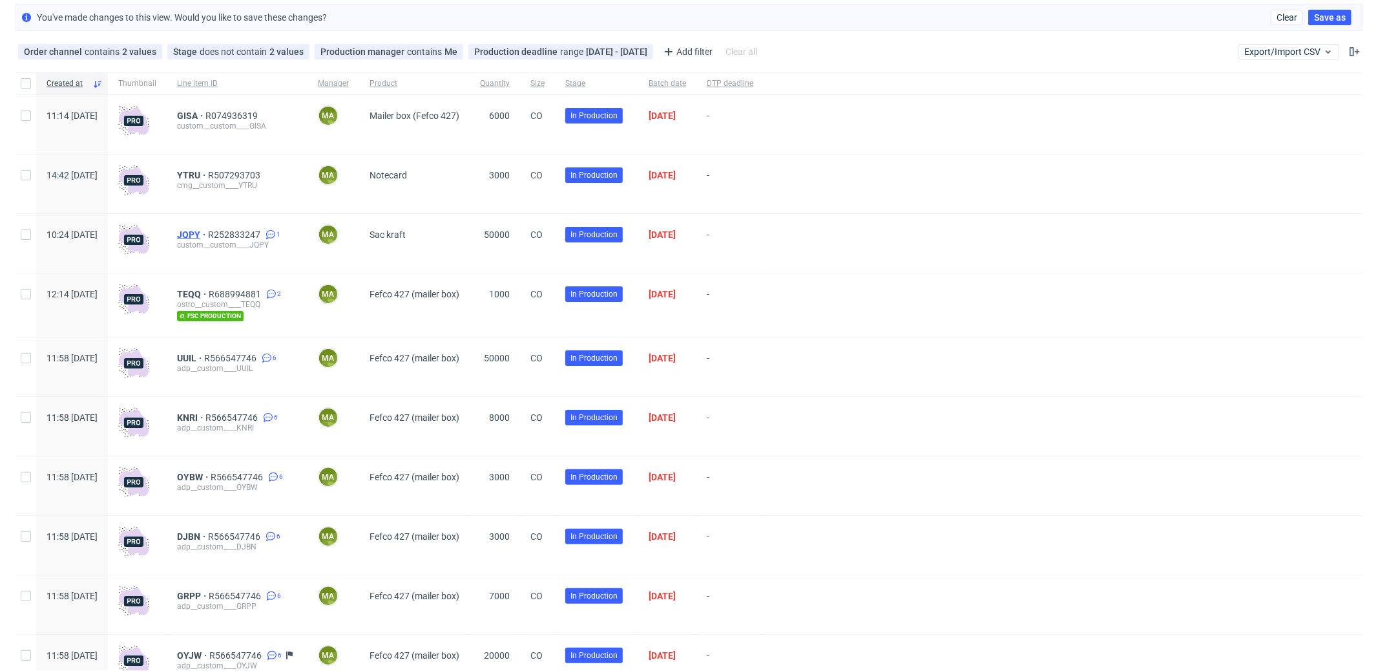
click at [208, 231] on span "JQPY" at bounding box center [192, 234] width 31 height 10
click at [208, 176] on span "YTRU" at bounding box center [192, 175] width 31 height 10
click at [205, 114] on span "GISA" at bounding box center [191, 115] width 28 height 10
click at [562, 53] on span "range" at bounding box center [573, 52] width 26 height 10
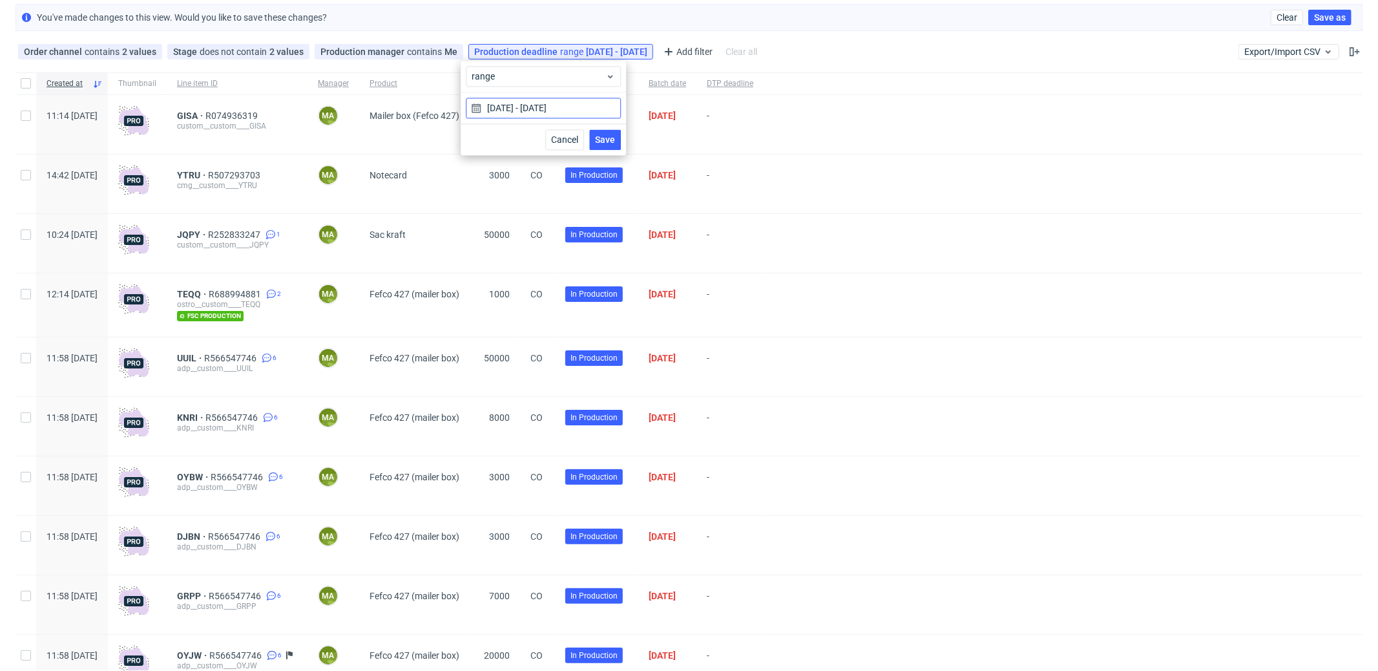
click at [543, 107] on input "09/10/2025 - 09/10/2025" at bounding box center [543, 108] width 155 height 21
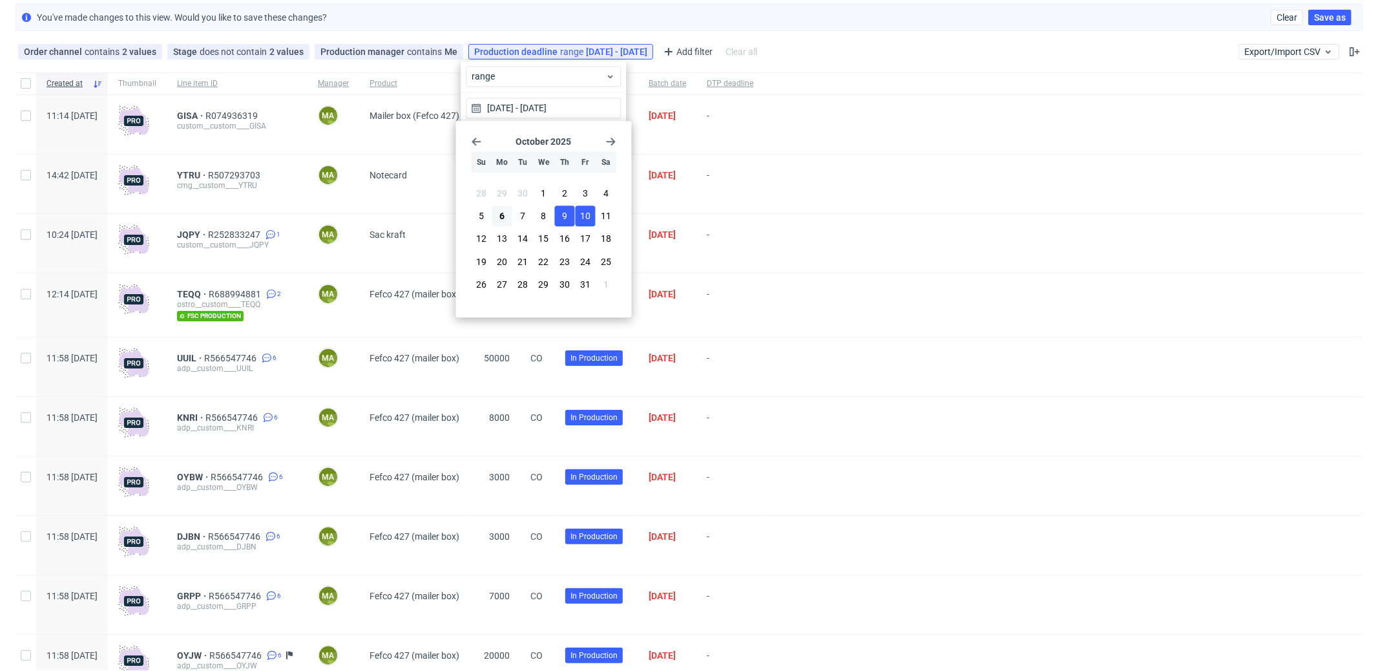
click at [583, 213] on span "10" at bounding box center [585, 215] width 10 height 13
click at [587, 218] on span "10" at bounding box center [585, 215] width 10 height 13
type input "10/10/2025 - 10/10/2025"
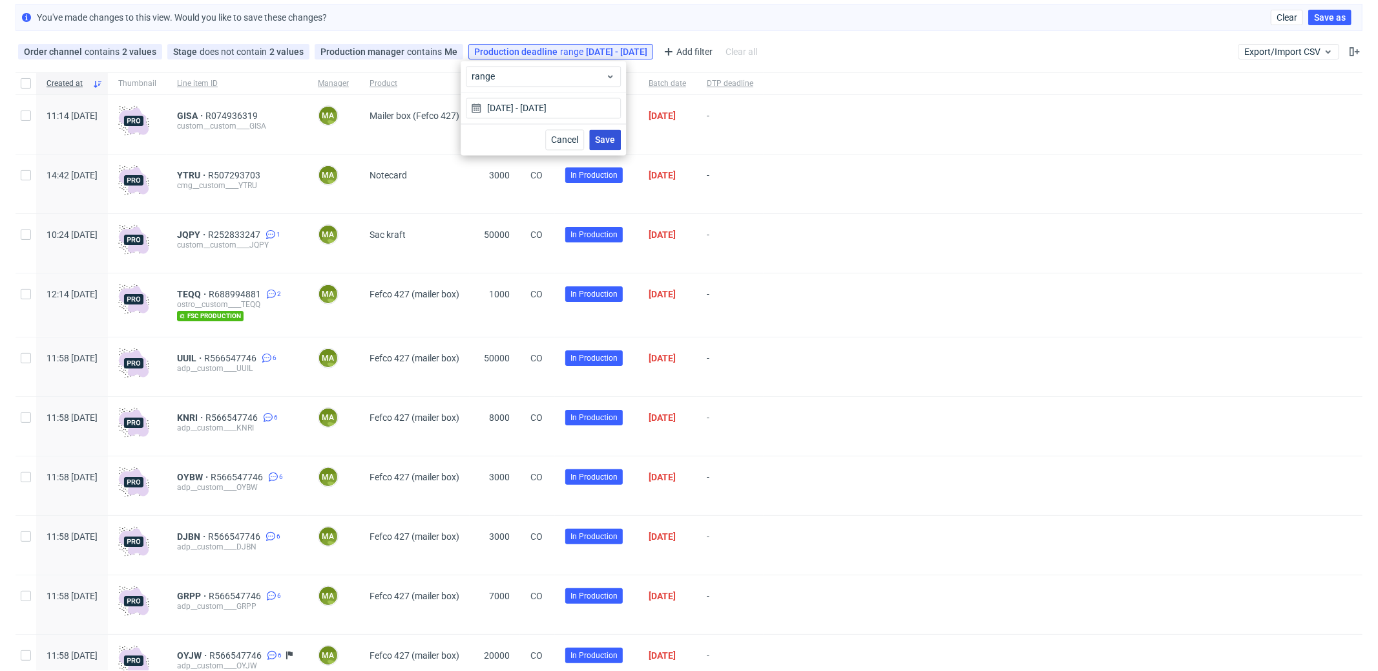
click at [609, 135] on span "Save" at bounding box center [605, 139] width 20 height 9
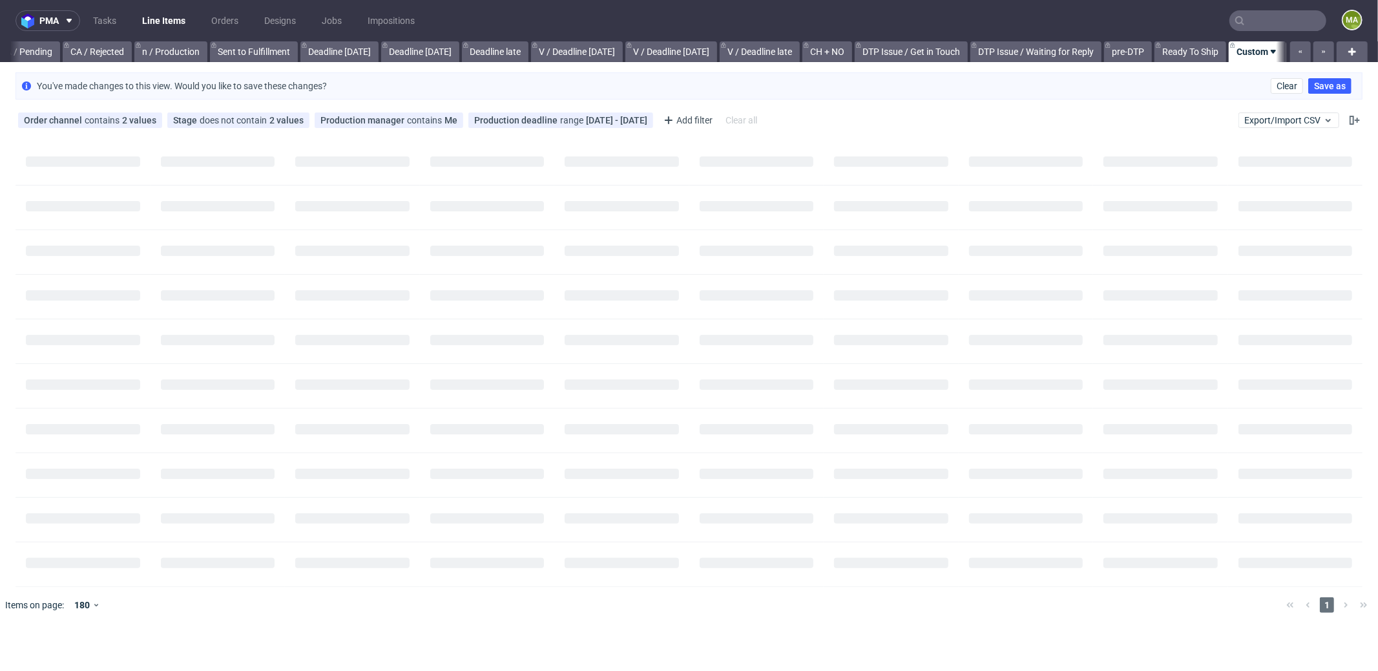
scroll to position [0, 0]
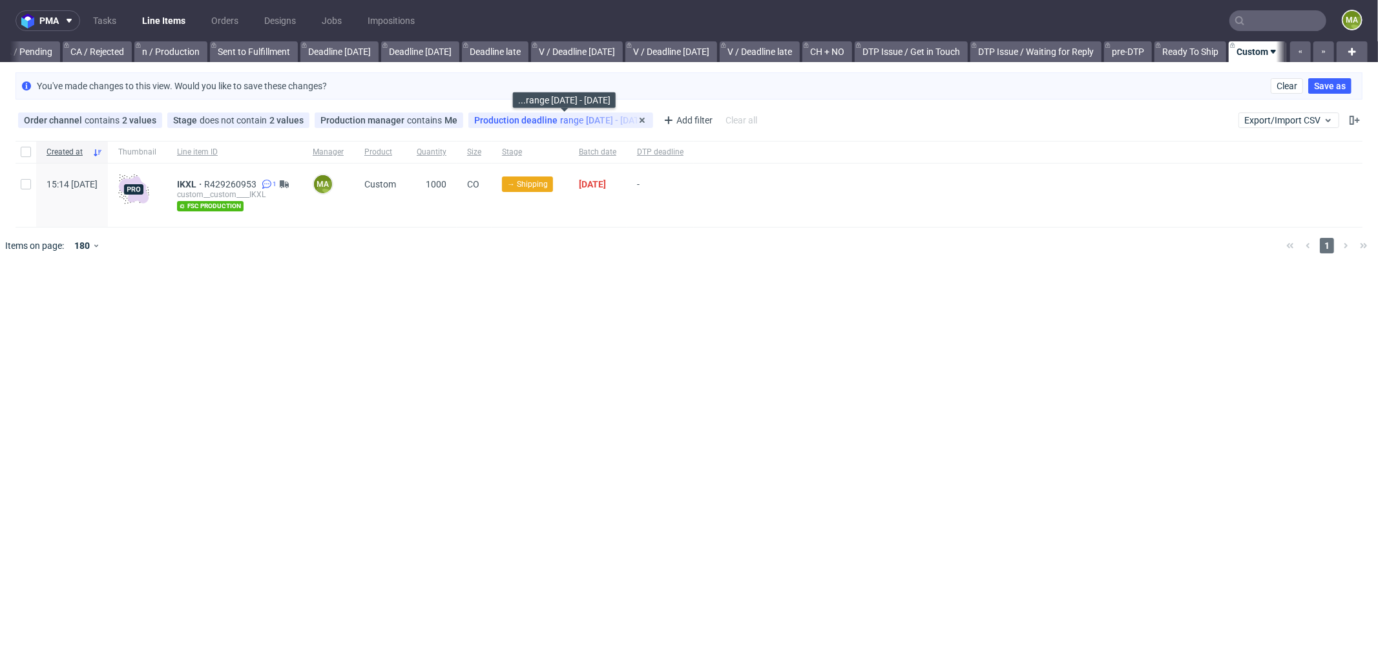
click at [584, 119] on div "Production deadline range 10/10/2025 - 10/10/2025" at bounding box center [560, 120] width 173 height 10
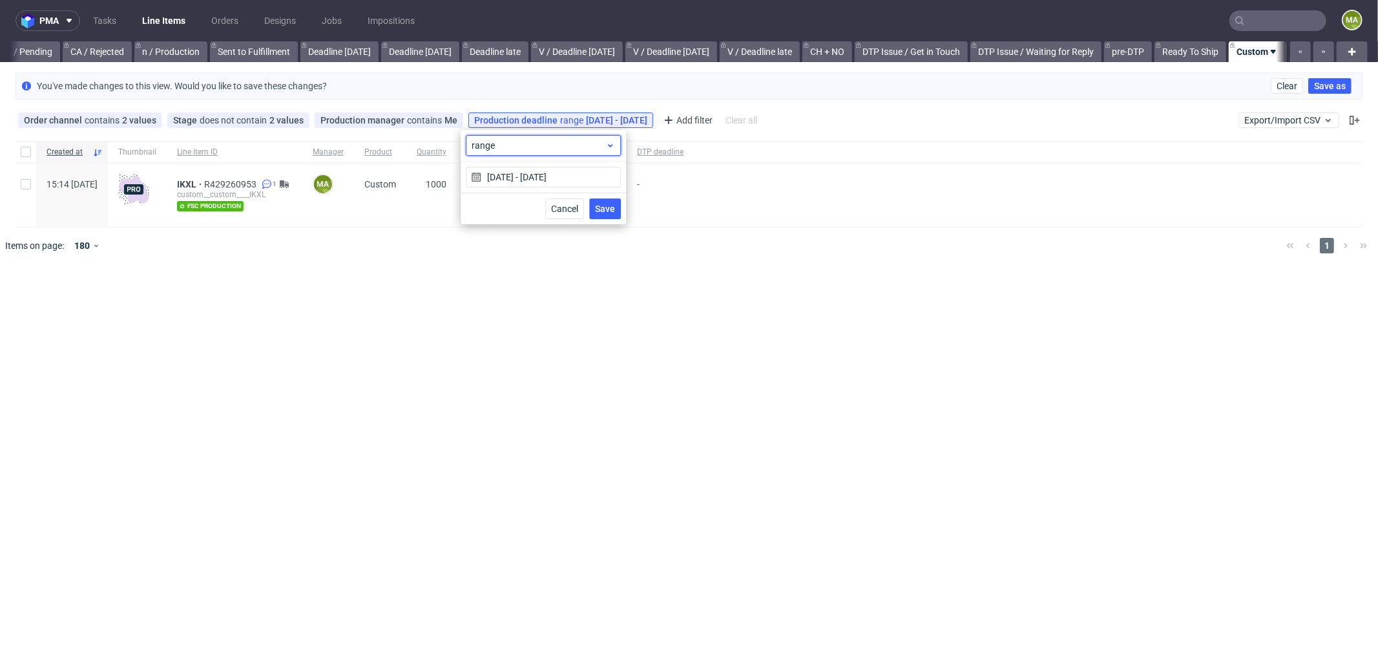
click at [540, 154] on div "range" at bounding box center [543, 145] width 155 height 21
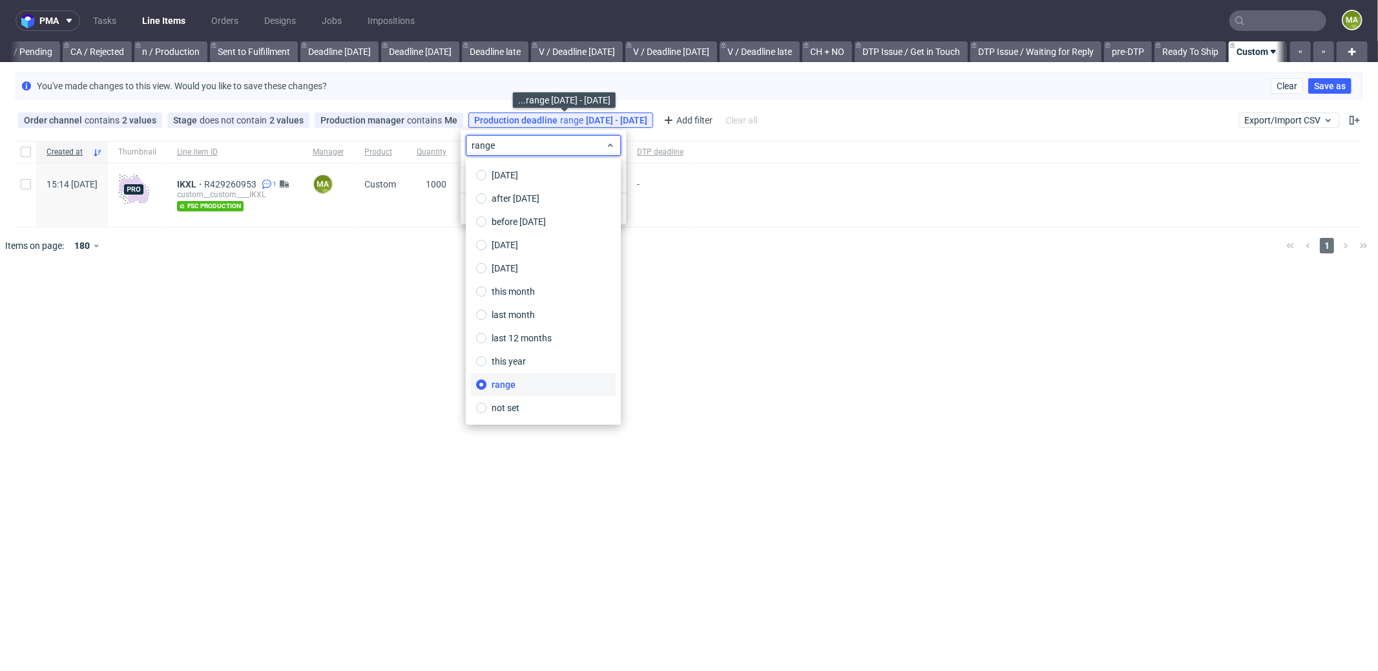
click at [0, 0] on icon at bounding box center [0, 0] width 0 height 0
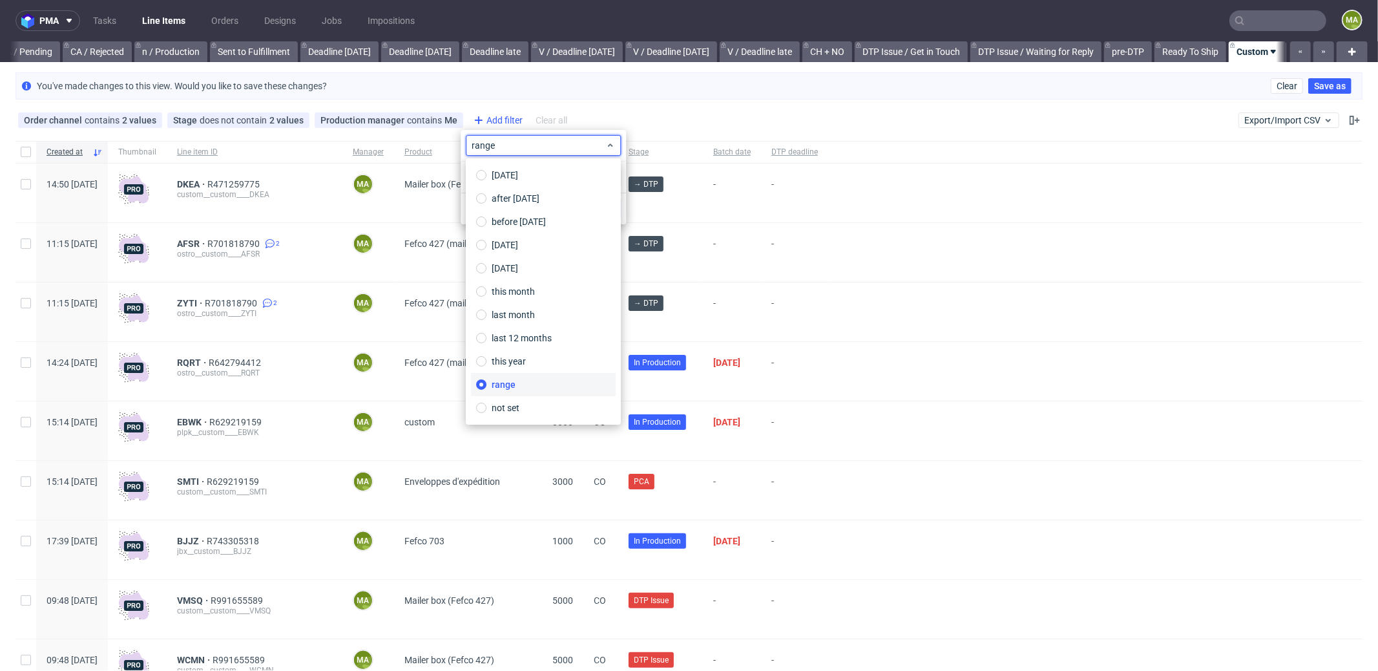
click at [483, 120] on div "Add filter" at bounding box center [496, 120] width 57 height 21
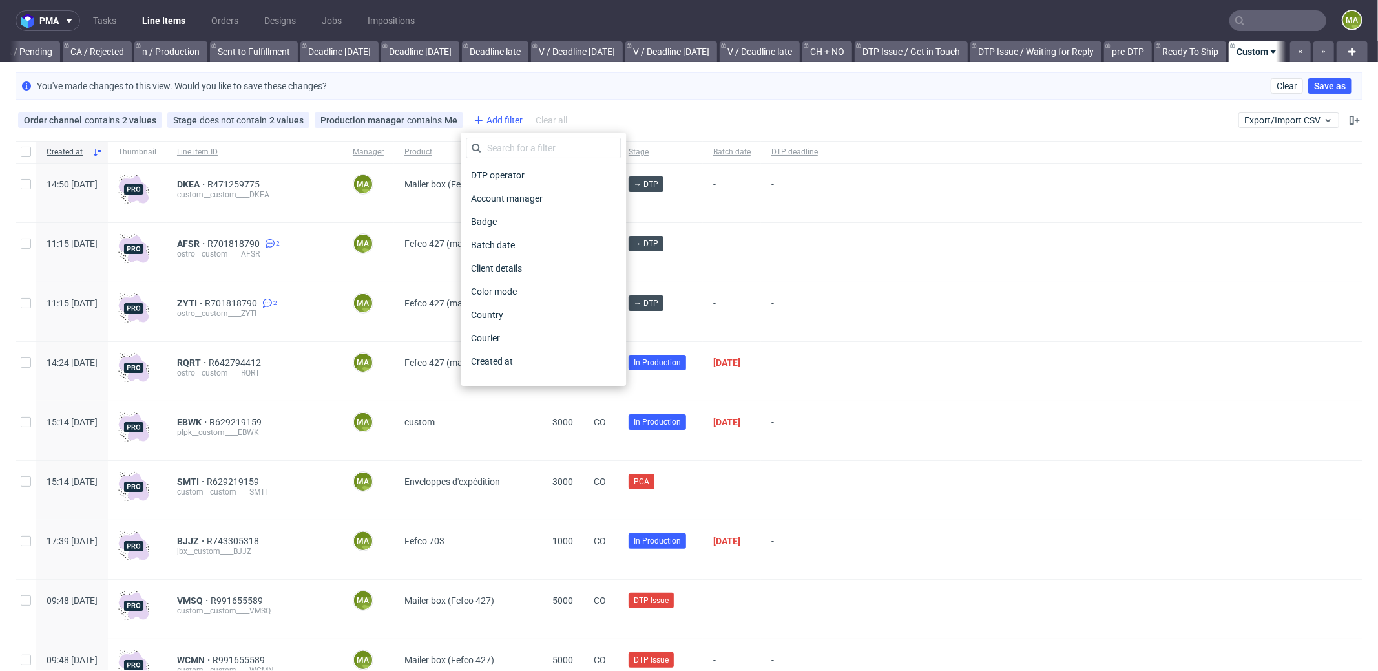
click at [487, 121] on div "Add filter" at bounding box center [496, 120] width 57 height 21
click at [503, 149] on input "text" at bounding box center [543, 148] width 155 height 21
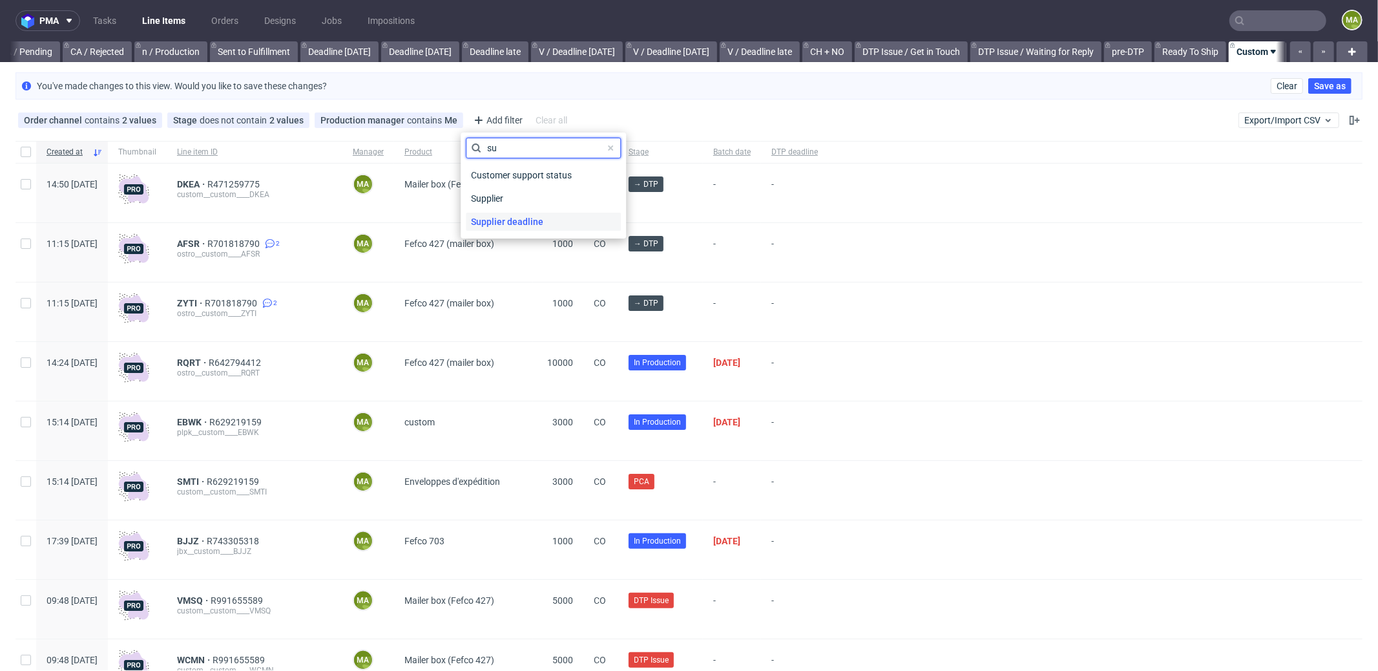
type input "su"
click at [521, 216] on span "Supplier deadline" at bounding box center [507, 222] width 83 height 18
click at [598, 207] on span "Save" at bounding box center [605, 208] width 20 height 9
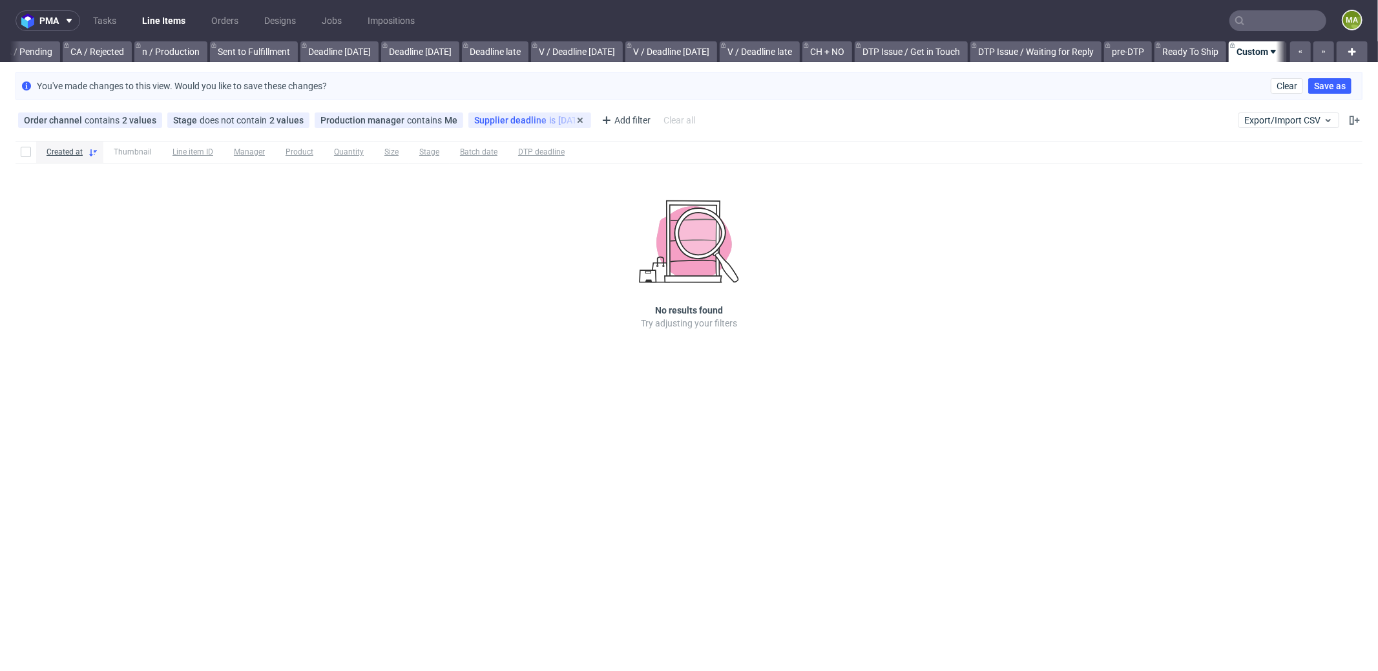
click at [523, 125] on div "Supplier deadline is today" at bounding box center [529, 120] width 123 height 16
click at [532, 127] on div "Order channel contains 2 values Custom, Plus Stage does not contain 2 values Ca…" at bounding box center [358, 120] width 685 height 21
click at [526, 118] on div "Supplier deadline is today" at bounding box center [529, 120] width 111 height 10
click at [534, 162] on div "[DATE]" at bounding box center [543, 177] width 165 height 31
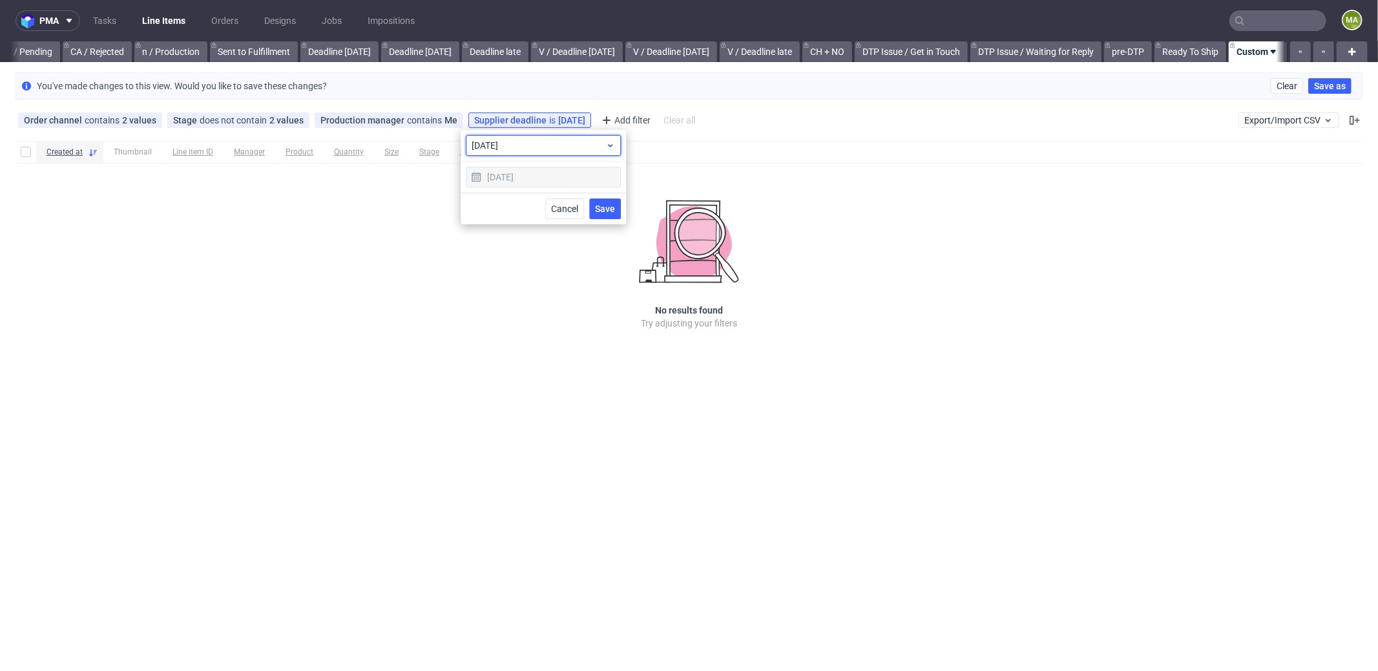
click at [531, 147] on span "today" at bounding box center [539, 145] width 134 height 13
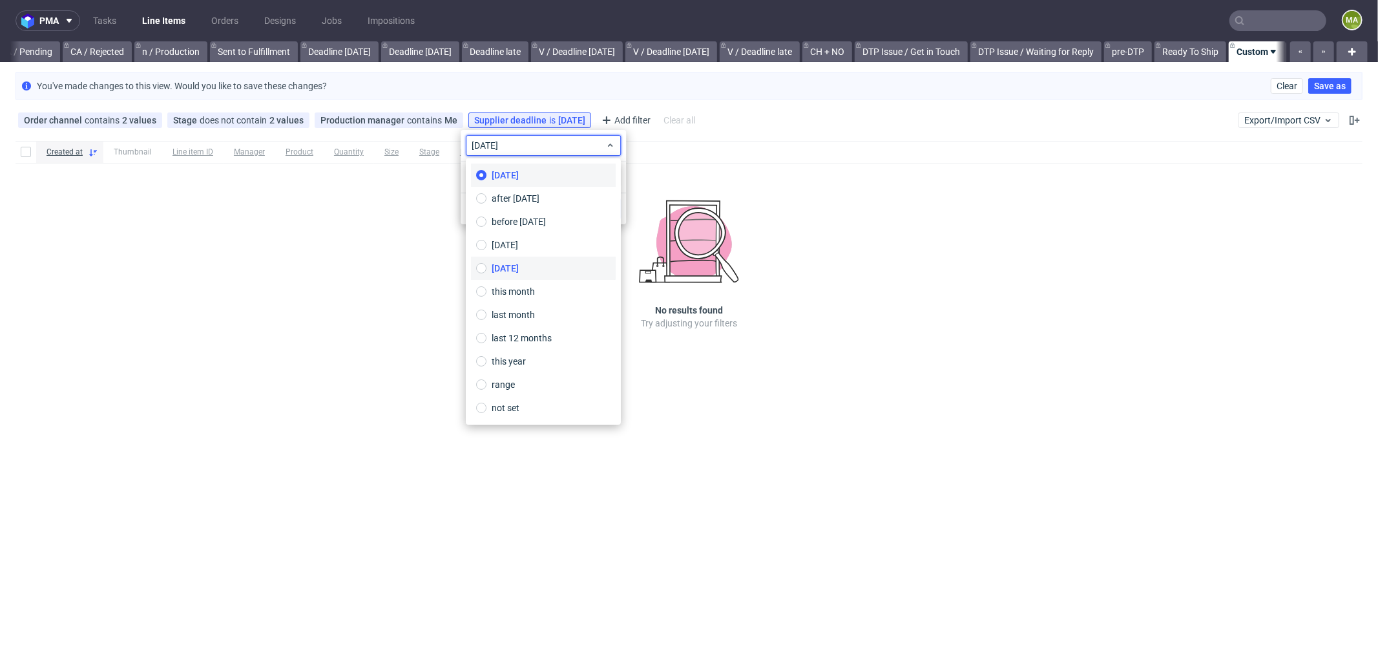
click at [516, 275] on label "tomorrow" at bounding box center [543, 268] width 145 height 23
type input "07/10/2025"
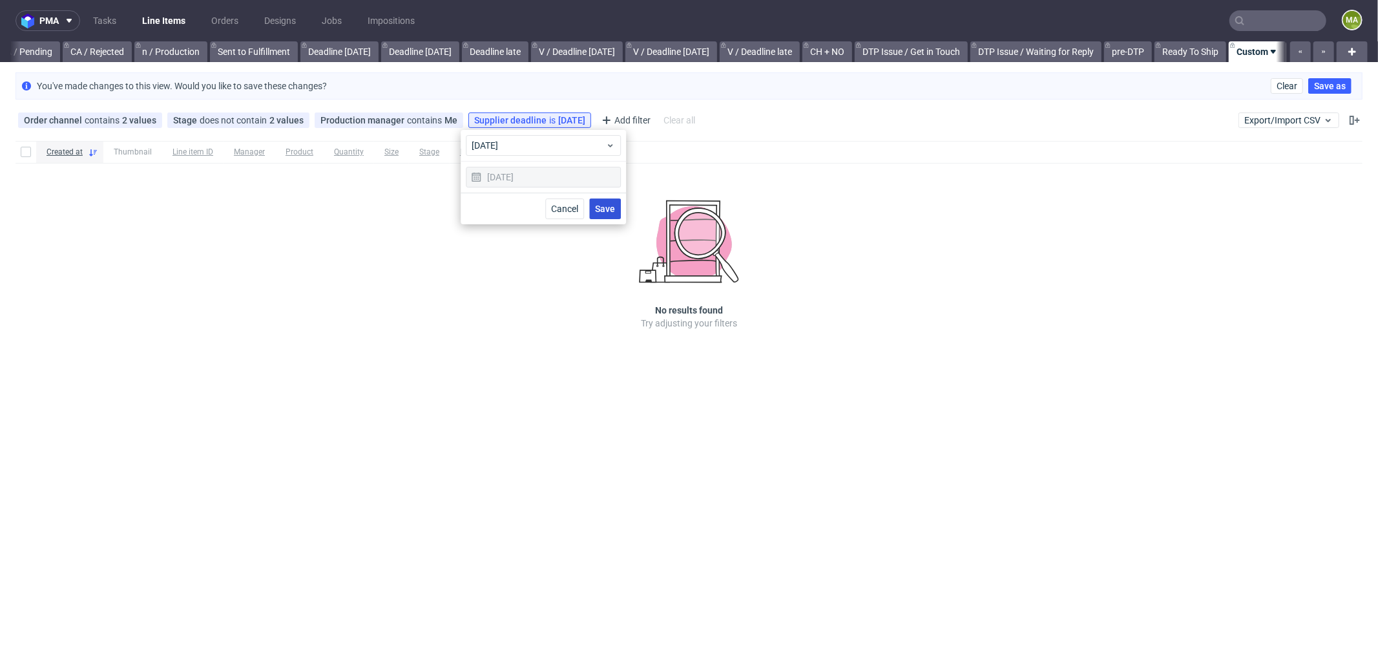
click at [600, 213] on span "Save" at bounding box center [605, 208] width 20 height 9
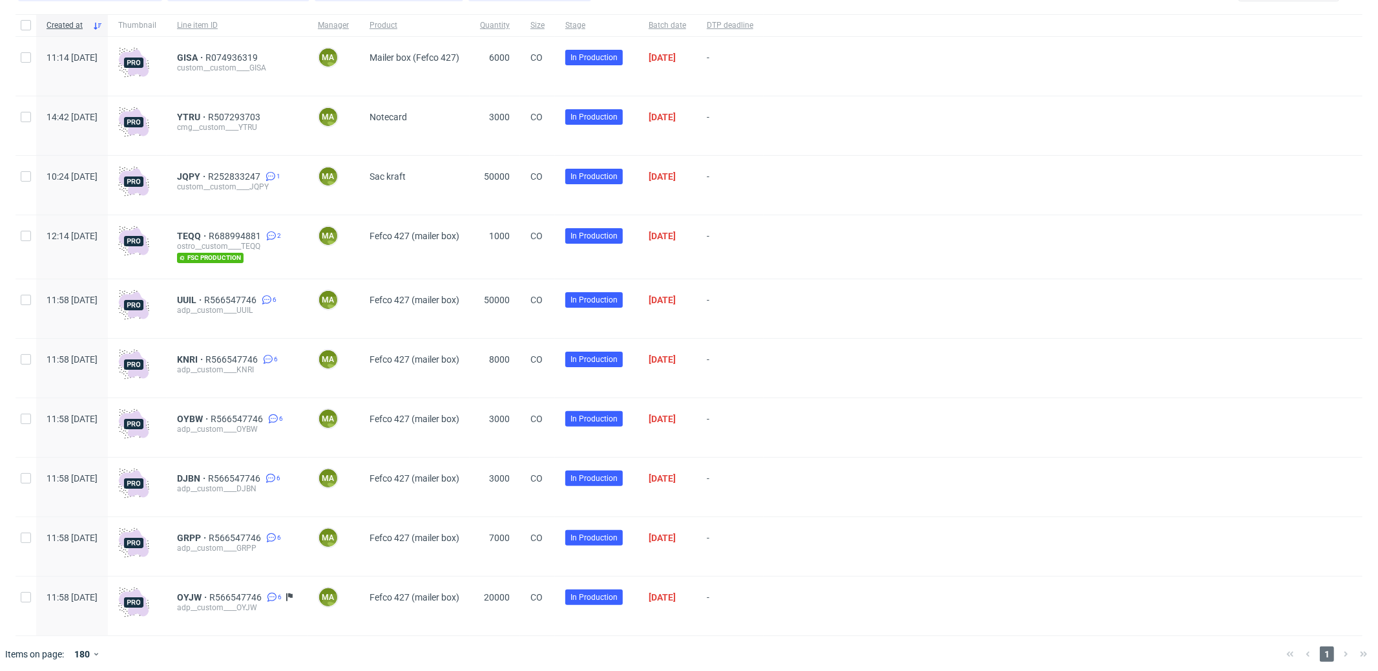
scroll to position [134, 0]
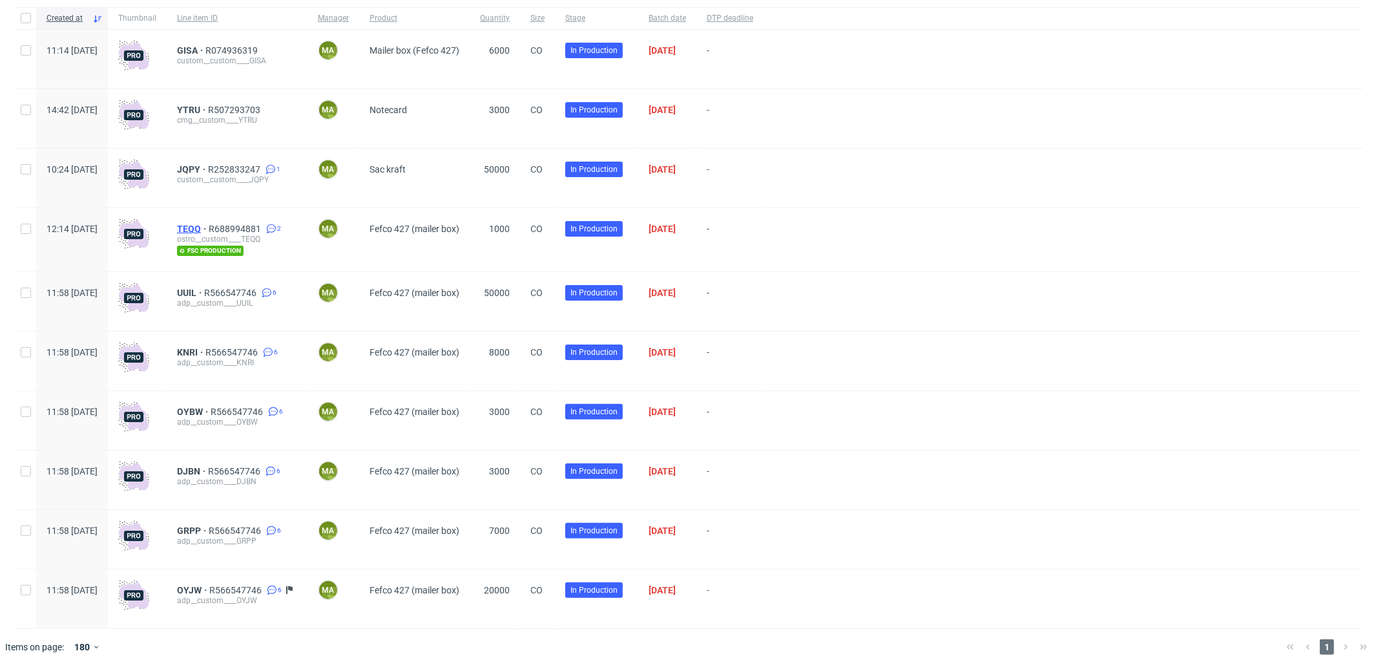
click at [209, 225] on span "TEQQ" at bounding box center [193, 229] width 32 height 10
click at [224, 162] on div "JQPY R252833247 1 custom__custom____JQPY" at bounding box center [237, 178] width 141 height 59
click at [208, 166] on span "JQPY" at bounding box center [192, 169] width 31 height 10
click at [208, 107] on span "YTRU" at bounding box center [192, 110] width 31 height 10
click at [205, 50] on span "GISA" at bounding box center [191, 50] width 28 height 10
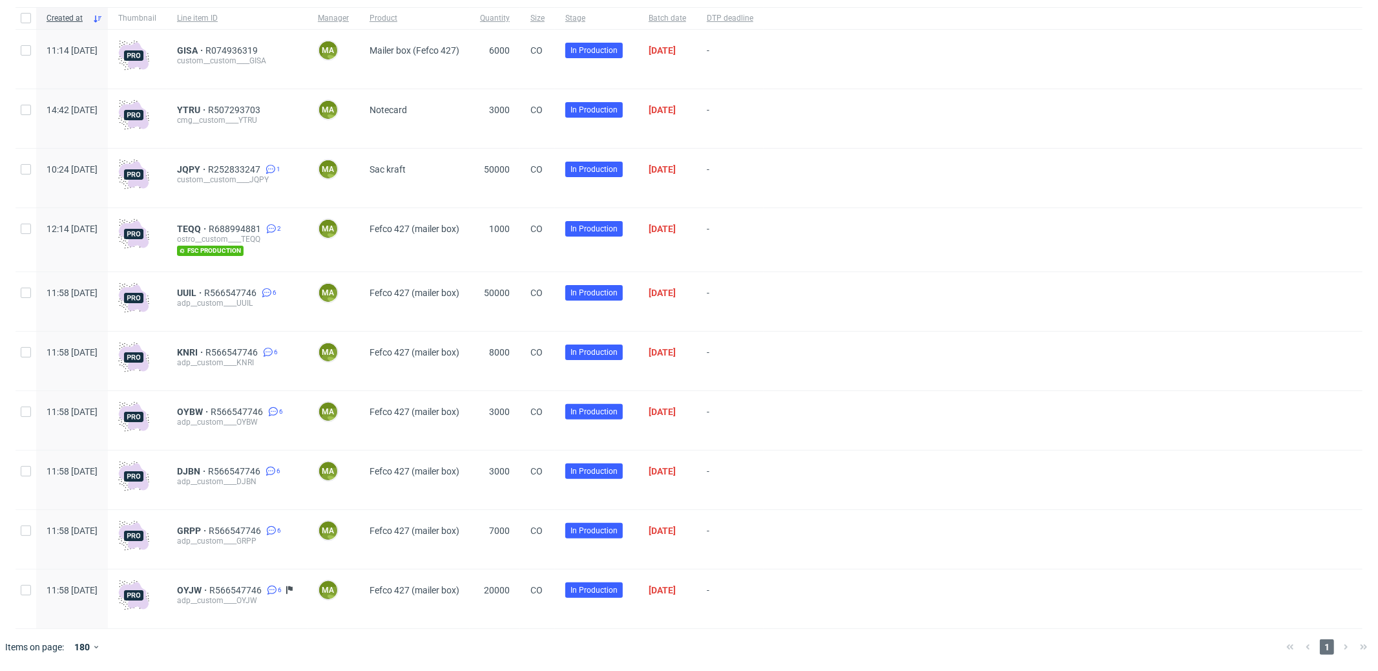
click at [220, 298] on div "adp__custom____UUIL" at bounding box center [237, 303] width 120 height 10
click at [204, 291] on span "UUIL" at bounding box center [190, 293] width 27 height 10
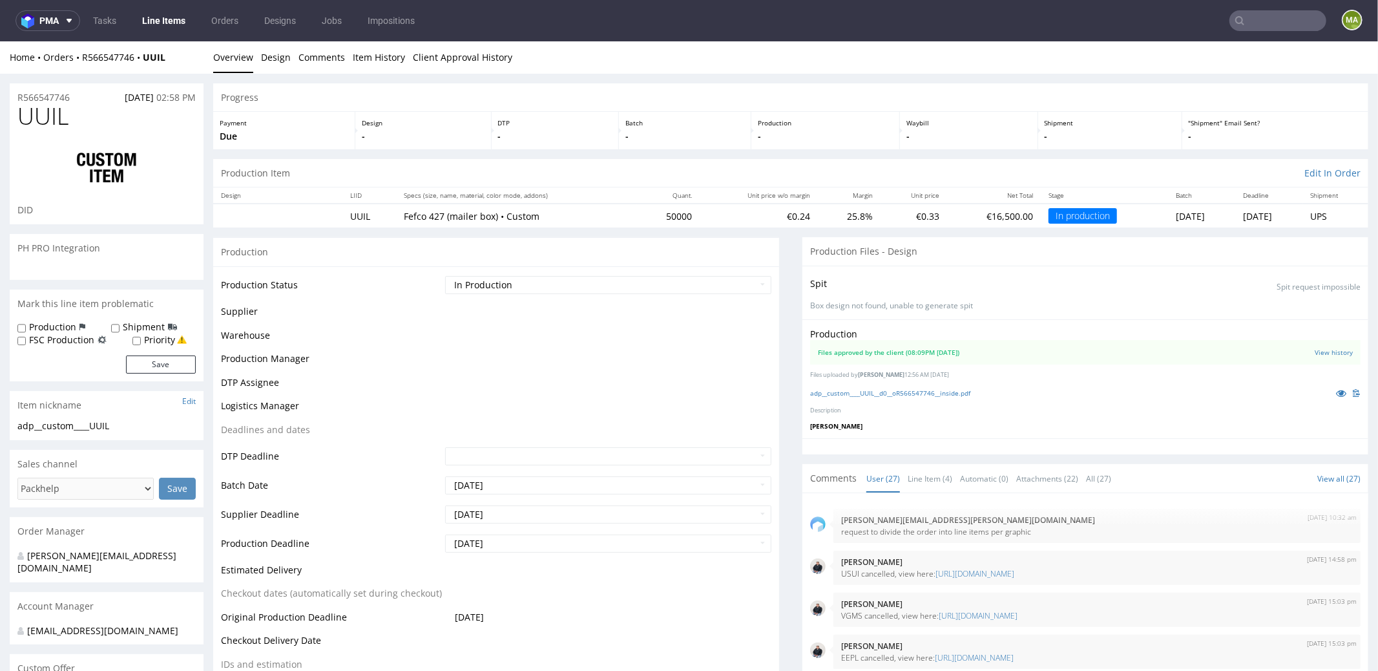
scroll to position [1479, 0]
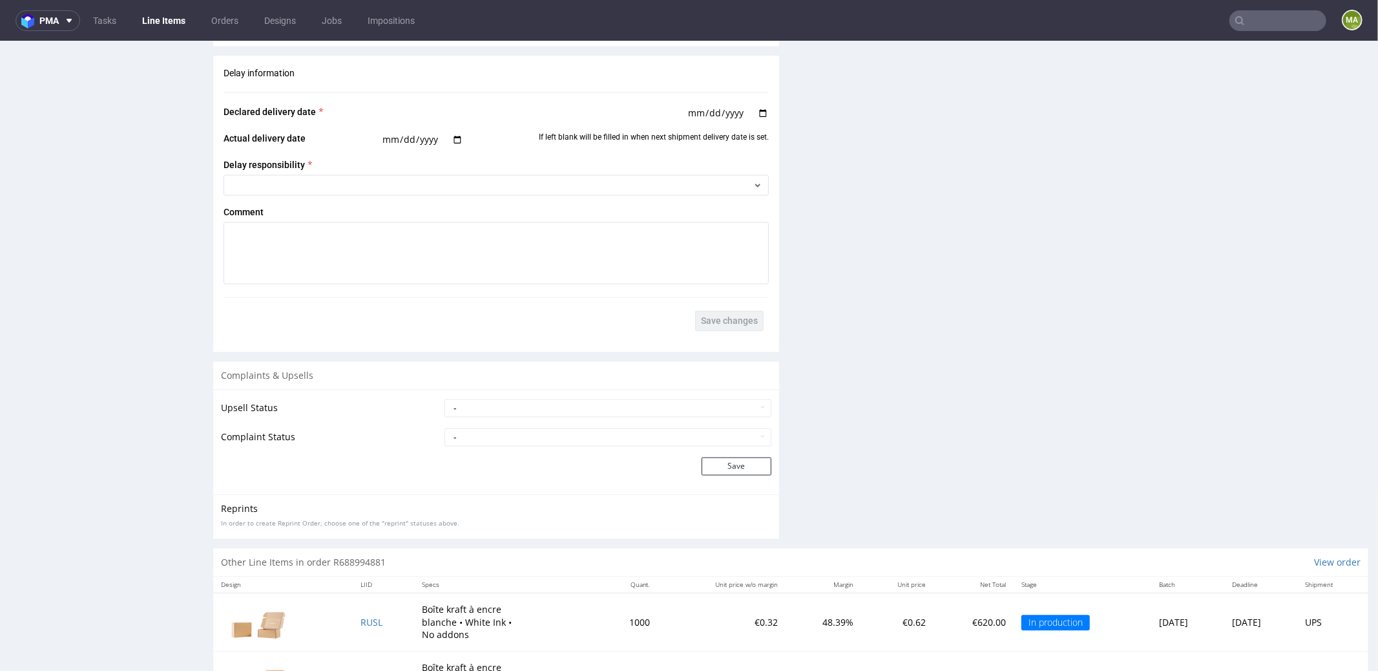
scroll to position [2074, 0]
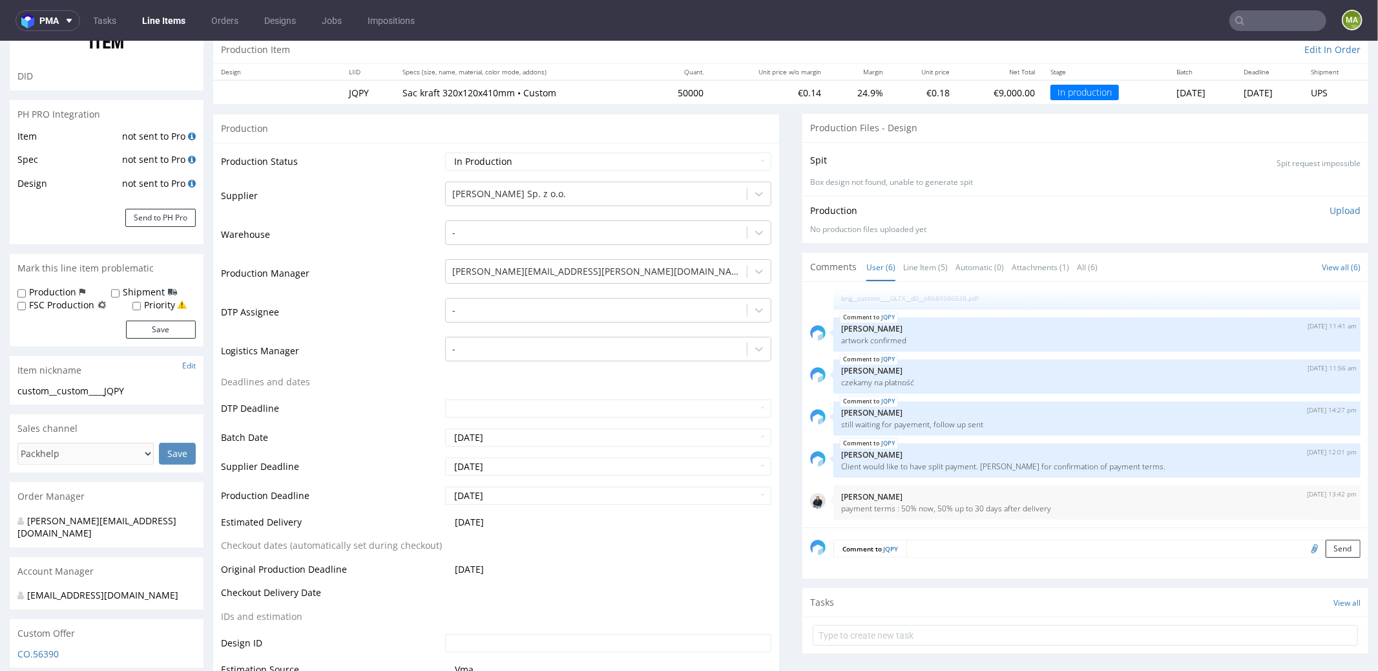
scroll to position [153, 0]
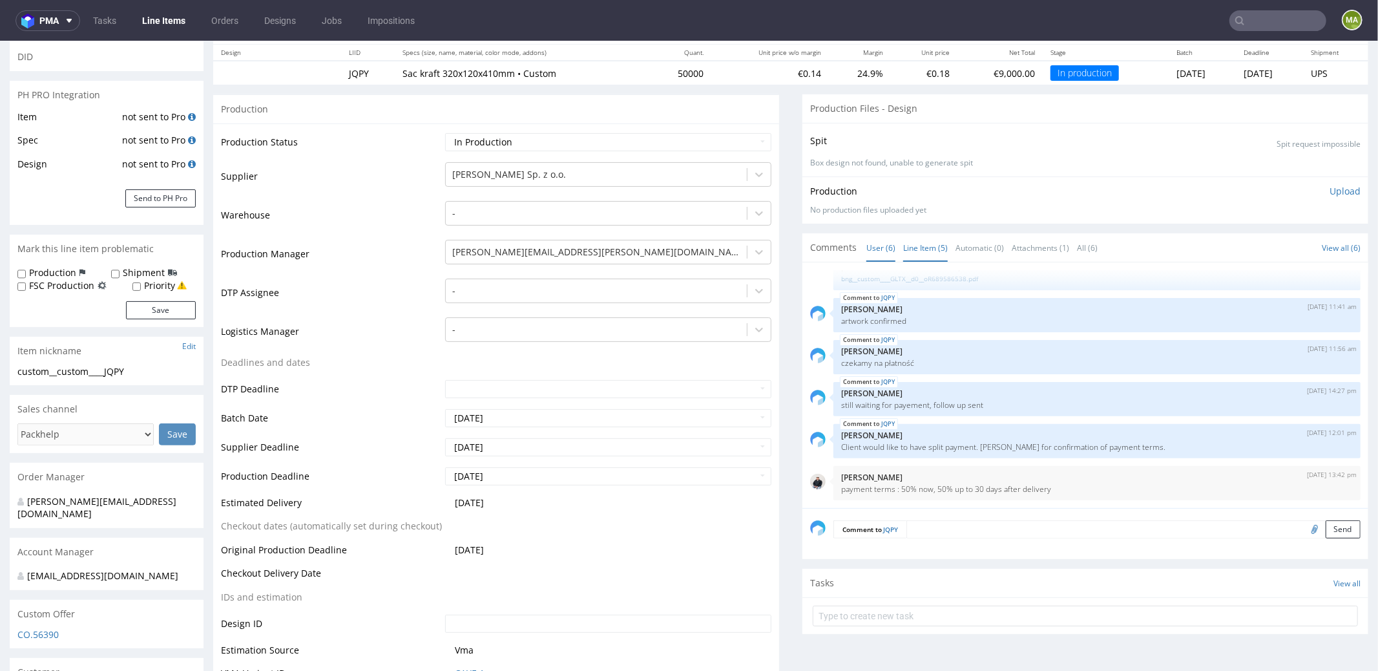
click at [919, 248] on link "Line Item (5)" at bounding box center [925, 247] width 45 height 28
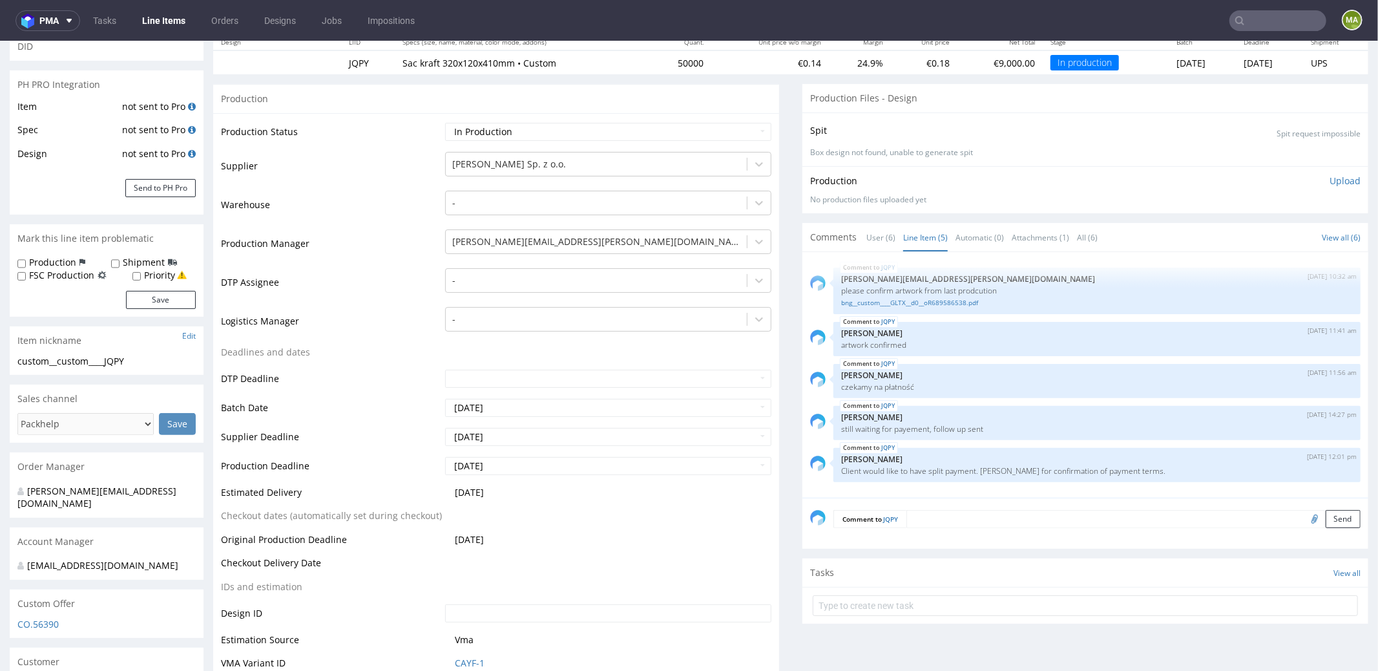
scroll to position [0, 0]
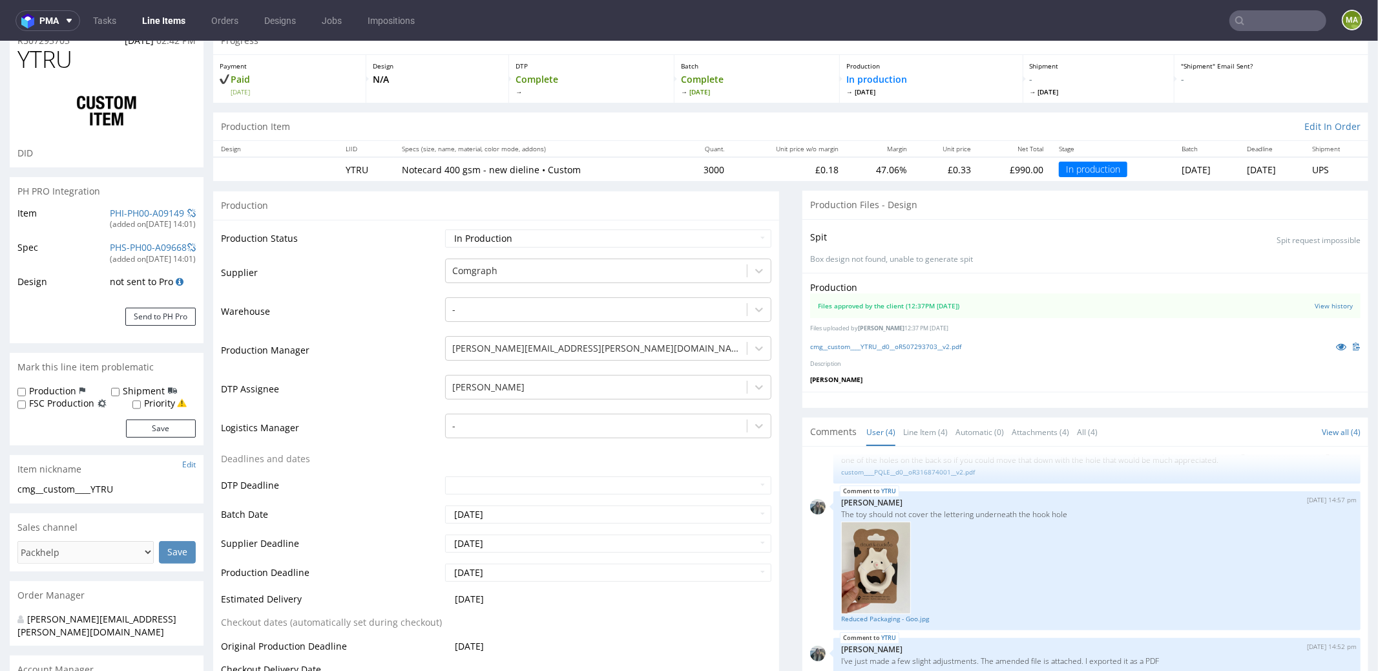
scroll to position [126, 0]
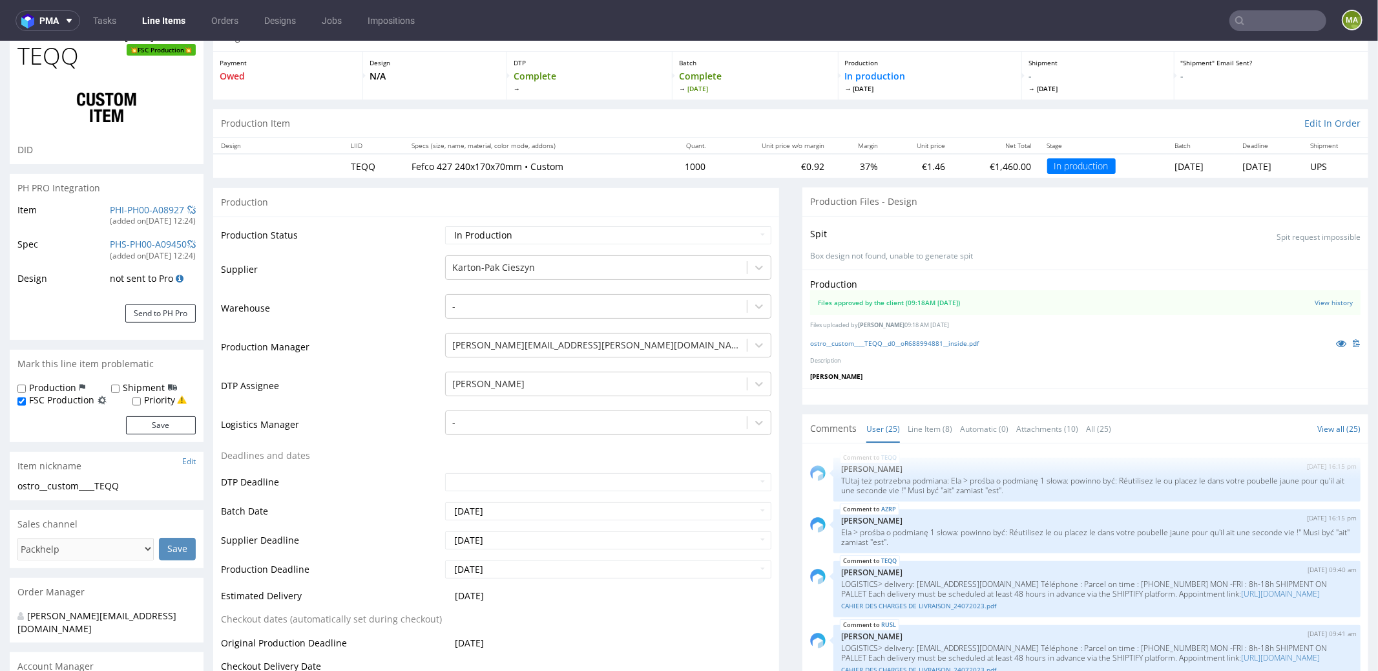
scroll to position [84, 0]
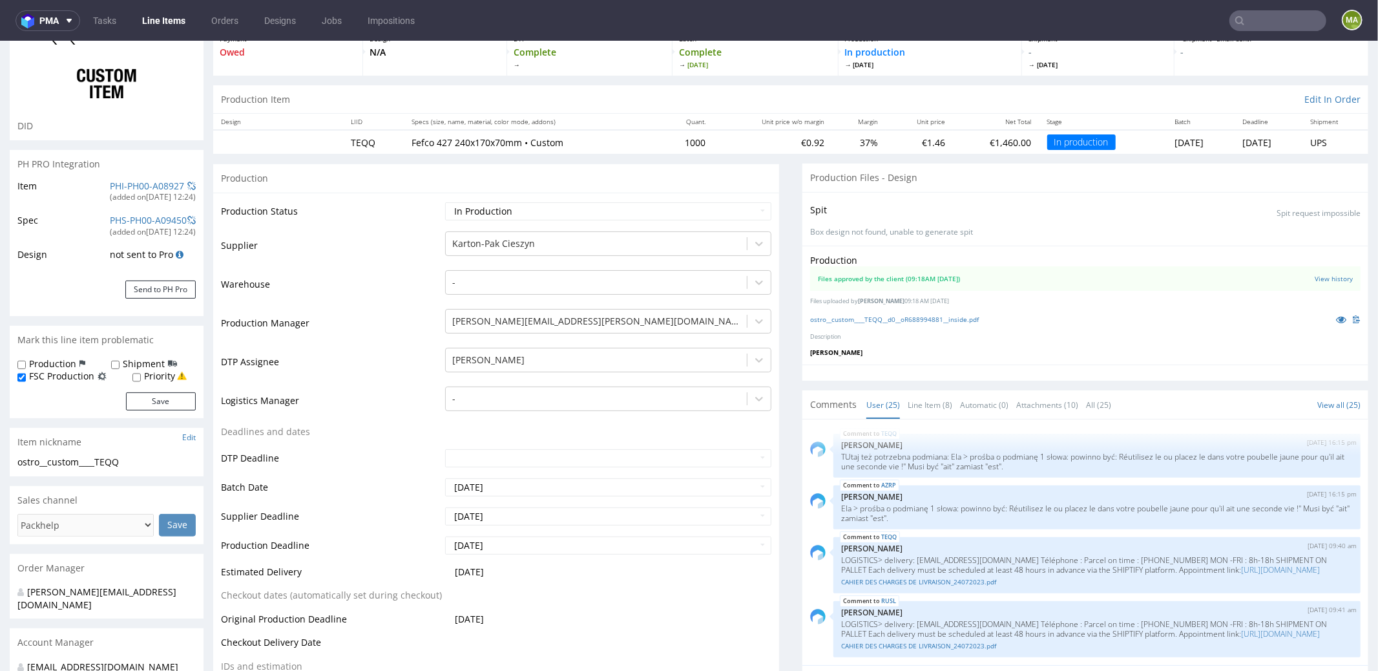
click at [131, 190] on div "PHI-PH00-A08927" at bounding box center [147, 185] width 74 height 13
click at [131, 188] on link "PHI-PH00-A08927" at bounding box center [147, 185] width 74 height 12
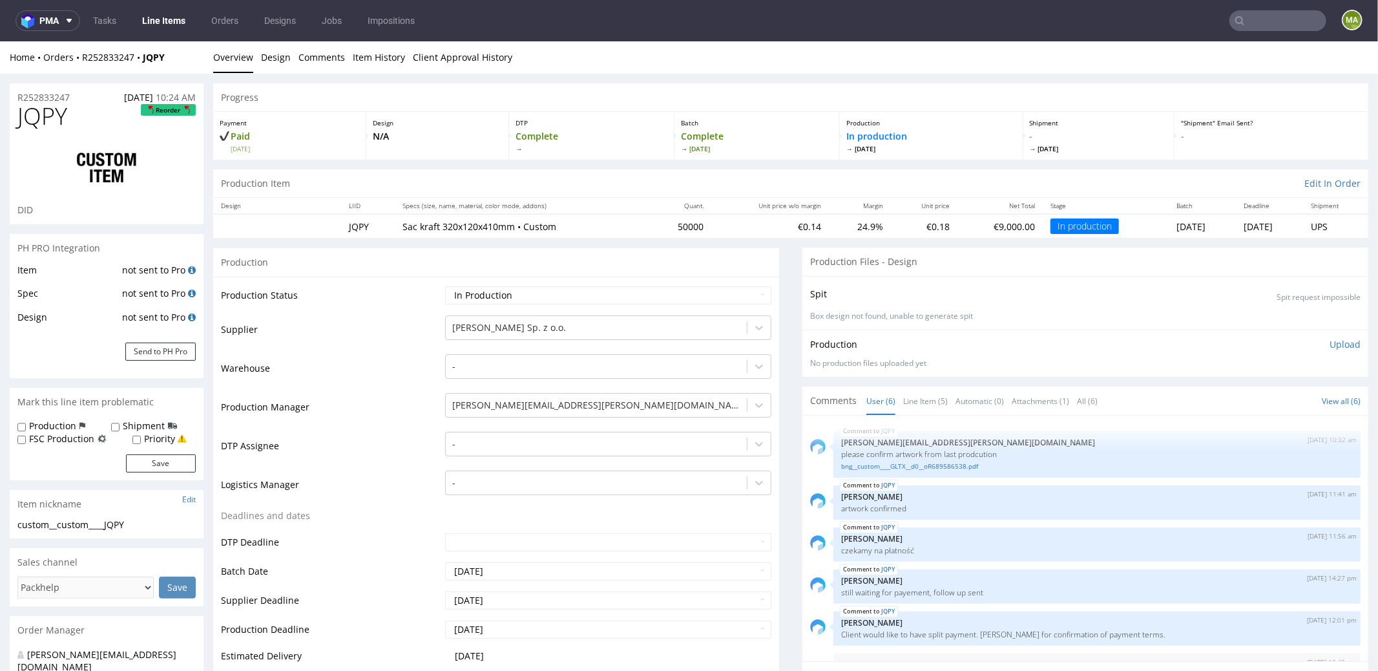
scroll to position [34, 0]
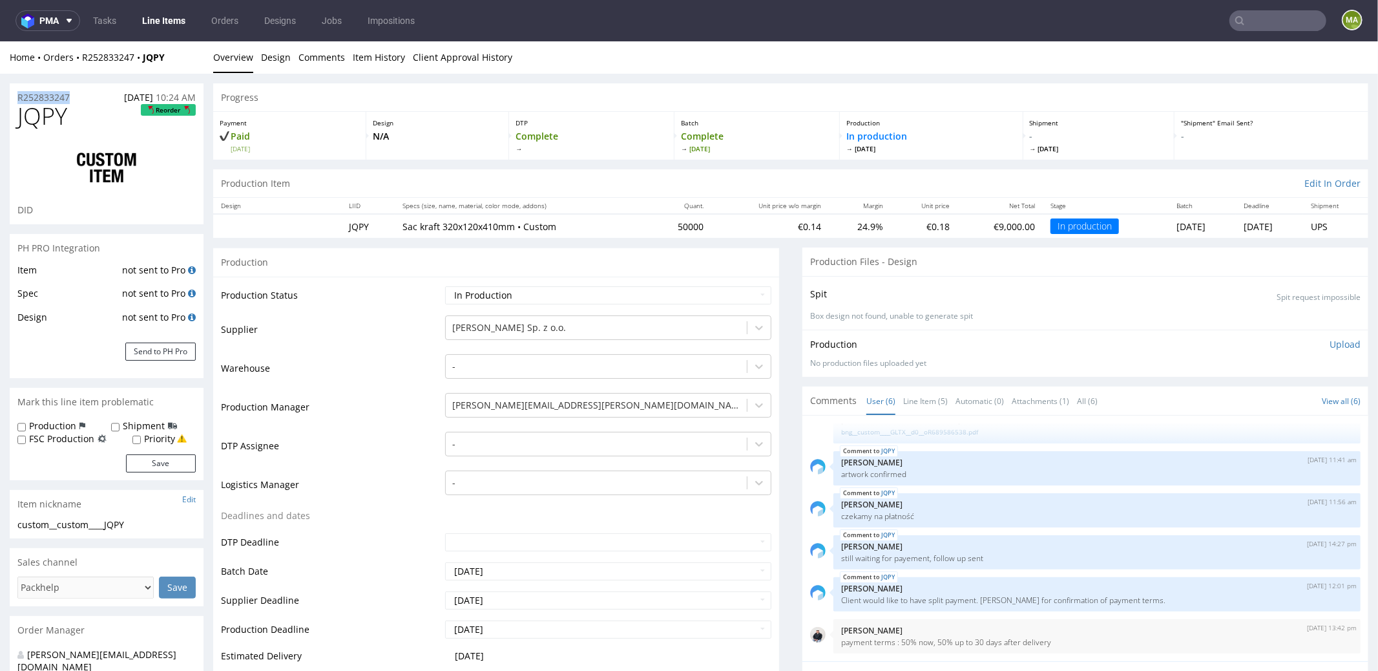
drag, startPoint x: 11, startPoint y: 90, endPoint x: 2, endPoint y: 81, distance: 13.3
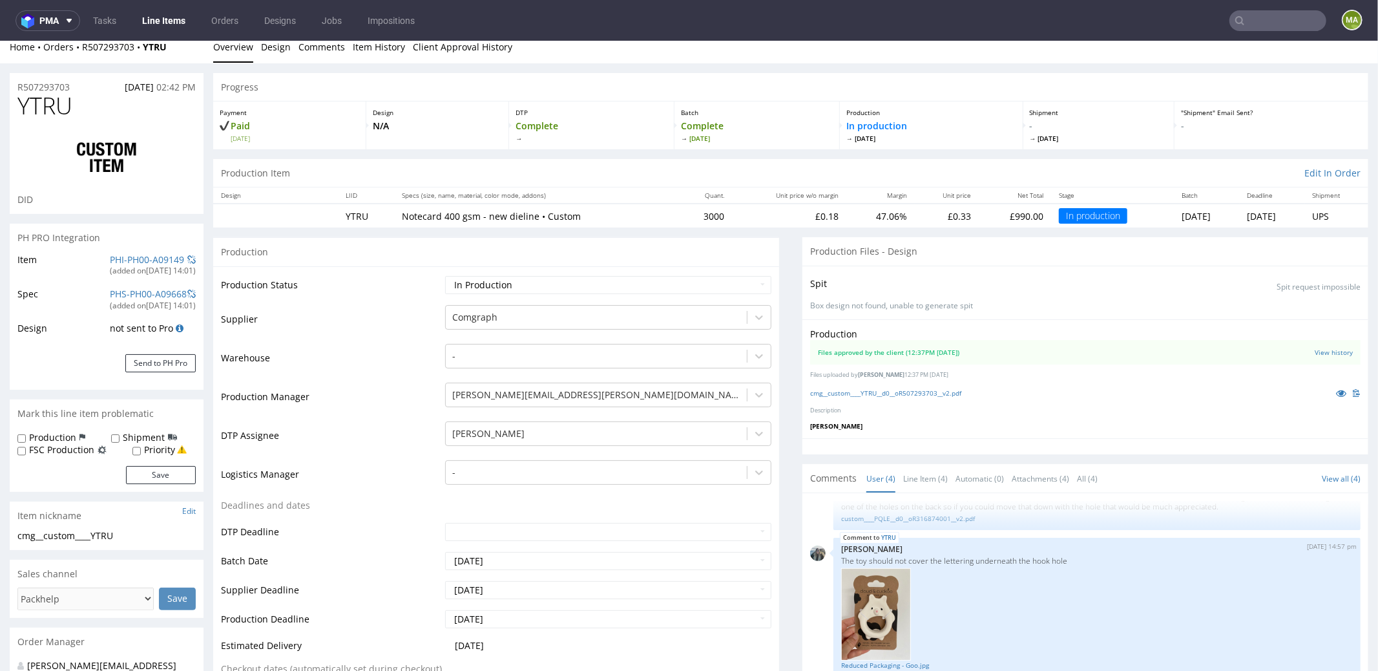
scroll to position [21, 0]
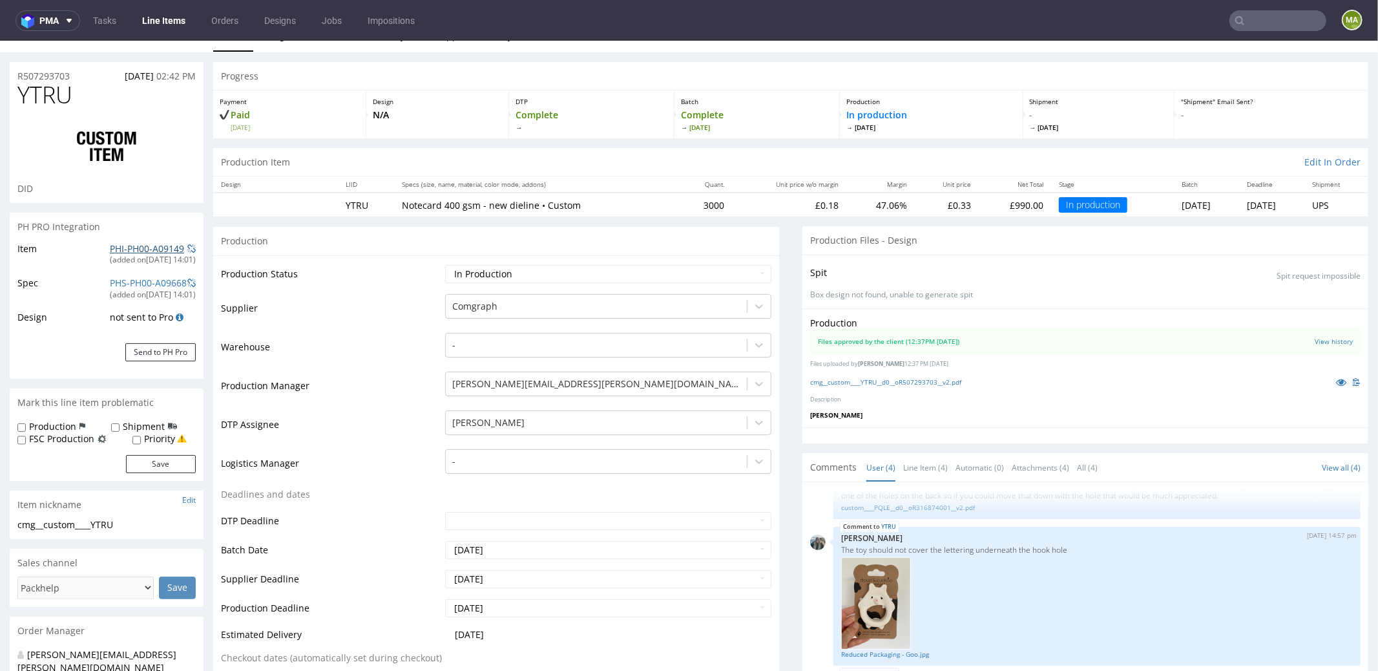
click at [120, 249] on link "PHI-PH00-A09149" at bounding box center [147, 248] width 74 height 12
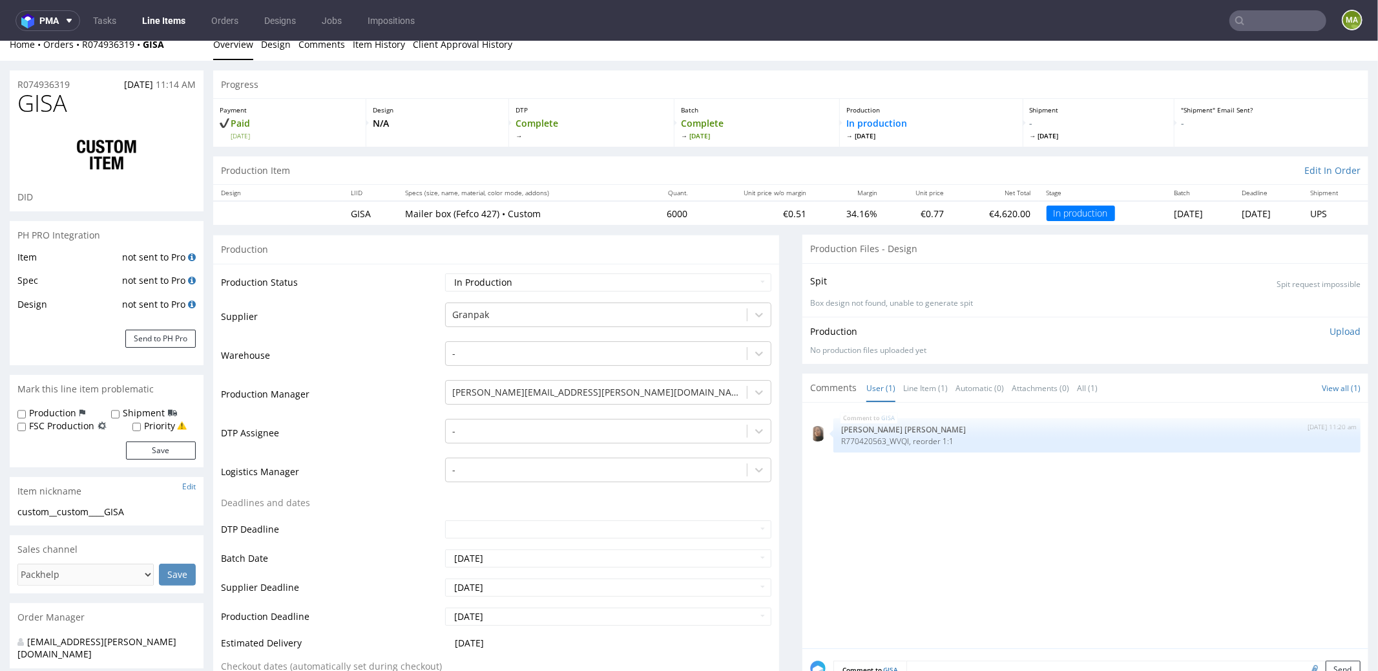
scroll to position [26, 0]
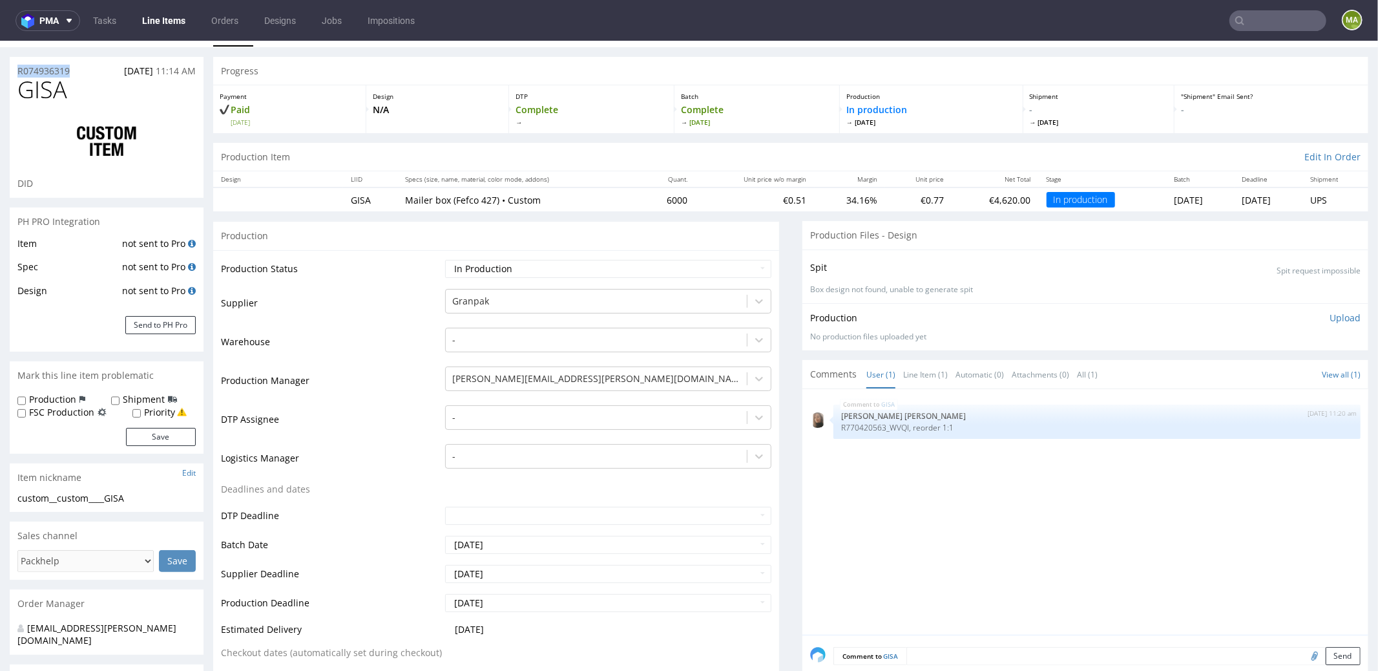
drag, startPoint x: 79, startPoint y: 67, endPoint x: 0, endPoint y: 70, distance: 79.6
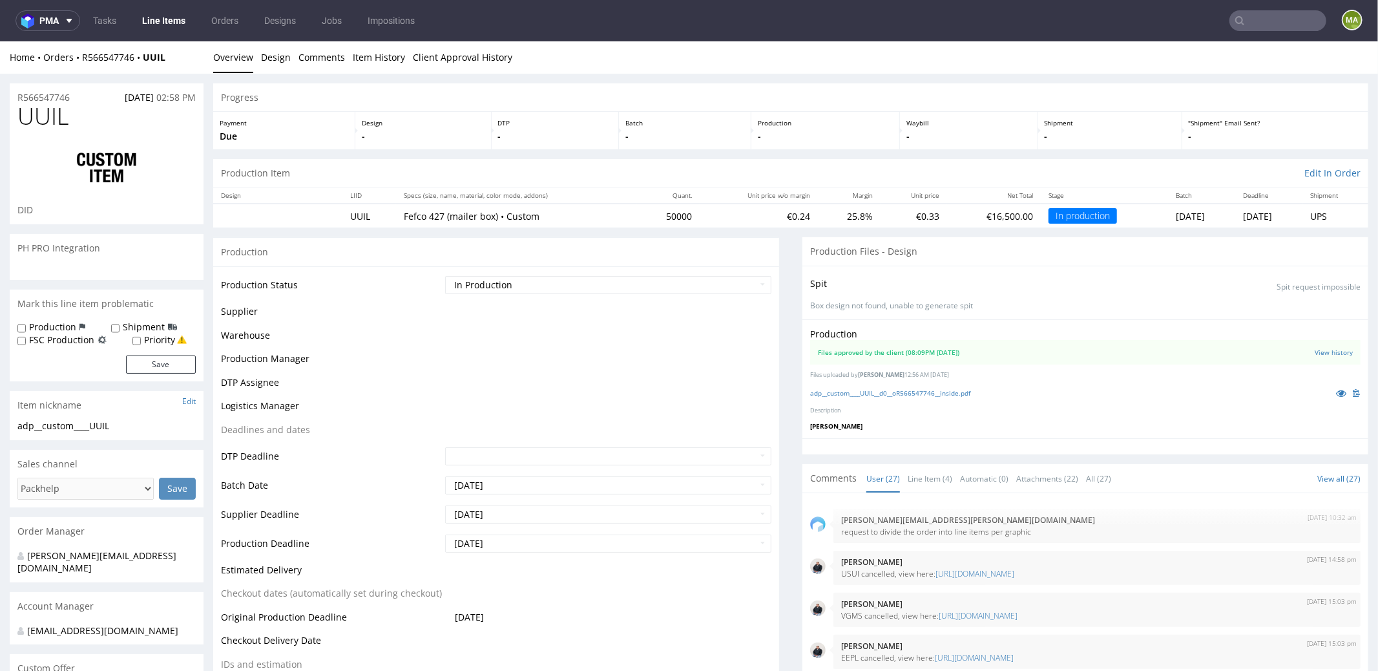
scroll to position [1479, 0]
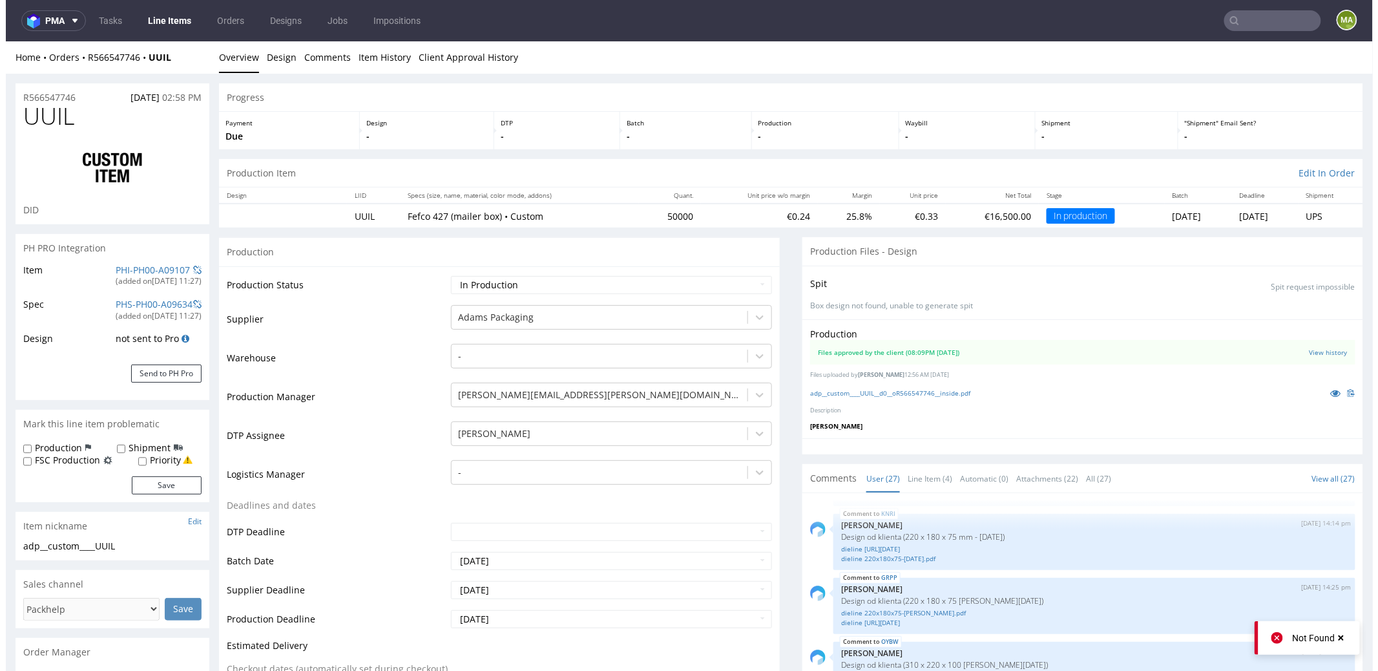
click at [131, 262] on td "PHI-PH00-A09107 (added on 19.09.2025, 11:27 )" at bounding box center [156, 279] width 89 height 34
click at [125, 266] on link "PHI-PH00-A09107" at bounding box center [147, 269] width 74 height 12
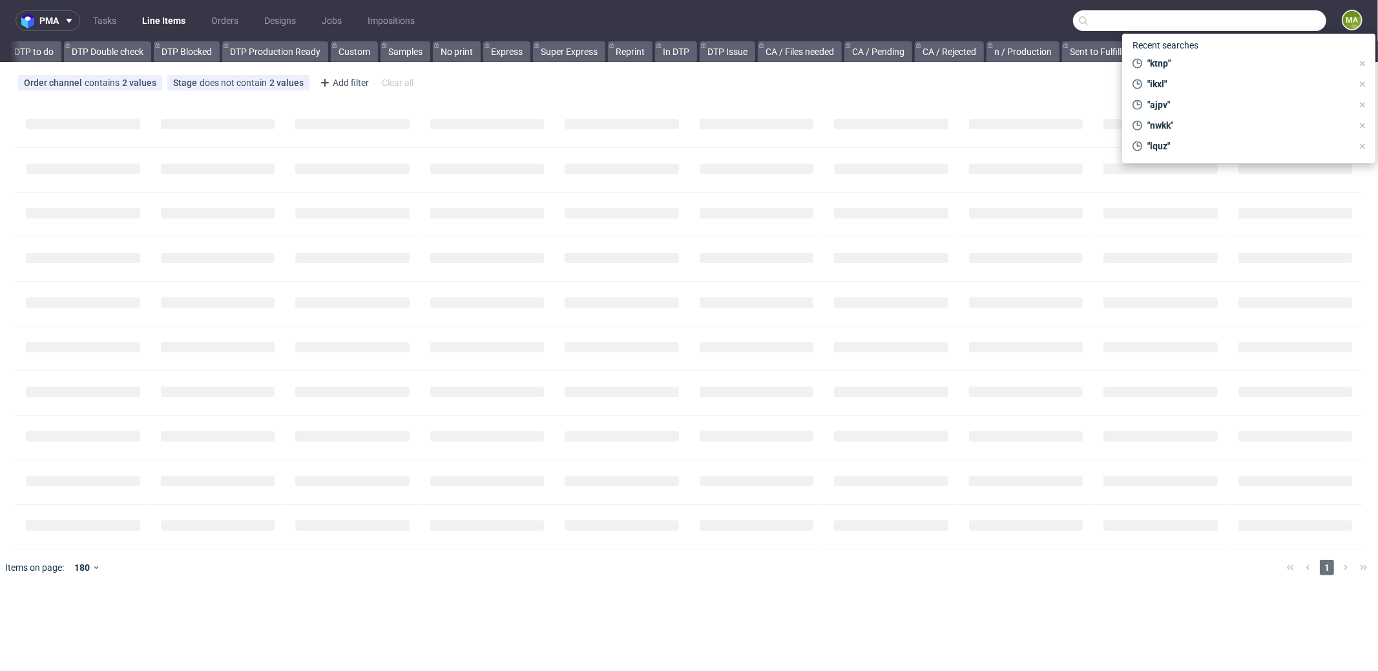
click at [1289, 27] on input "text" at bounding box center [1199, 20] width 253 height 21
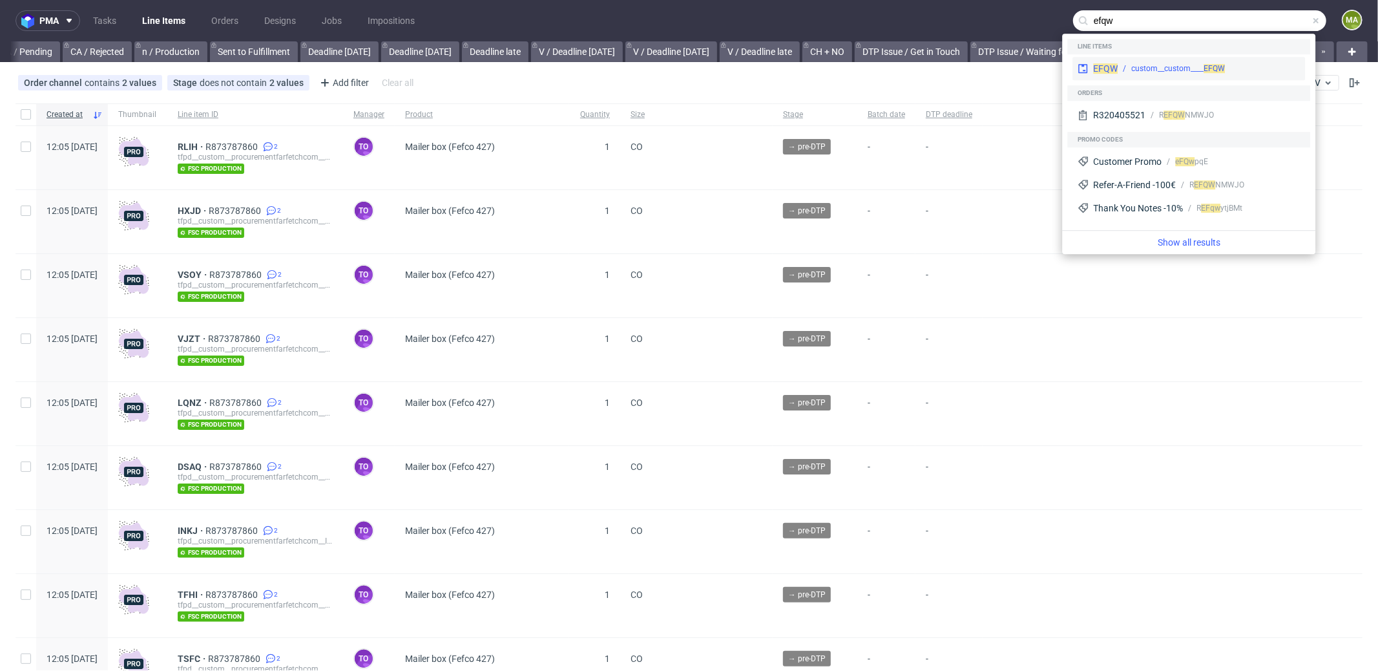
type input "efqw"
click at [1141, 67] on div "custom__custom____ EFQW" at bounding box center [1178, 69] width 94 height 12
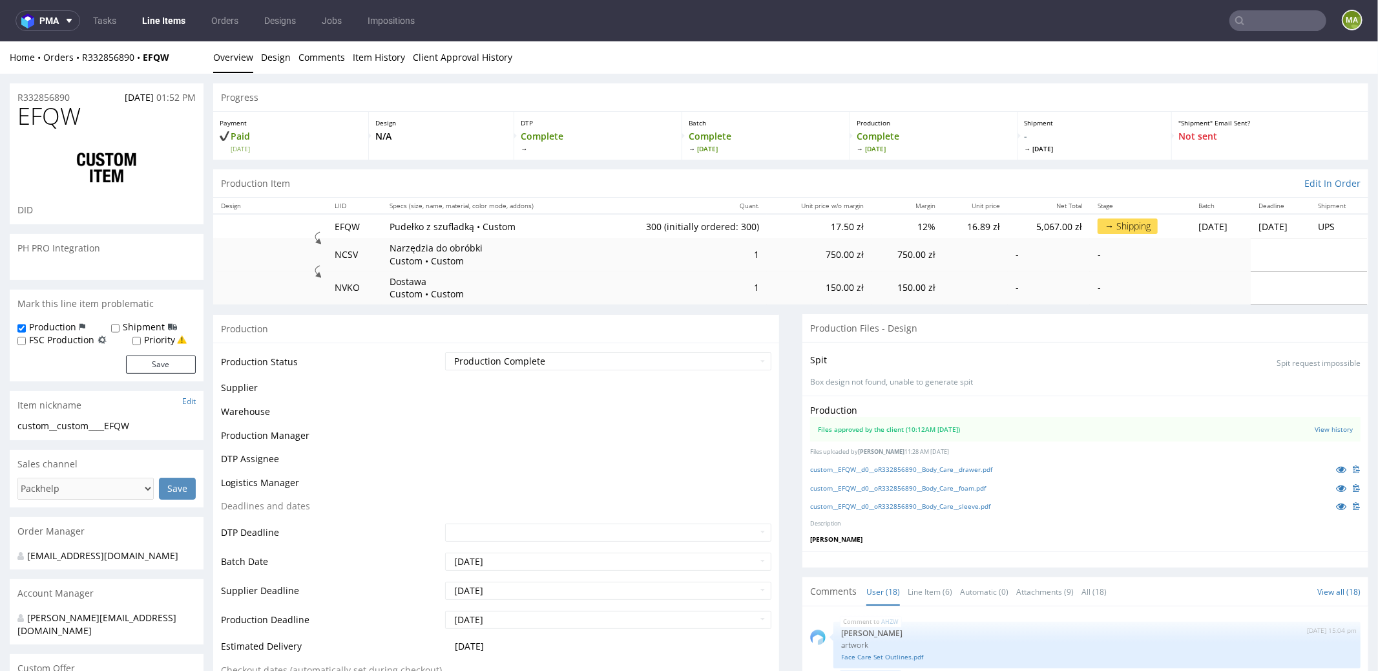
scroll to position [666, 0]
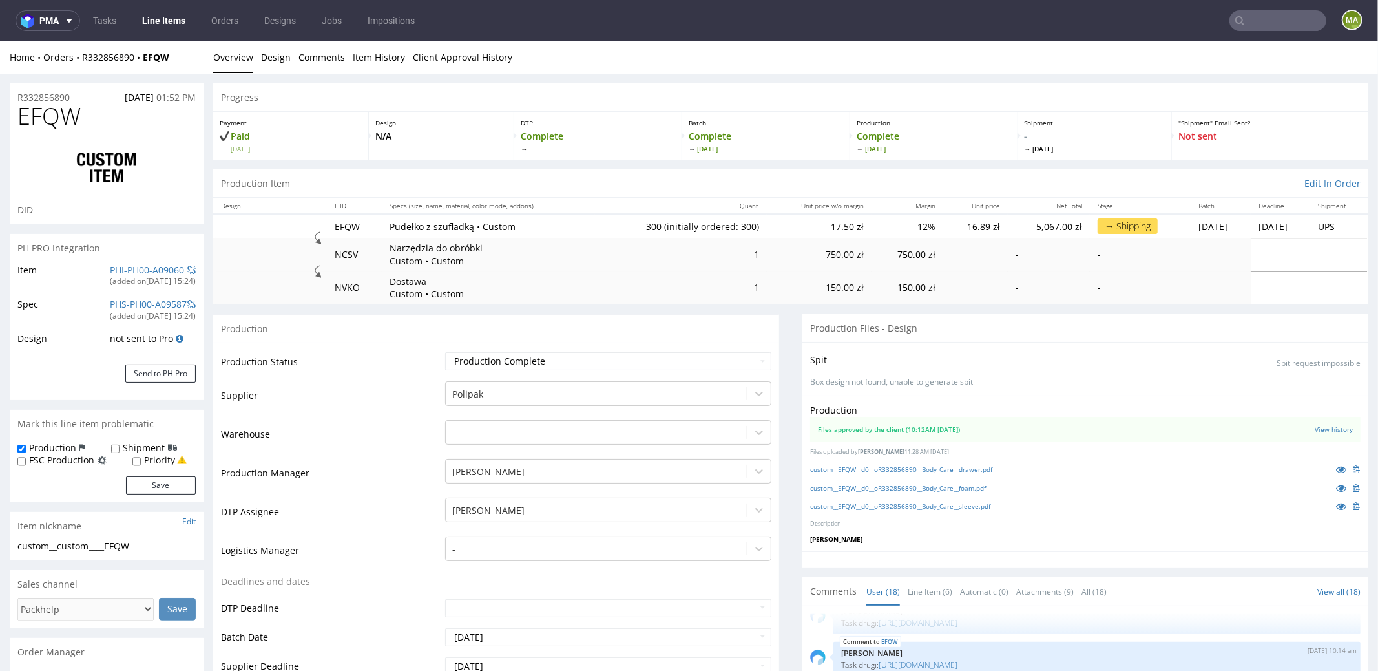
type input "300"
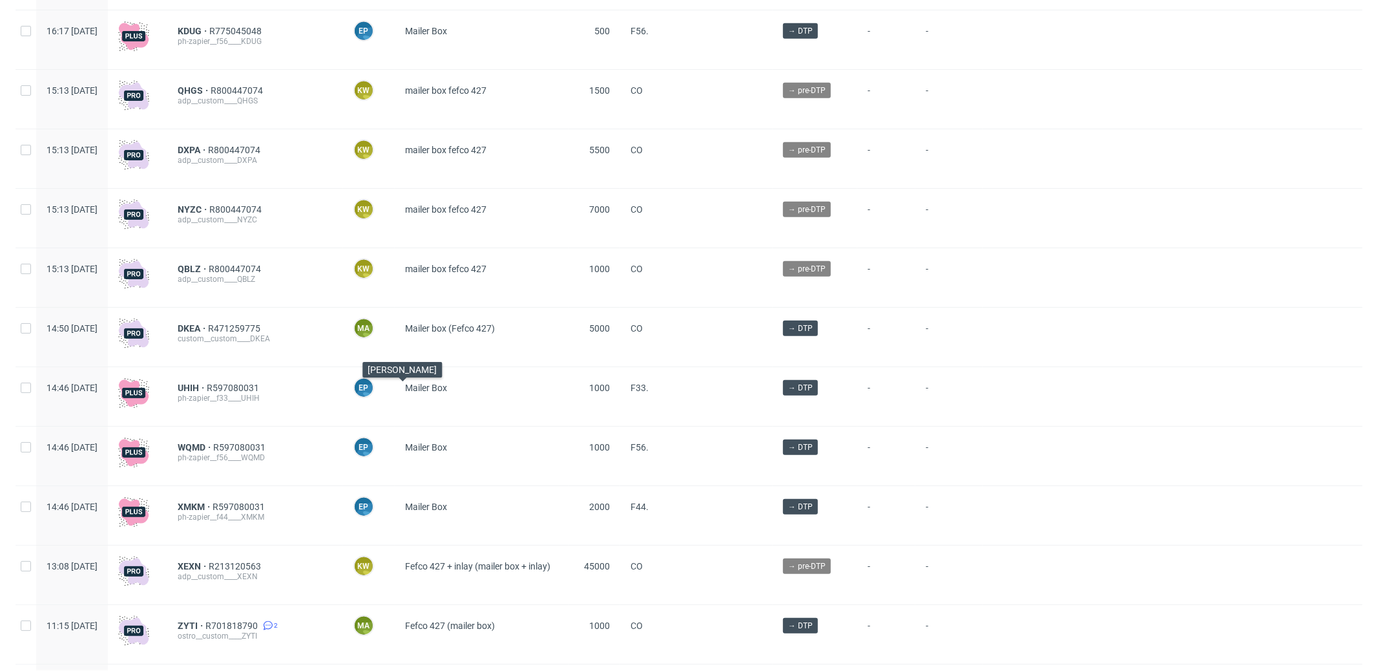
scroll to position [882, 0]
